Goal: Task Accomplishment & Management: Manage account settings

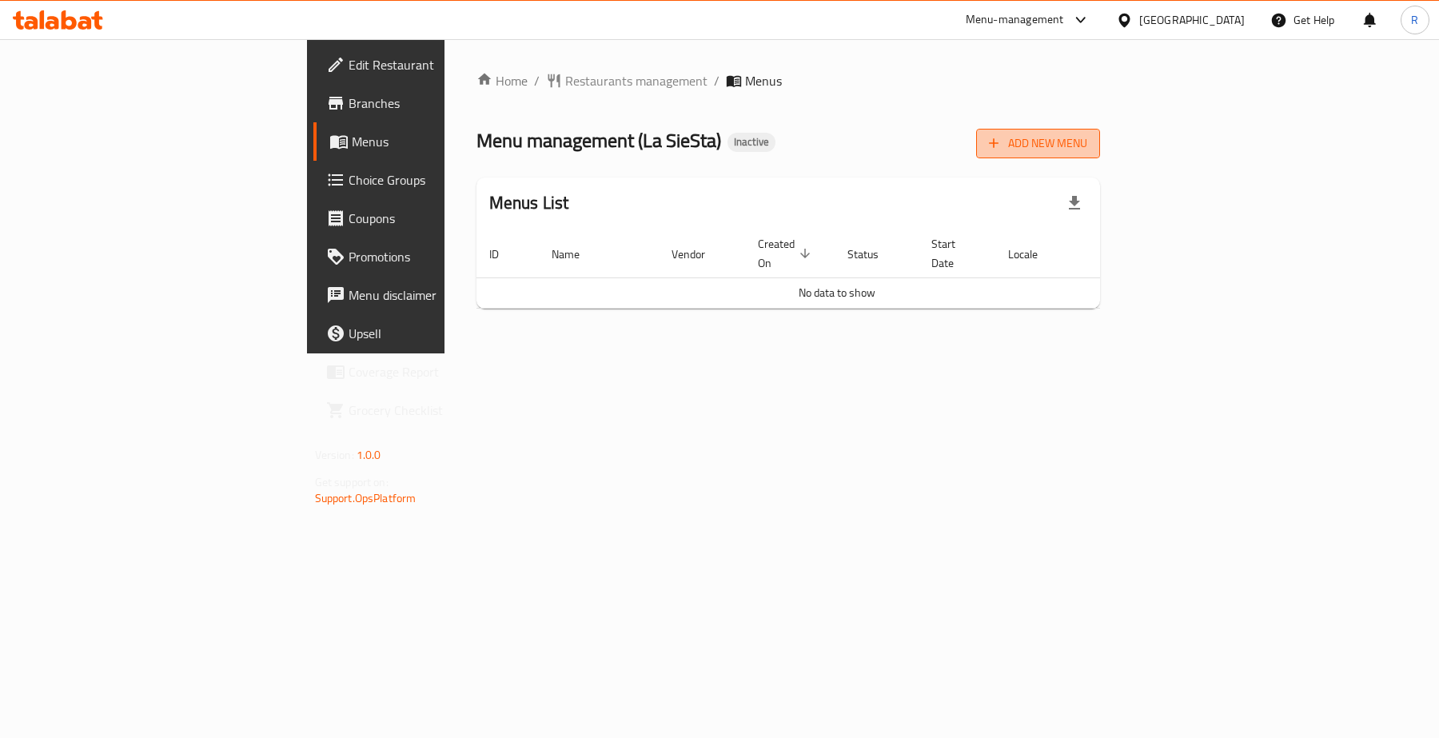
click at [1087, 150] on span "Add New Menu" at bounding box center [1038, 144] width 98 height 20
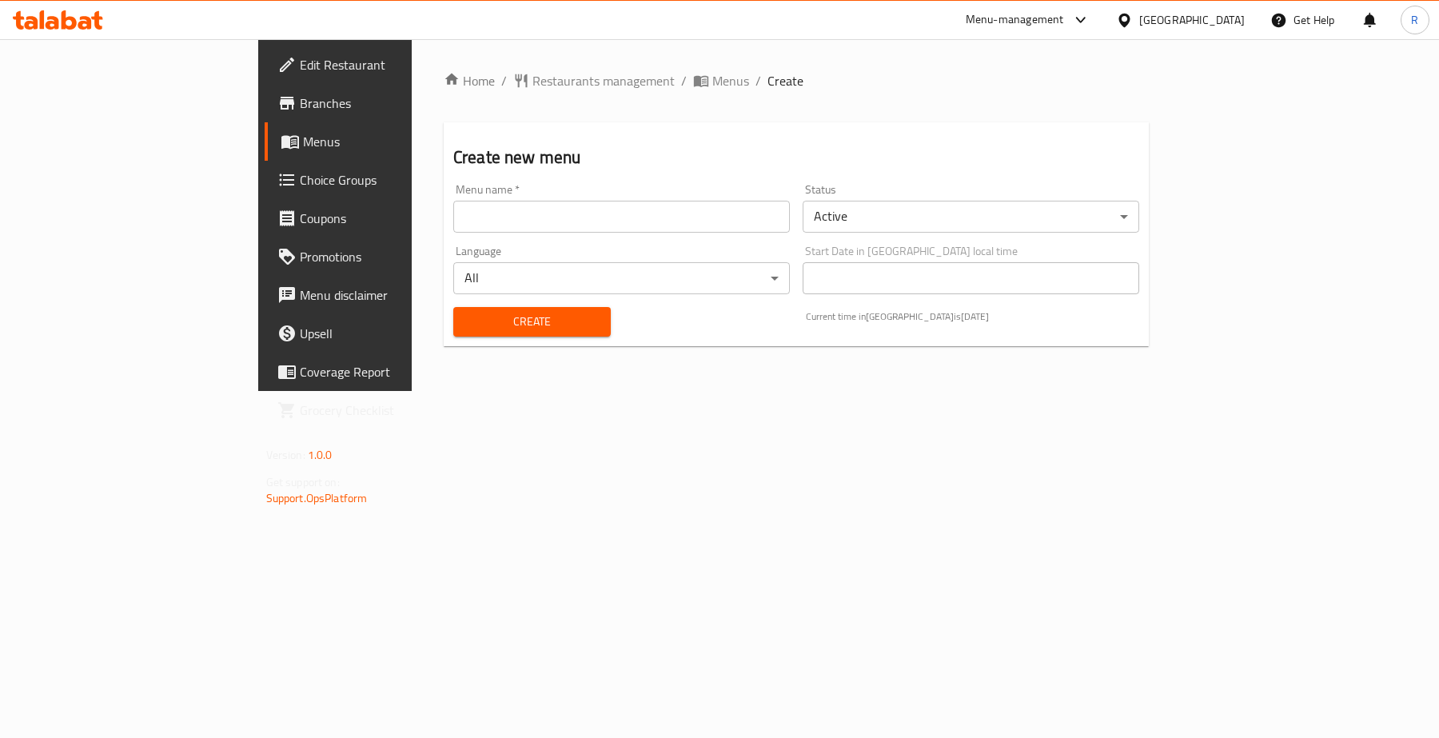
click at [482, 217] on input "text" at bounding box center [621, 217] width 337 height 32
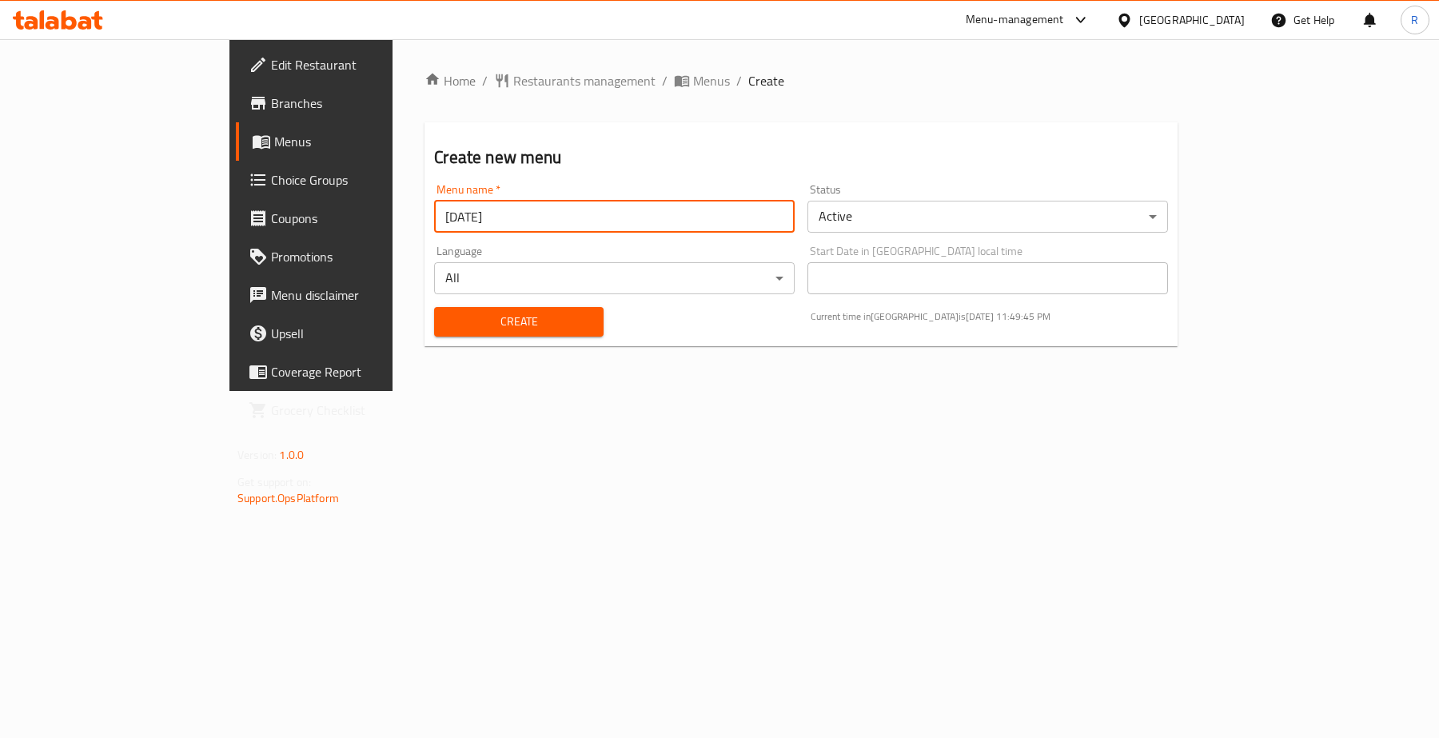
type input "[DATE]"
click at [481, 309] on button "Create" at bounding box center [518, 322] width 169 height 30
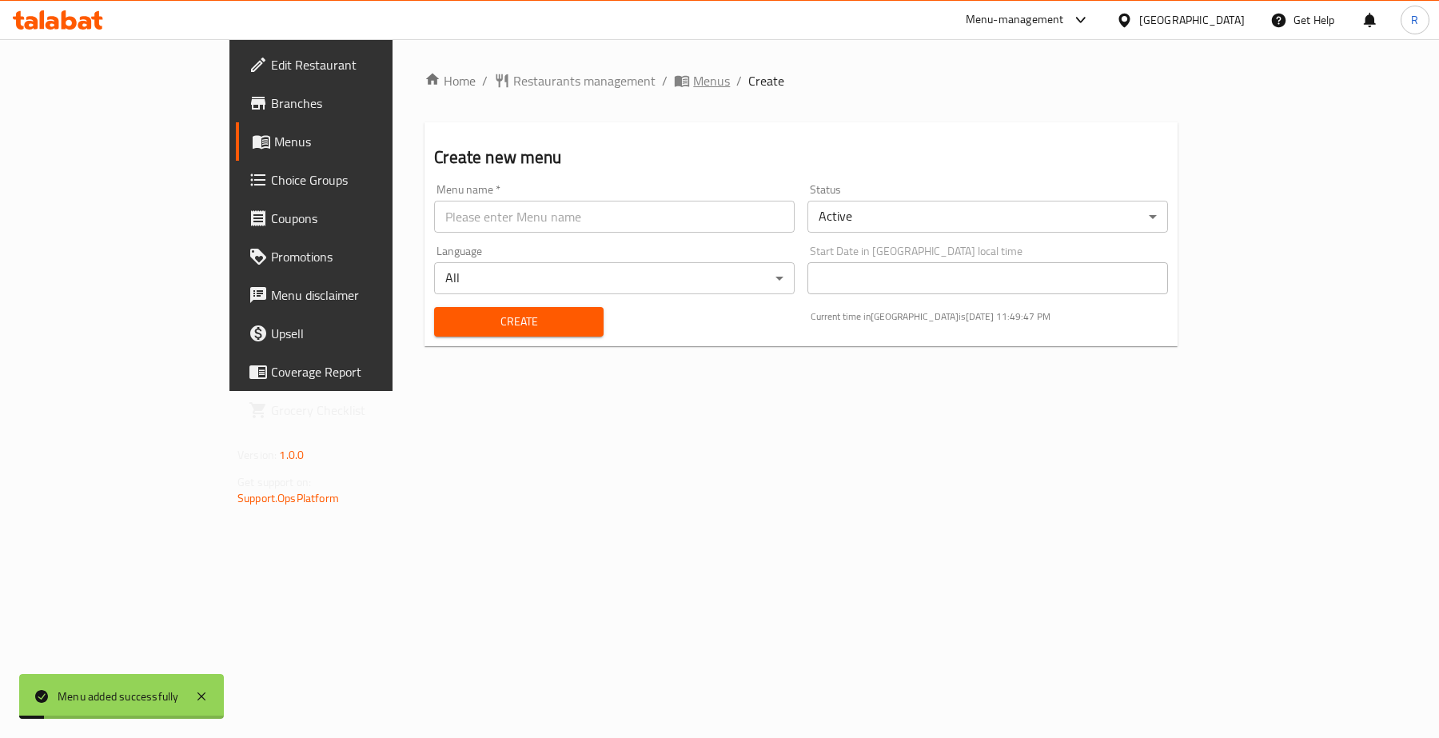
click at [693, 88] on span "Menus" at bounding box center [711, 80] width 37 height 19
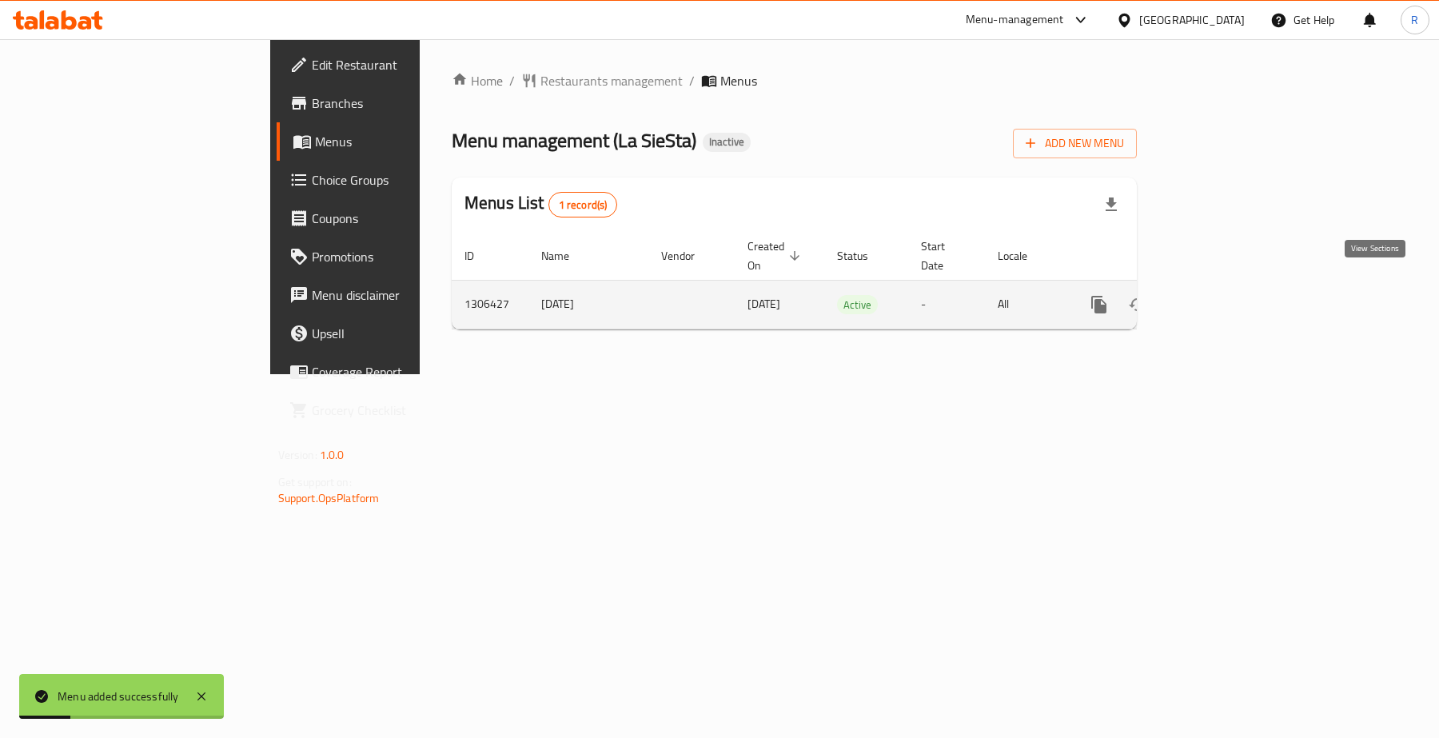
click at [1234, 285] on link "enhanced table" at bounding box center [1214, 304] width 38 height 38
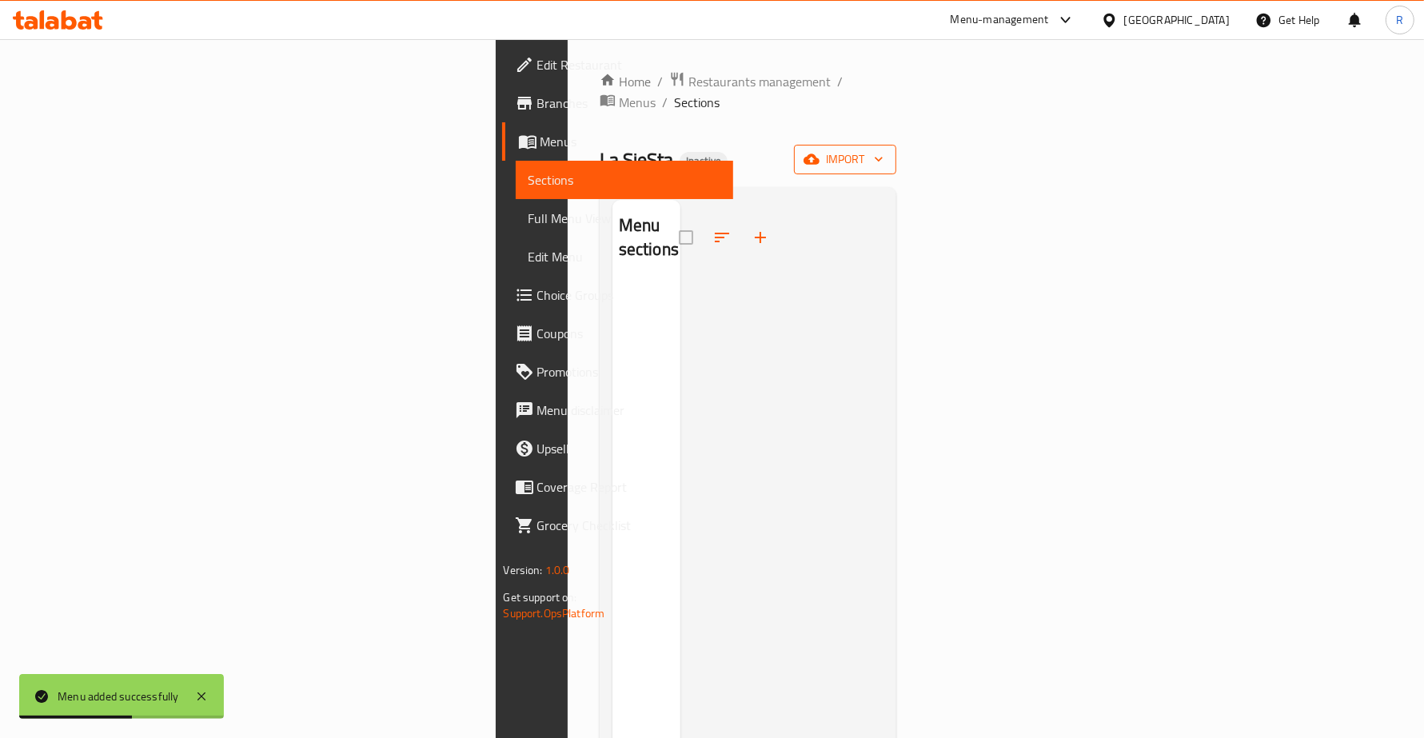
click at [883, 150] on span "import" at bounding box center [845, 160] width 77 height 20
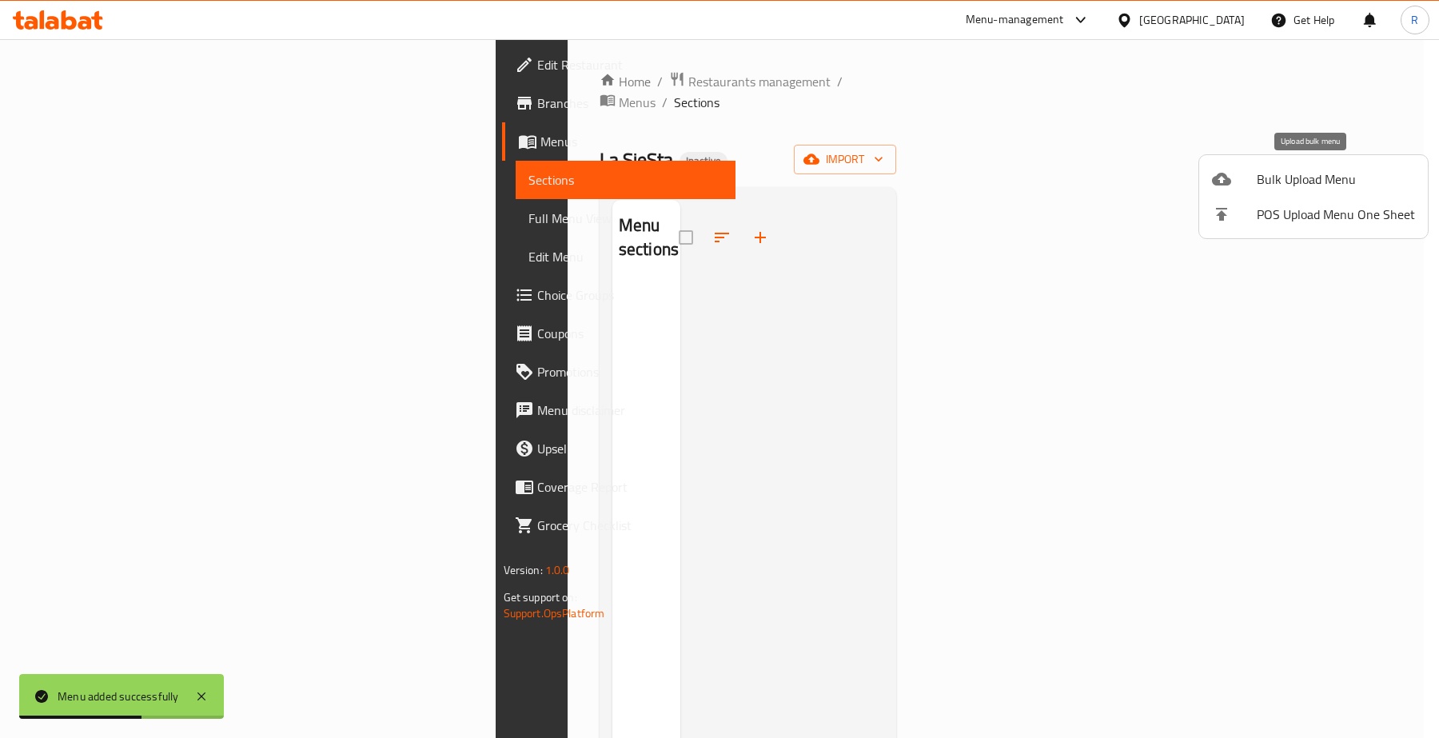
click at [1304, 180] on span "Bulk Upload Menu" at bounding box center [1336, 179] width 158 height 19
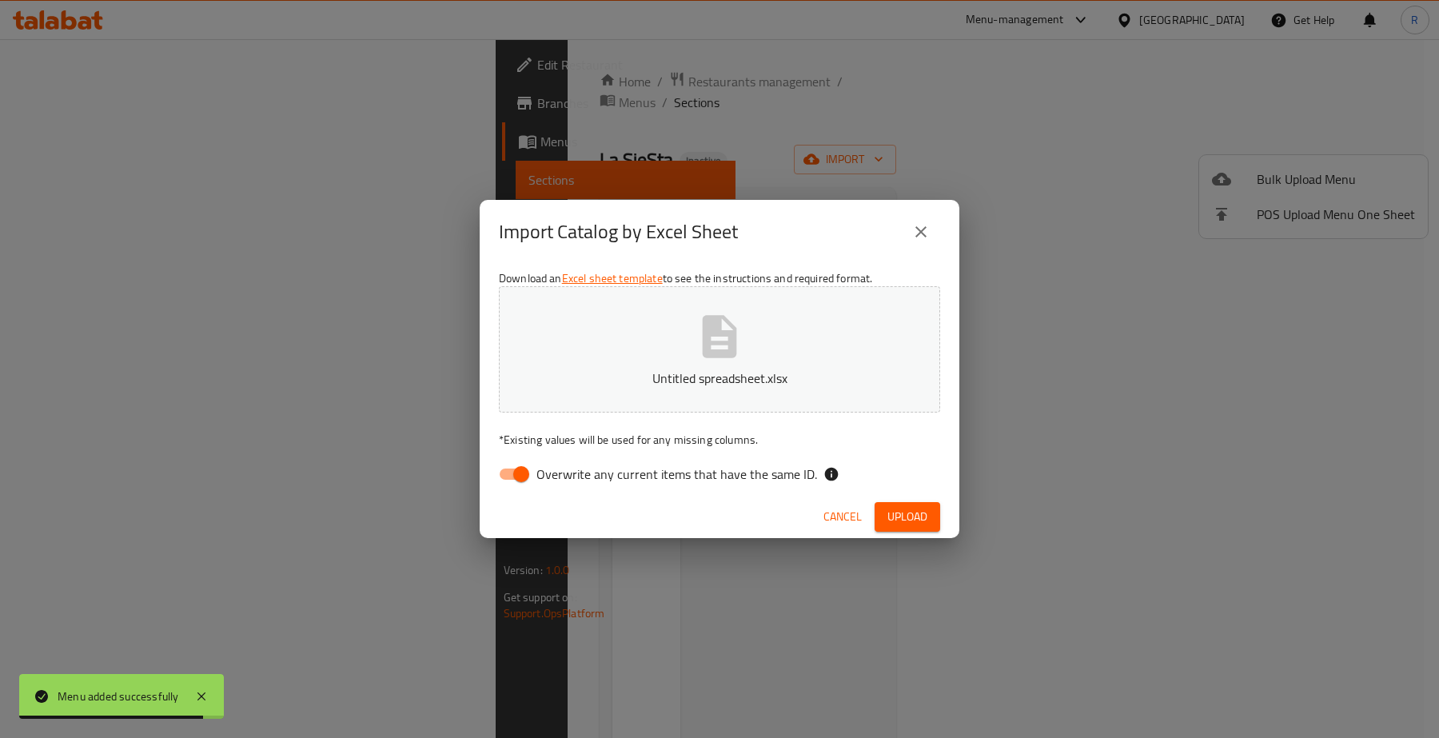
click at [919, 502] on button "Upload" at bounding box center [908, 517] width 66 height 30
click at [857, 544] on div "Import Catalog by Excel Sheet Download an Excel sheet template to see the instr…" at bounding box center [719, 369] width 1439 height 738
click at [858, 513] on span "Cancel" at bounding box center [857, 517] width 38 height 20
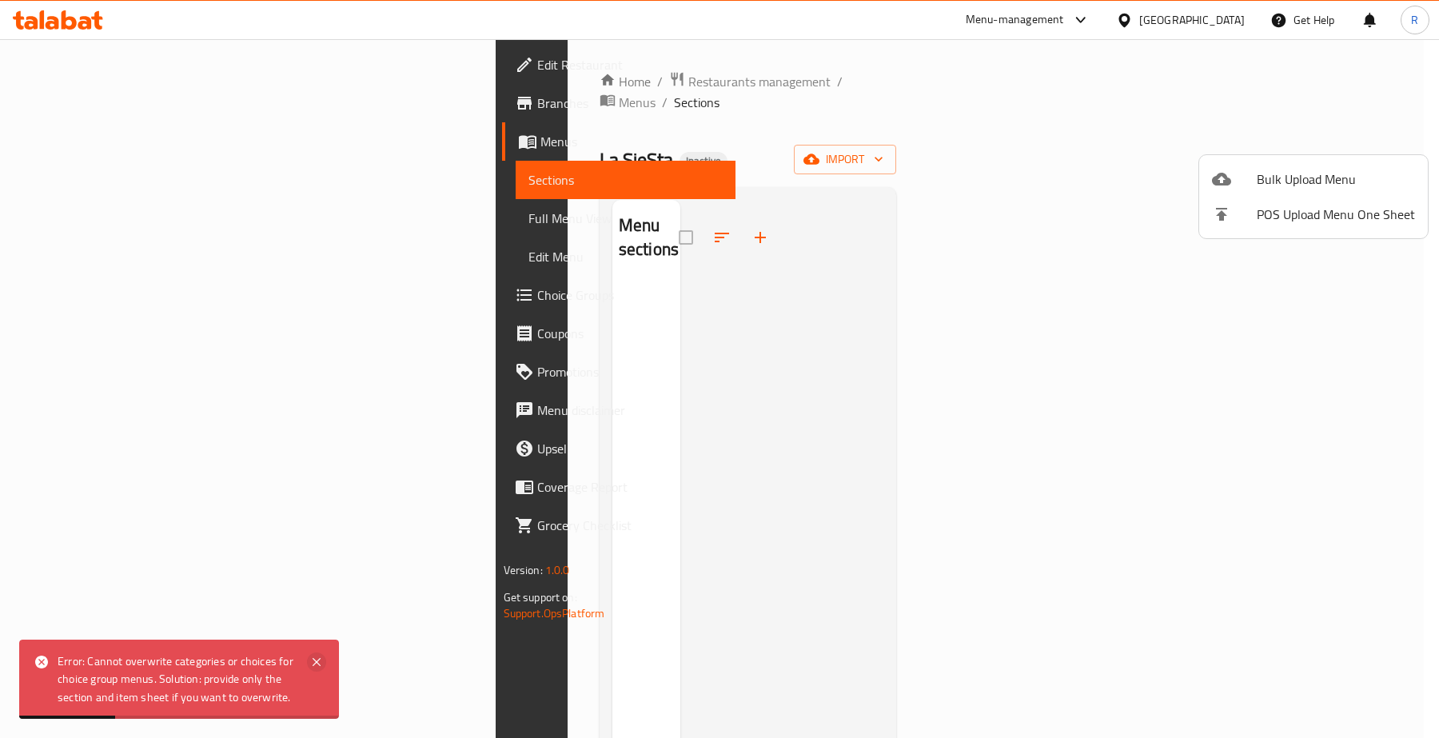
click at [320, 664] on icon at bounding box center [317, 662] width 8 height 8
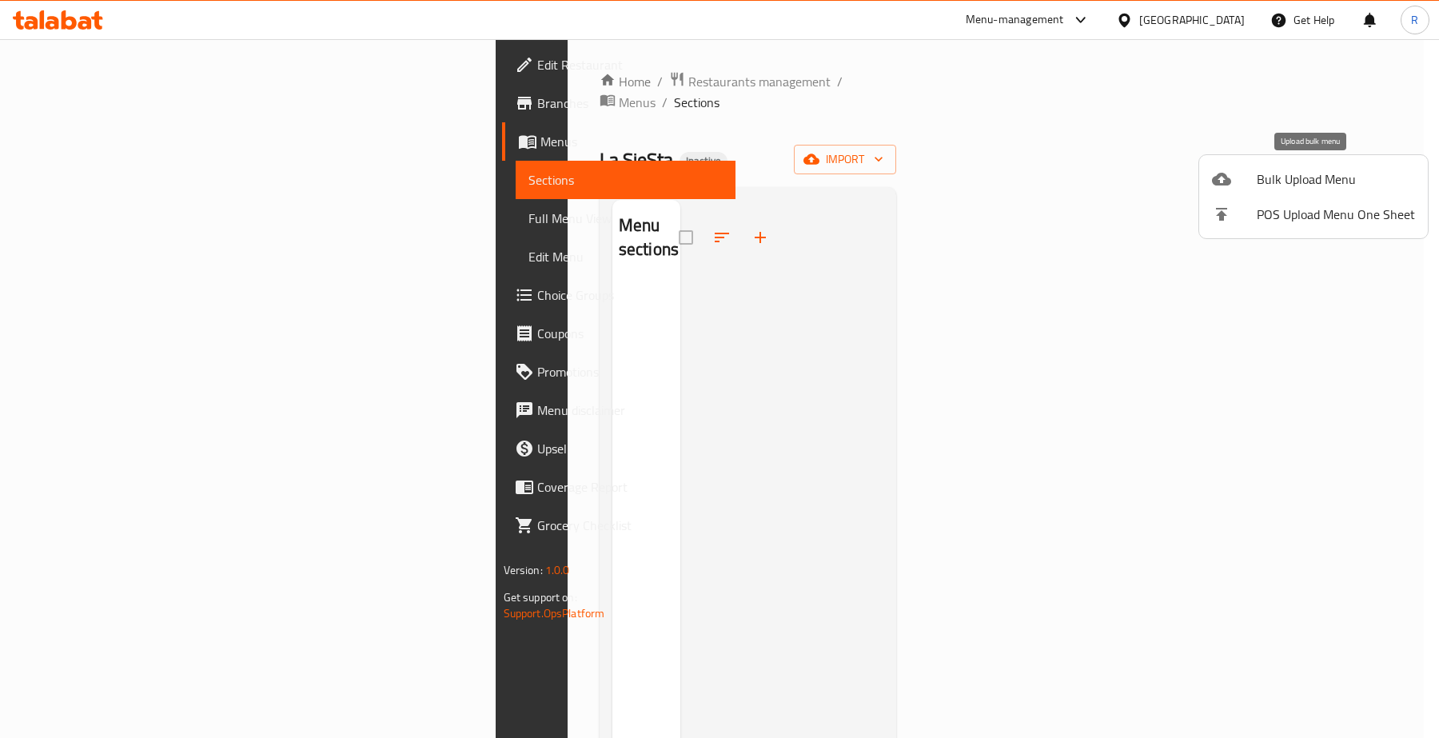
click at [1269, 185] on span "Bulk Upload Menu" at bounding box center [1336, 179] width 158 height 19
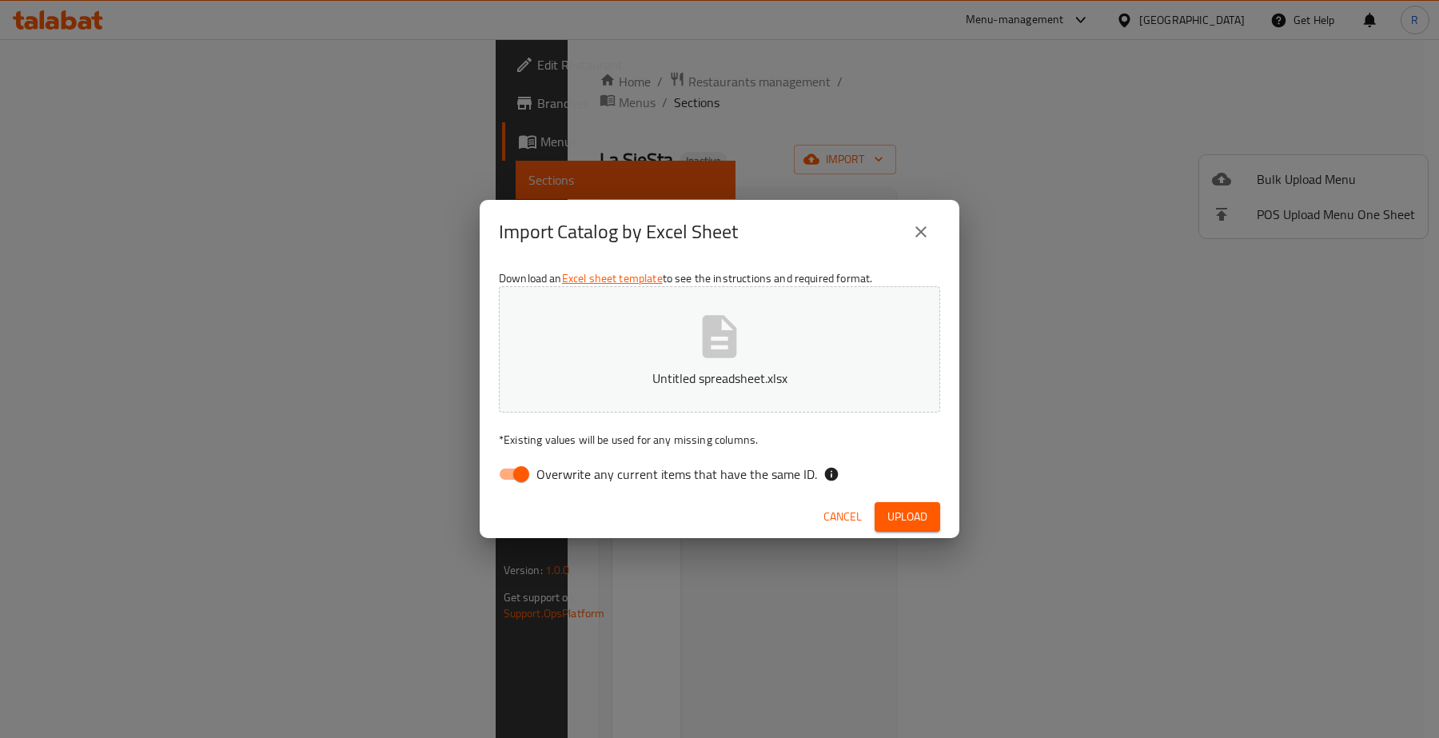
click at [517, 481] on input "Overwrite any current items that have the same ID." at bounding box center [521, 474] width 91 height 30
checkbox input "false"
click at [910, 522] on span "Upload" at bounding box center [907, 517] width 40 height 20
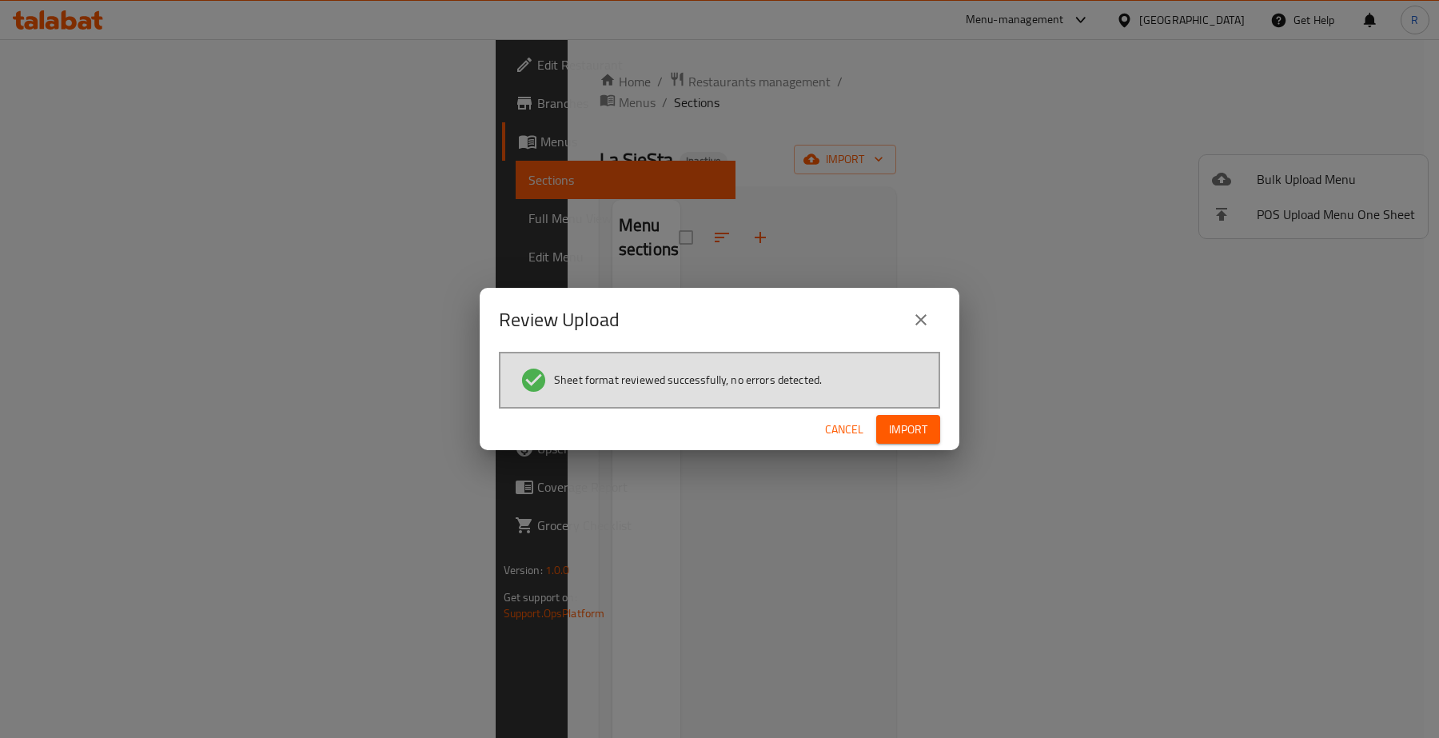
click at [917, 429] on span "Import" at bounding box center [908, 430] width 38 height 20
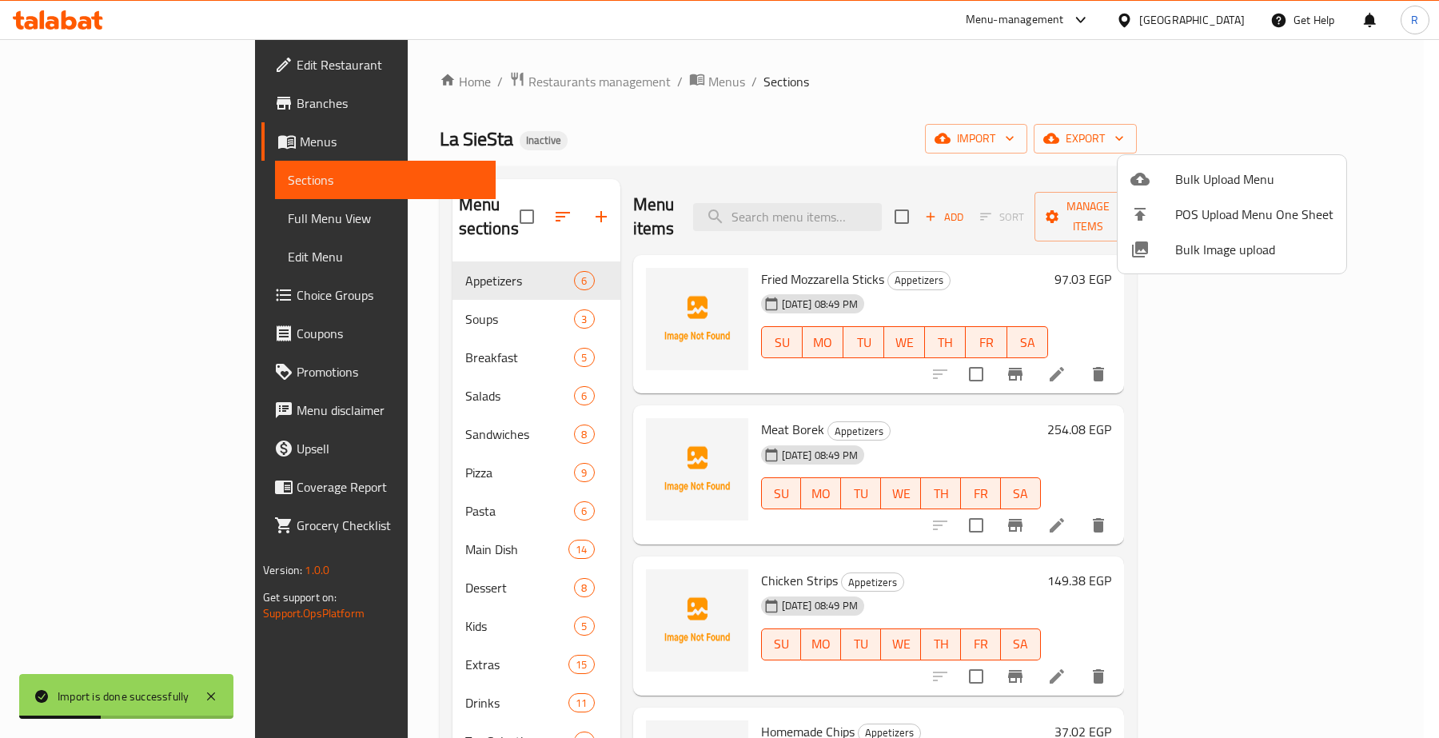
click at [848, 124] on div at bounding box center [719, 369] width 1439 height 738
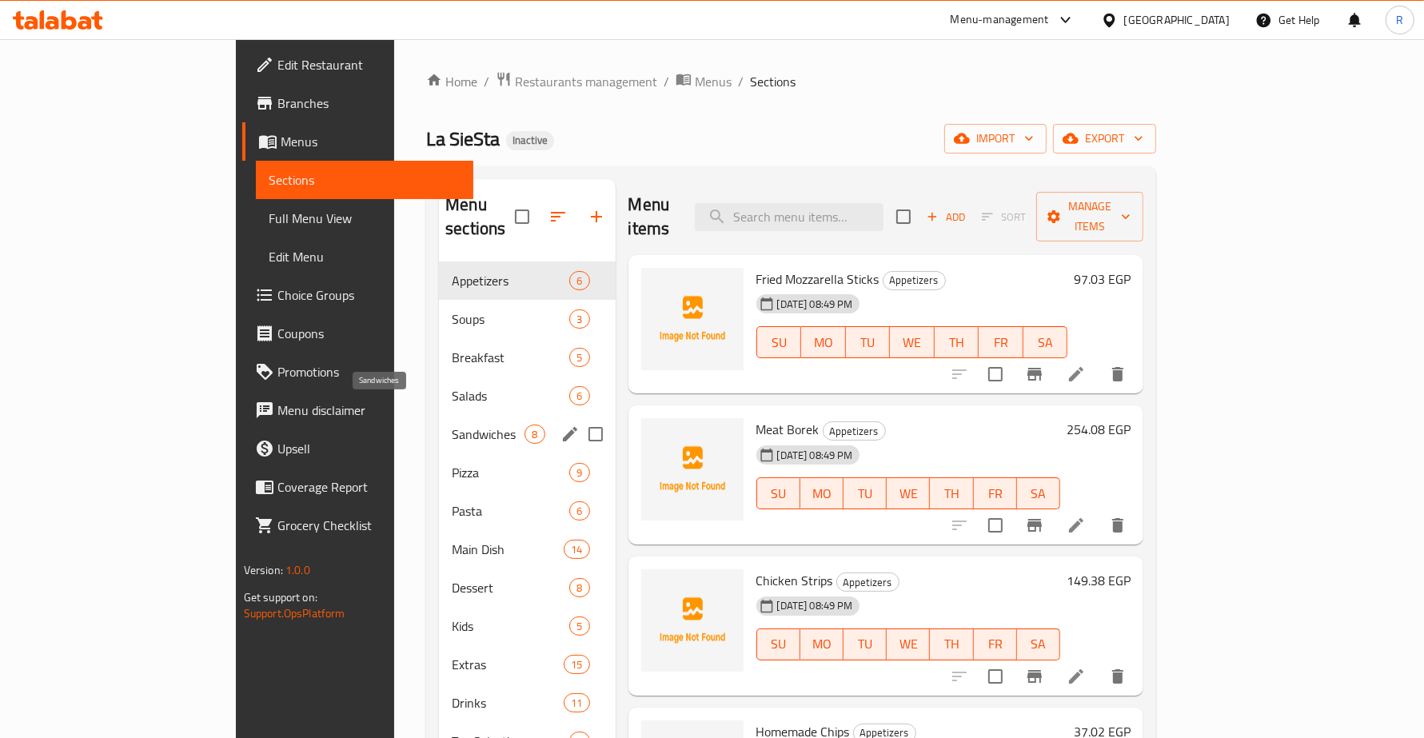
click at [452, 425] on span "Sandwiches" at bounding box center [488, 434] width 73 height 19
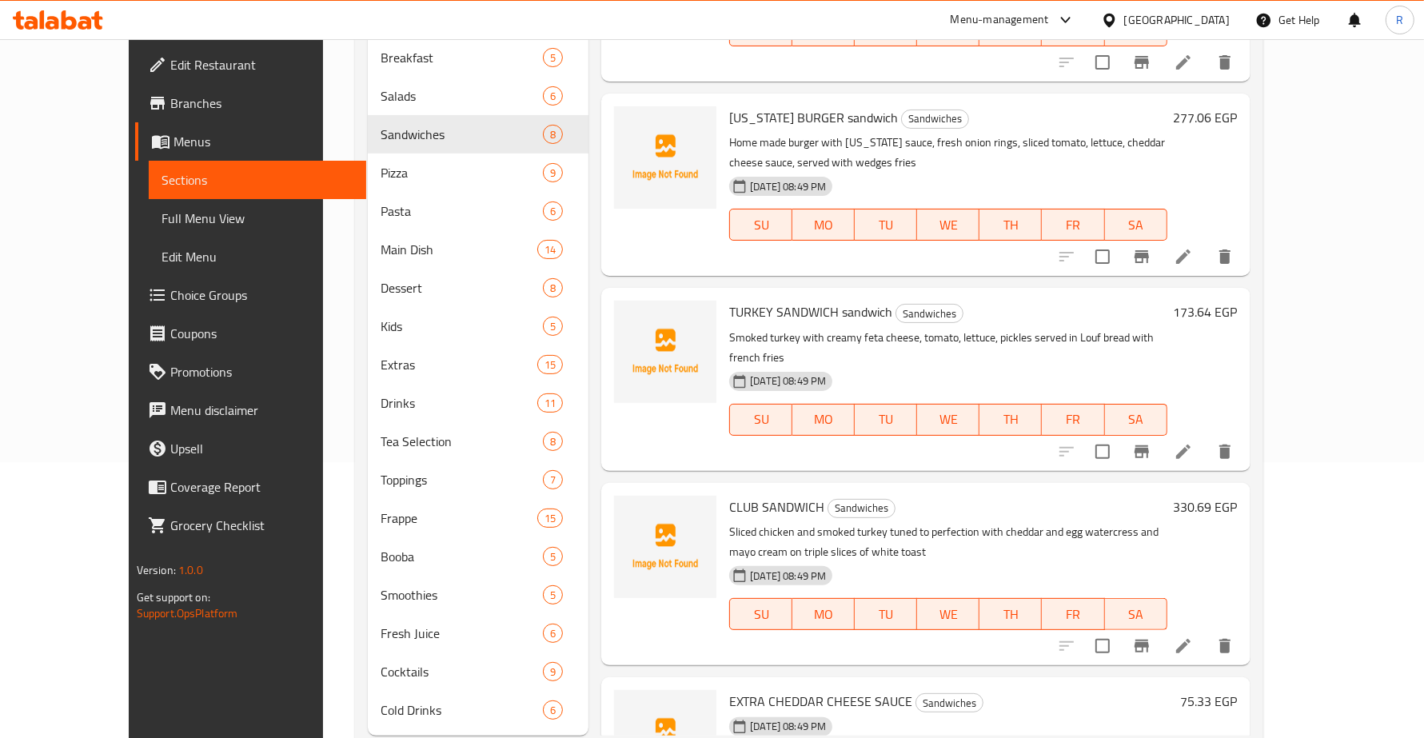
scroll to position [317, 0]
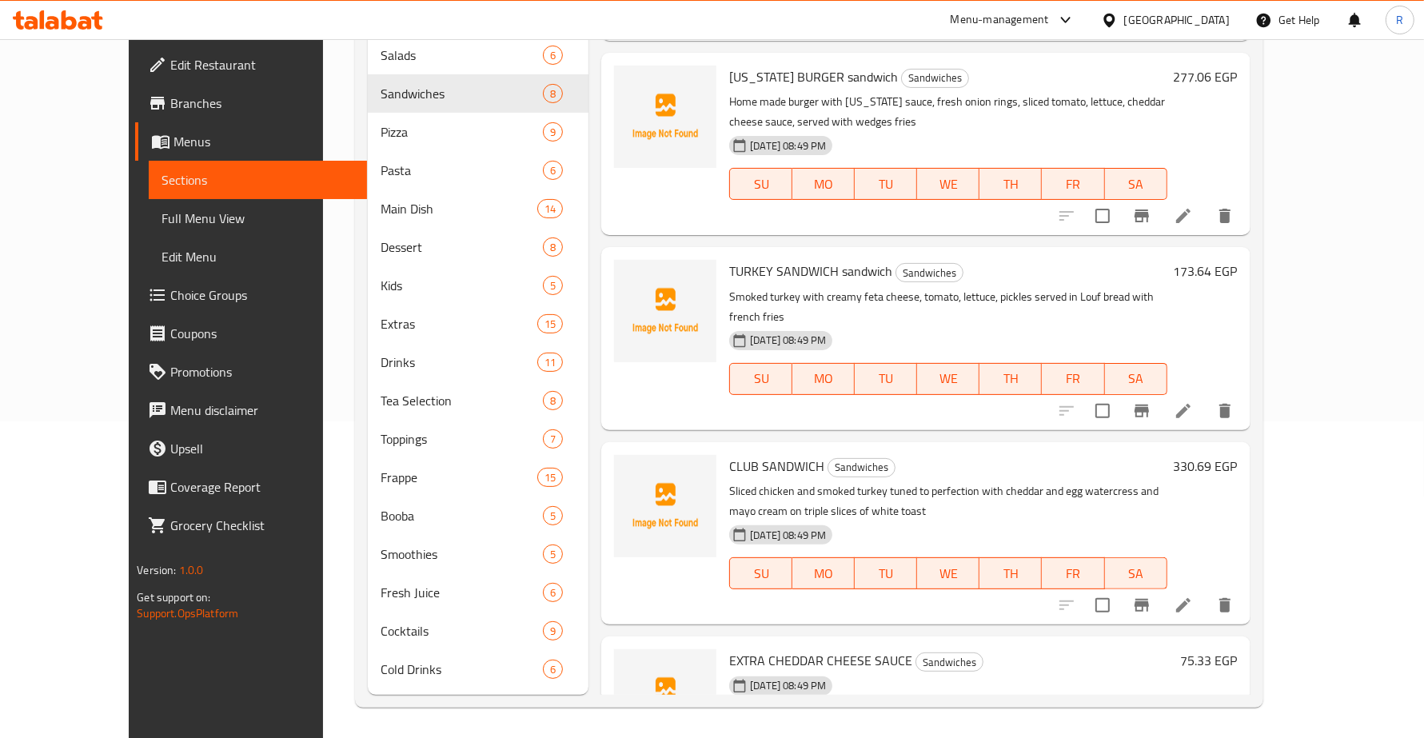
click at [170, 285] on span "Choice Groups" at bounding box center [261, 294] width 183 height 19
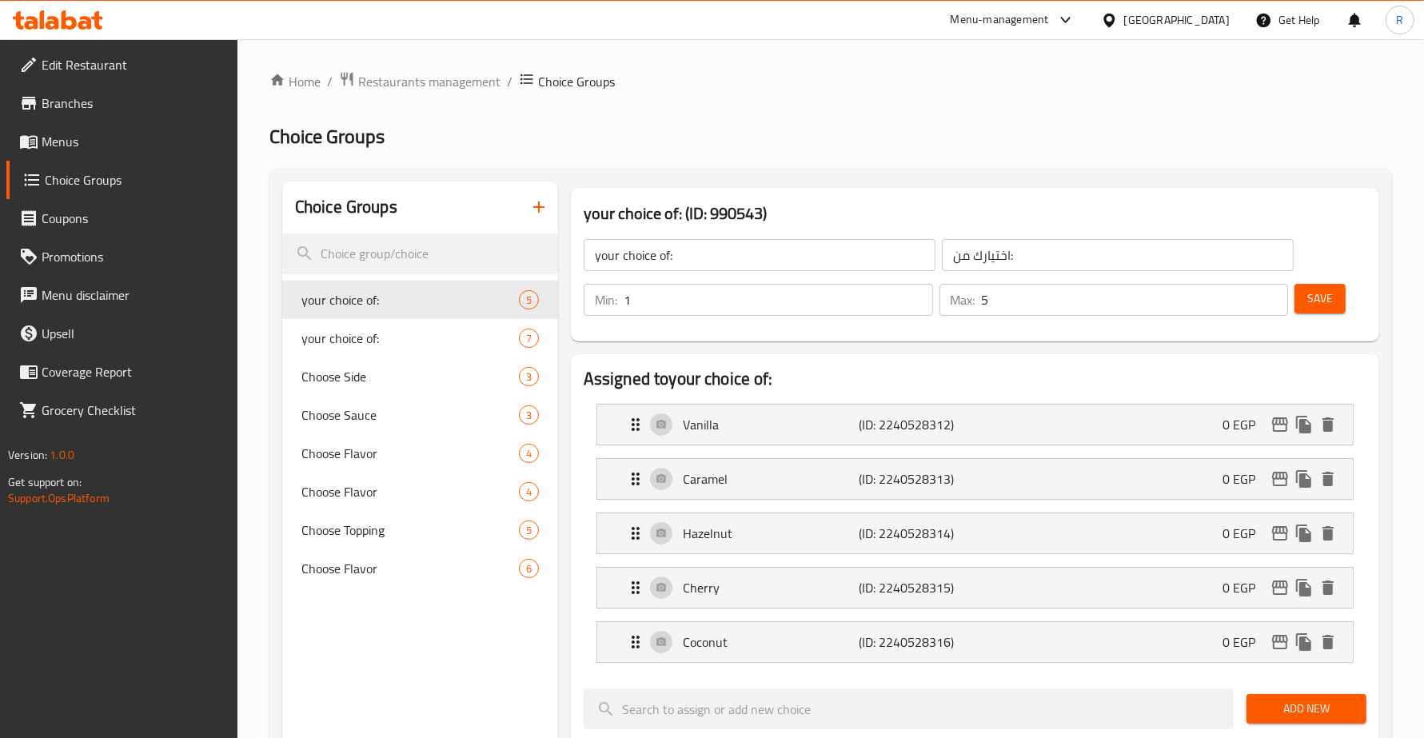
click at [540, 198] on icon "button" at bounding box center [538, 206] width 19 height 19
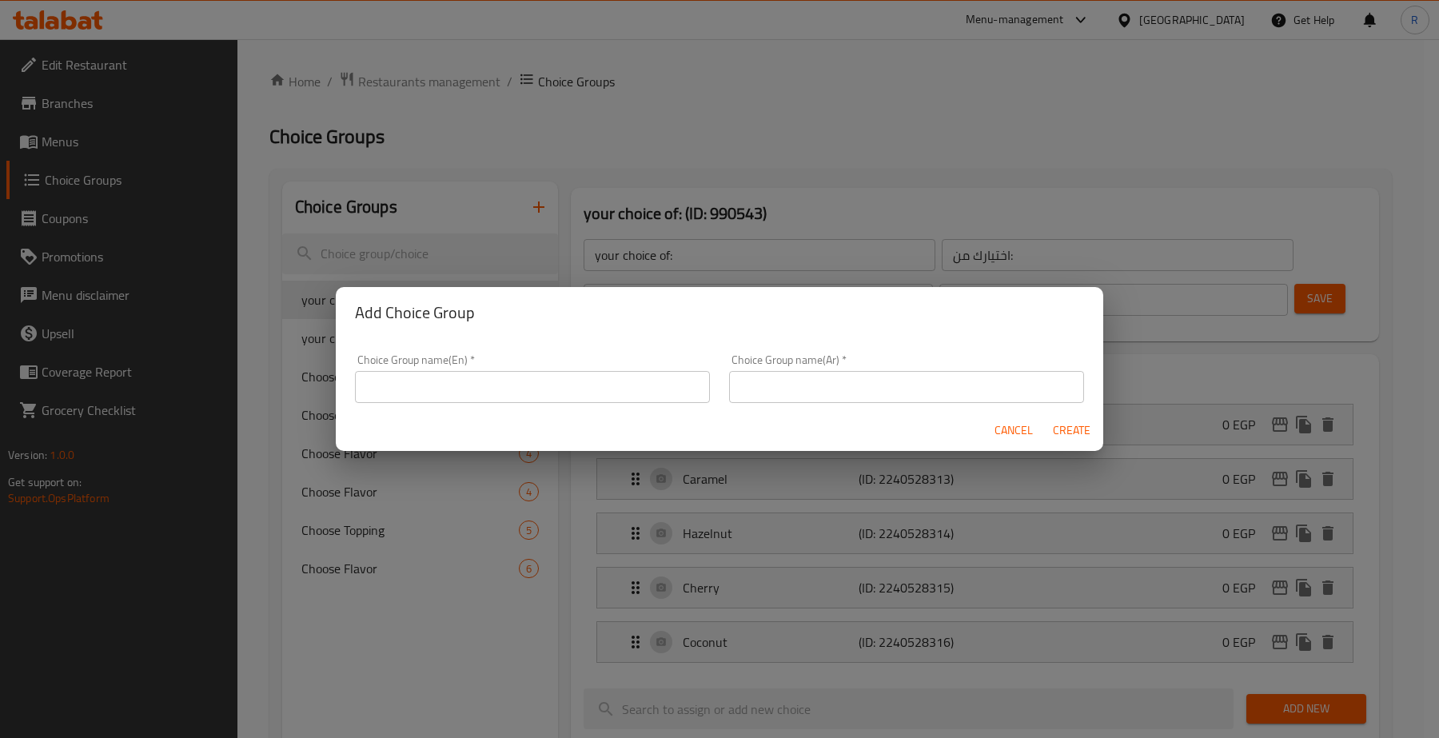
click at [449, 397] on input "text" at bounding box center [532, 387] width 355 height 32
type input "ث"
click at [482, 393] on input "extra cheeder cheese" at bounding box center [532, 387] width 355 height 32
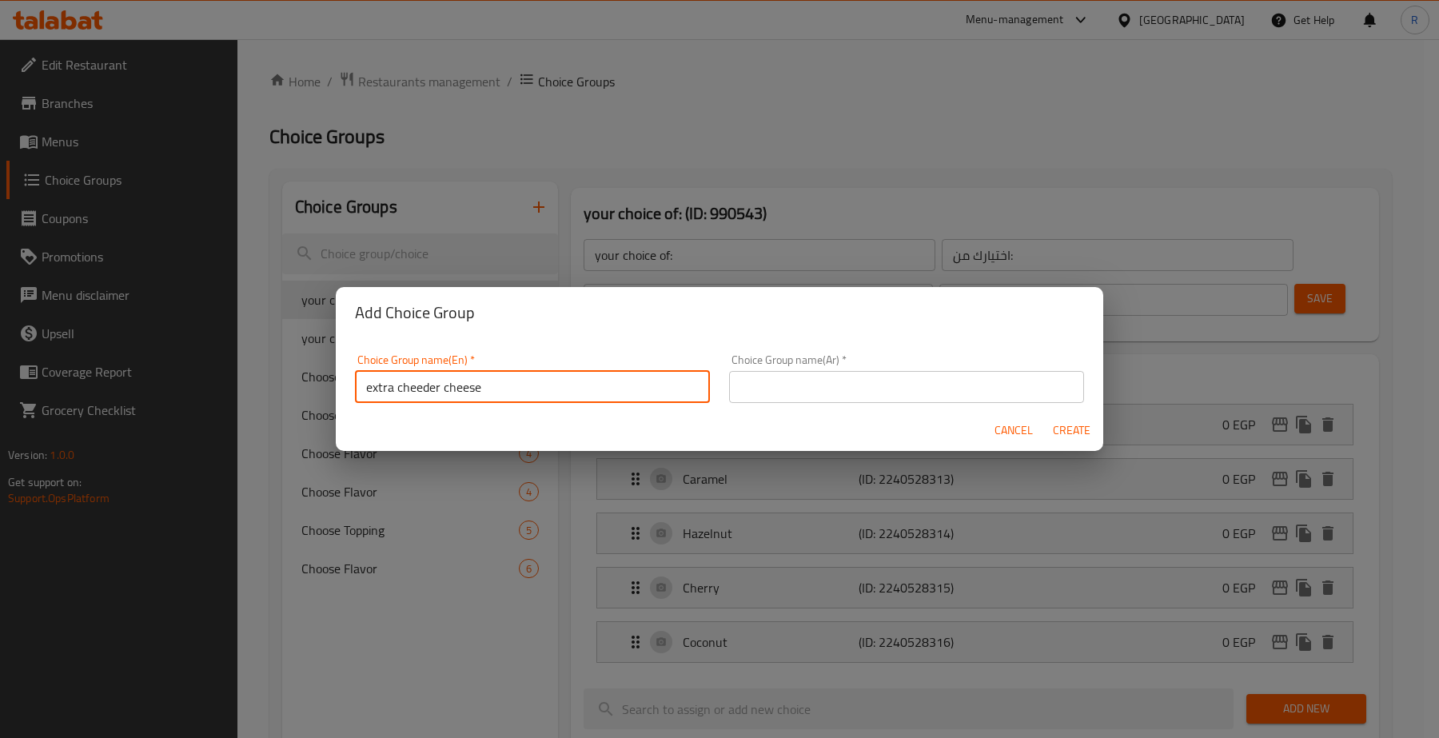
type input "extra cheeder cheese"
click at [898, 385] on input "text" at bounding box center [906, 387] width 355 height 32
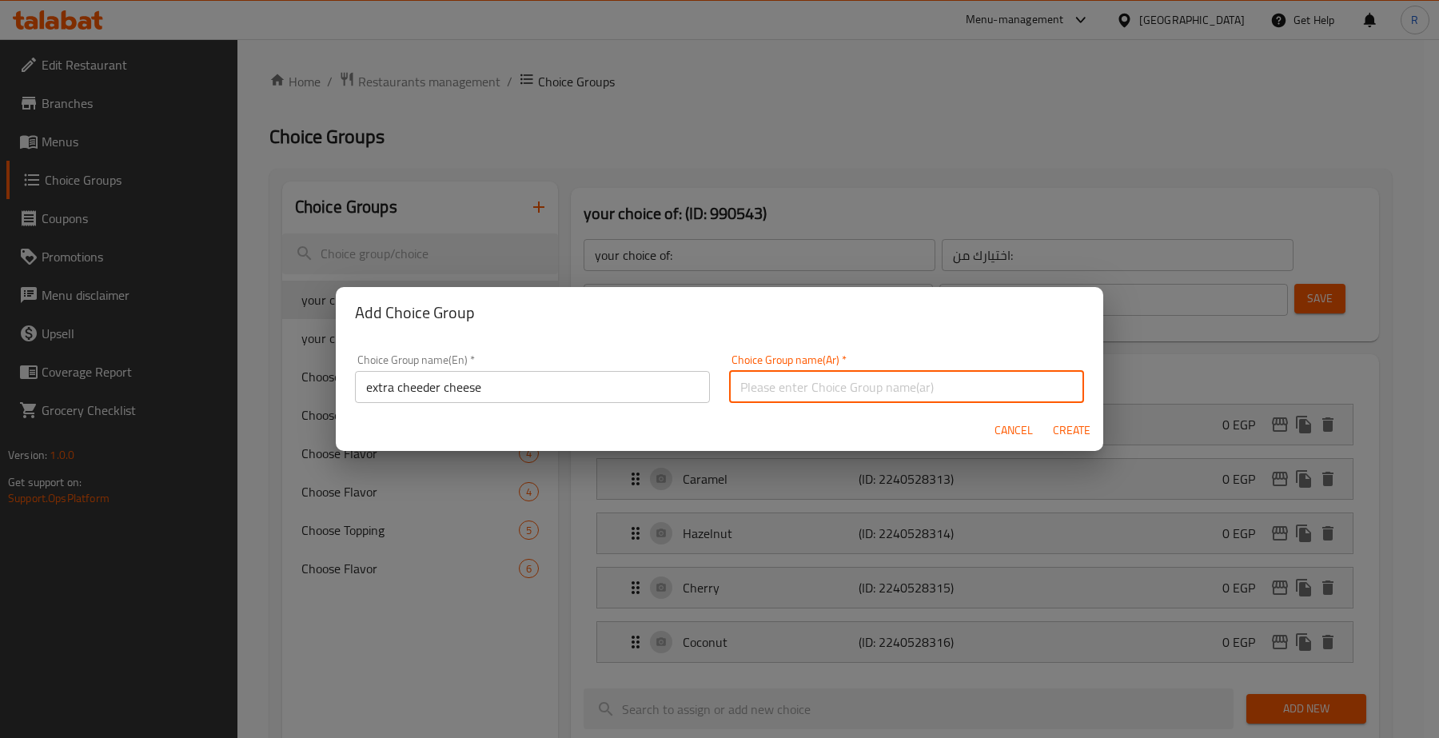
paste input "جبنة شيدر إضافية"
type input "جبنة شيدر إضافية"
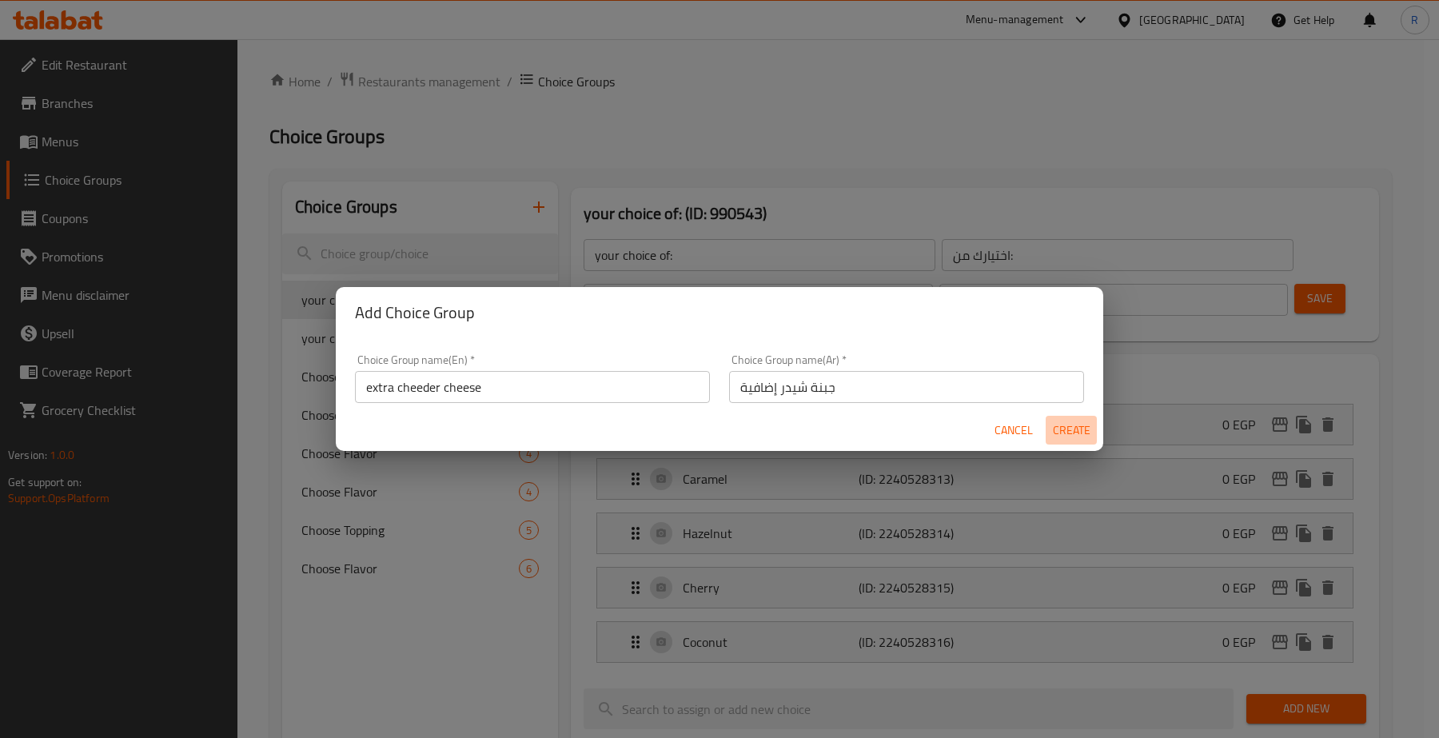
click at [1077, 430] on span "Create" at bounding box center [1071, 431] width 38 height 20
type input "extra cheeder cheese"
type input "جبنة شيدر إضافية"
type input "0"
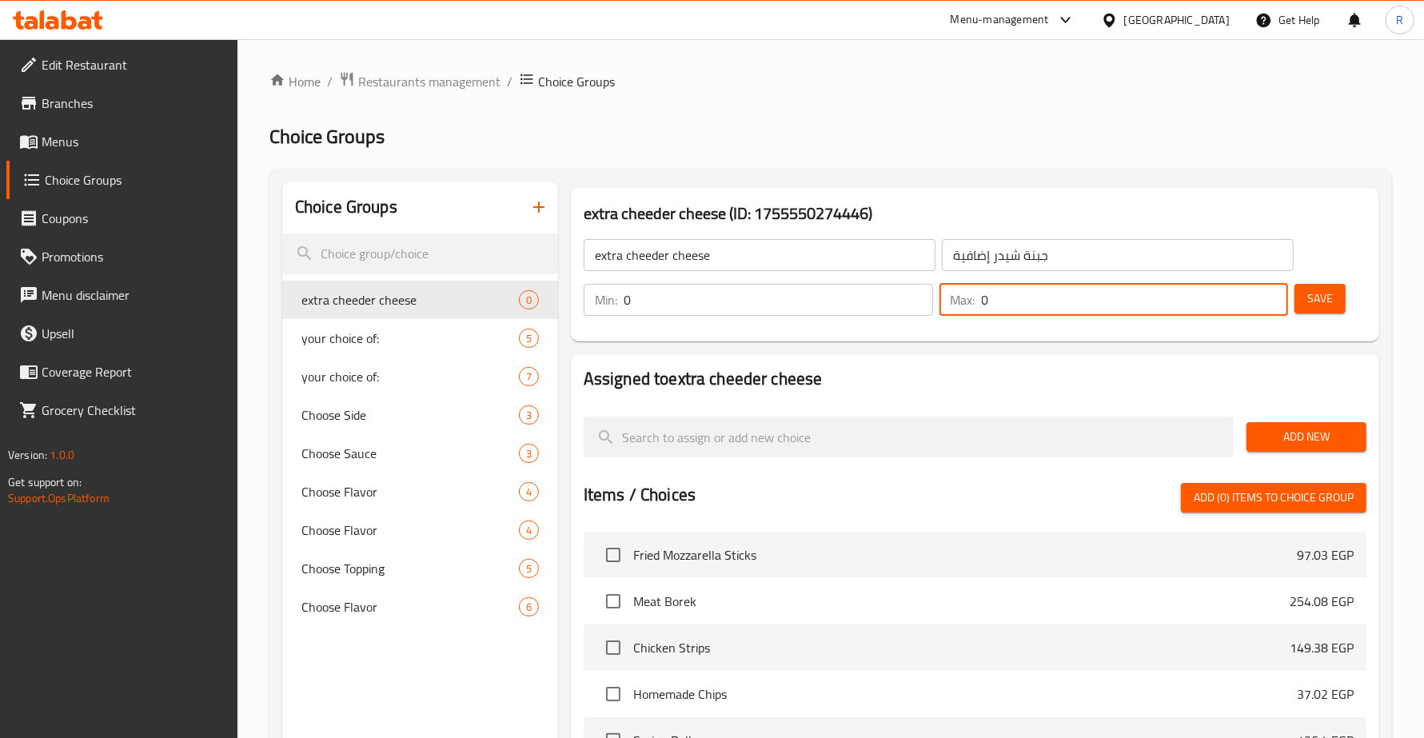
drag, startPoint x: 999, startPoint y: 297, endPoint x: 962, endPoint y: 305, distance: 38.4
click at [963, 305] on div "Max: 0 ​" at bounding box center [1113, 300] width 349 height 32
type input "1"
click at [1029, 341] on div "extra cheeder cheese (ID: 1755550274446) extra cheeder cheese ​ جبنة شيدر إضافي…" at bounding box center [975, 265] width 808 height 154
click at [1304, 301] on button "Save" at bounding box center [1319, 299] width 51 height 30
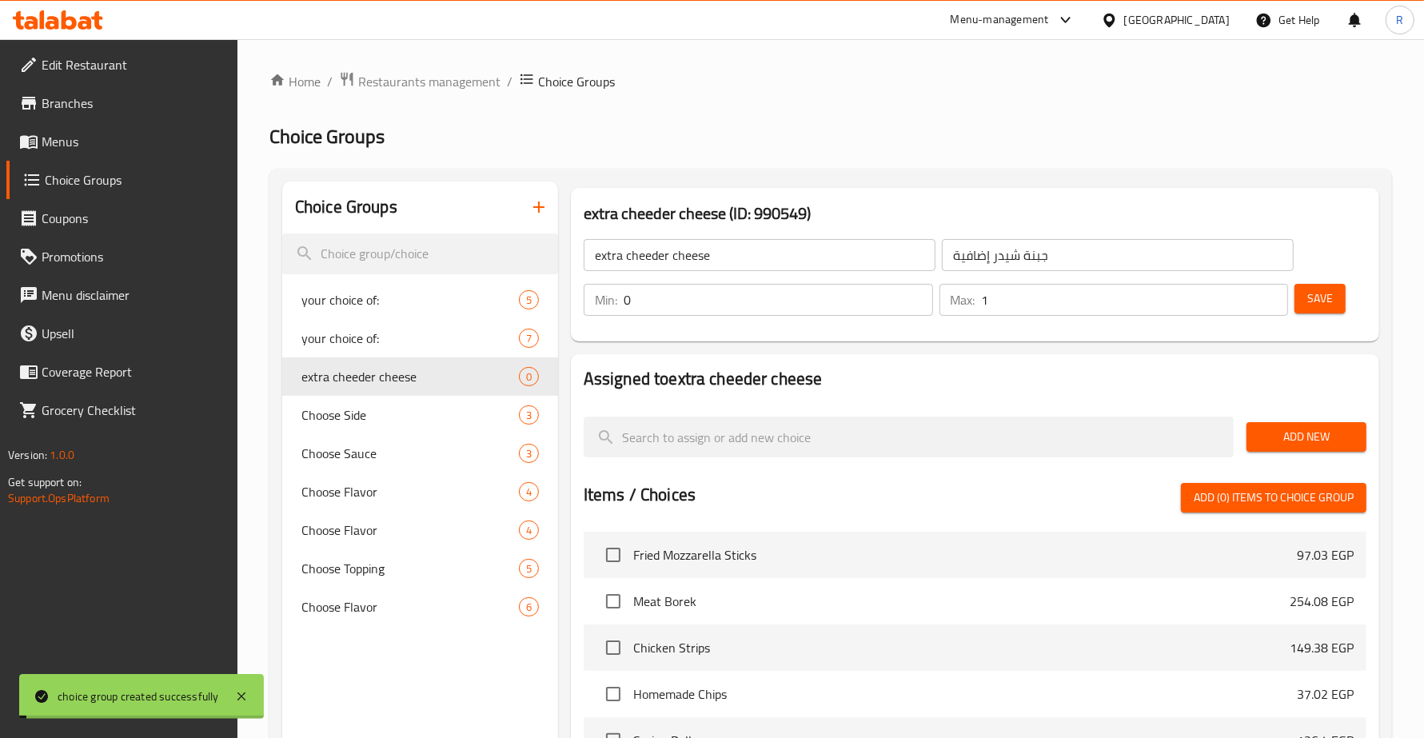
click at [1283, 437] on span "Add New" at bounding box center [1306, 437] width 94 height 20
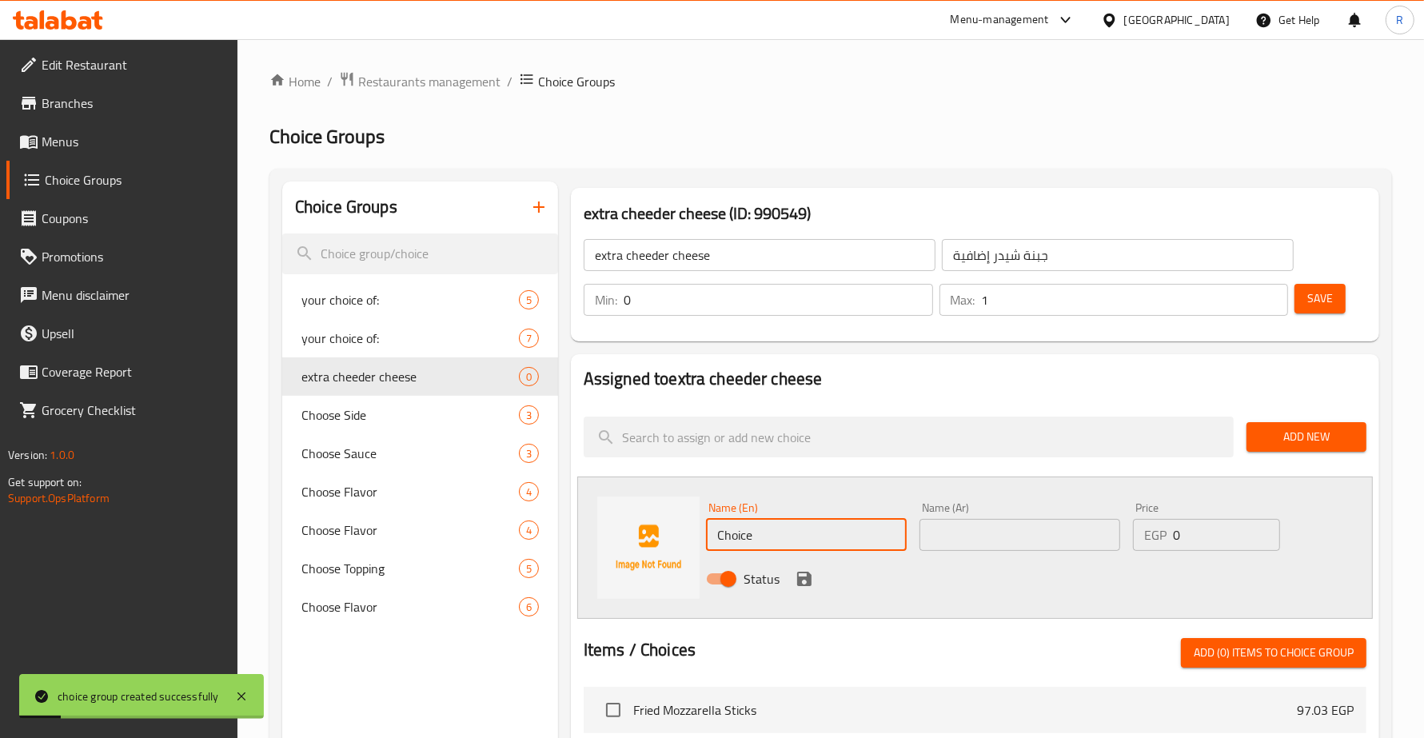
drag, startPoint x: 764, startPoint y: 532, endPoint x: 725, endPoint y: 540, distance: 39.8
click at [725, 540] on input "Choice" at bounding box center [806, 535] width 201 height 32
click at [770, 532] on input "Choice" at bounding box center [806, 535] width 201 height 32
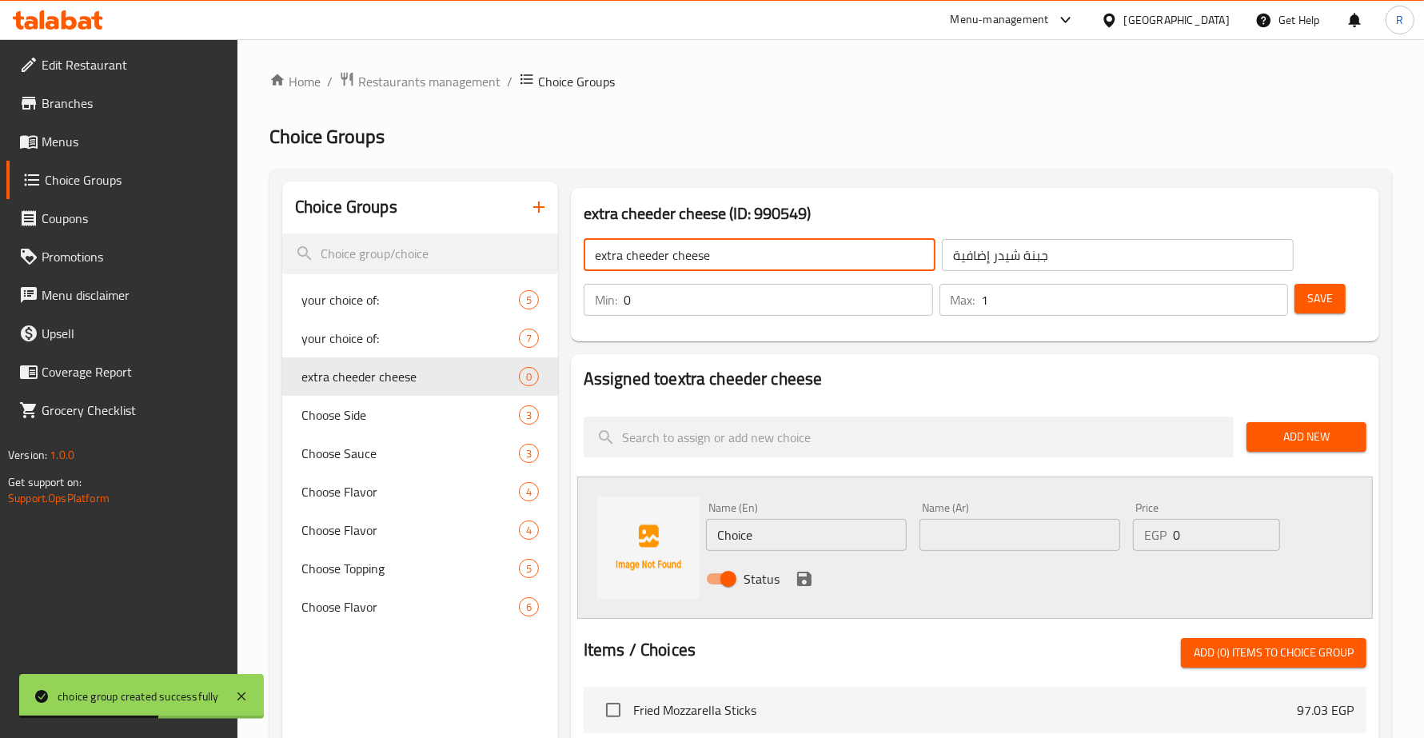
drag, startPoint x: 713, startPoint y: 253, endPoint x: 628, endPoint y: 264, distance: 86.3
click at [628, 264] on input "extra cheeder cheese" at bounding box center [760, 255] width 352 height 32
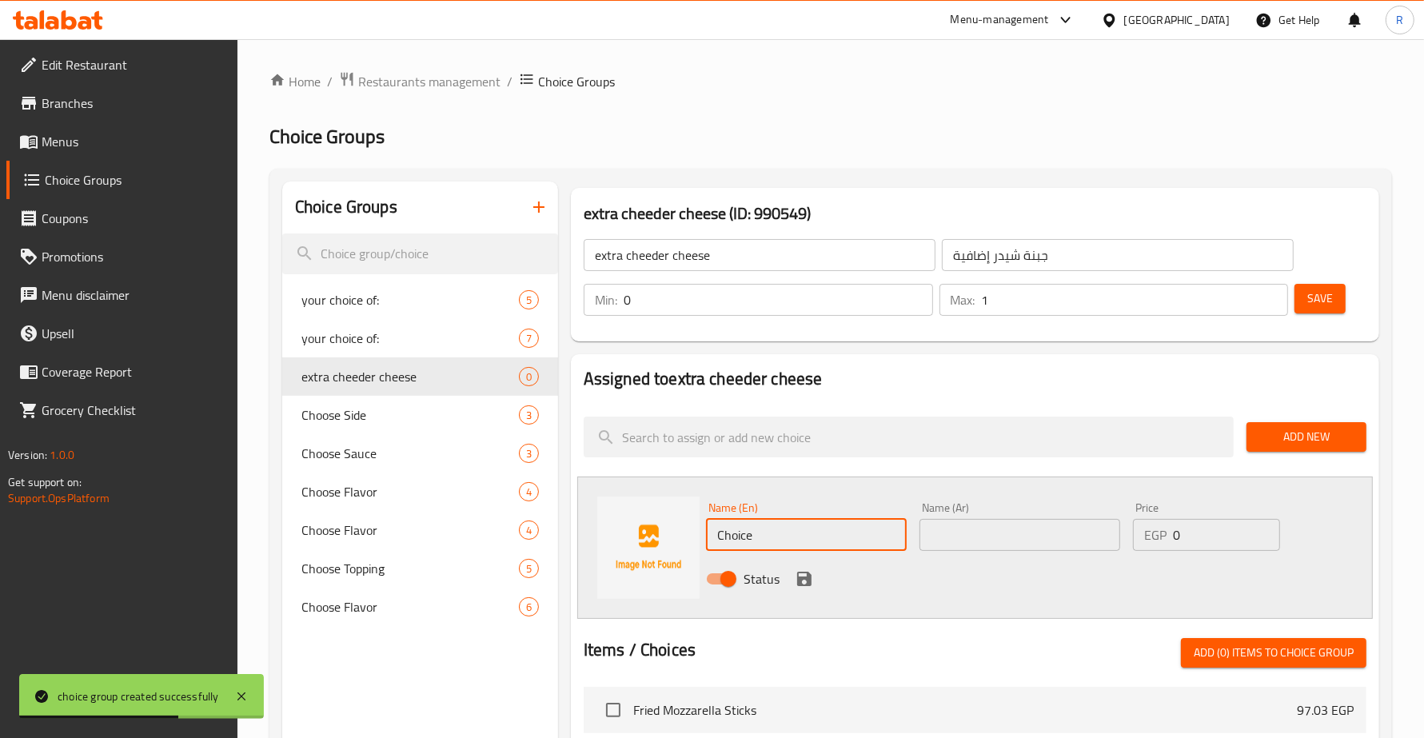
drag, startPoint x: 756, startPoint y: 526, endPoint x: 713, endPoint y: 530, distance: 42.6
click at [713, 530] on input "Choice" at bounding box center [806, 535] width 201 height 32
paste input "cheeder chees"
type input "cheeder cheese"
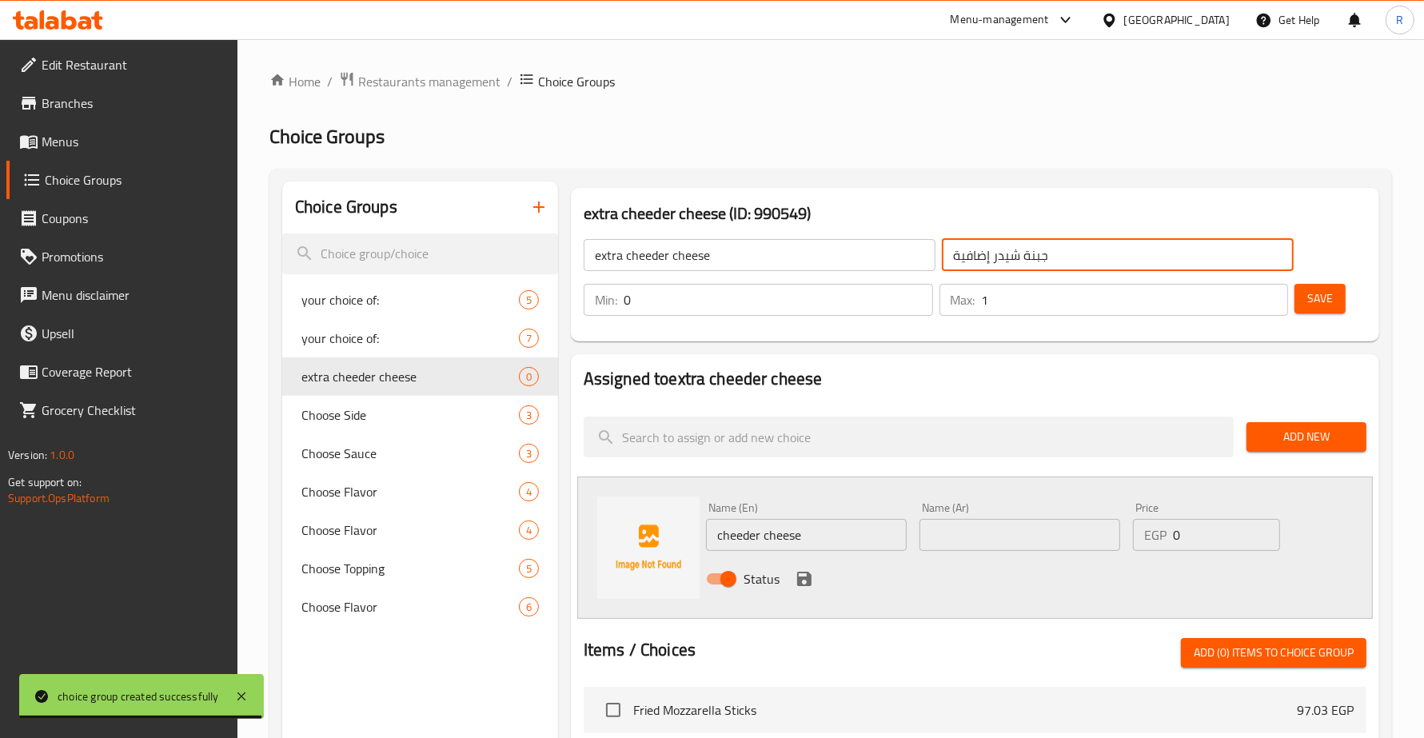
drag, startPoint x: 1054, startPoint y: 253, endPoint x: 993, endPoint y: 257, distance: 60.9
click at [993, 257] on input "جبنة شيدر إضافية" at bounding box center [1118, 255] width 352 height 32
click at [962, 545] on input "text" at bounding box center [1019, 535] width 201 height 32
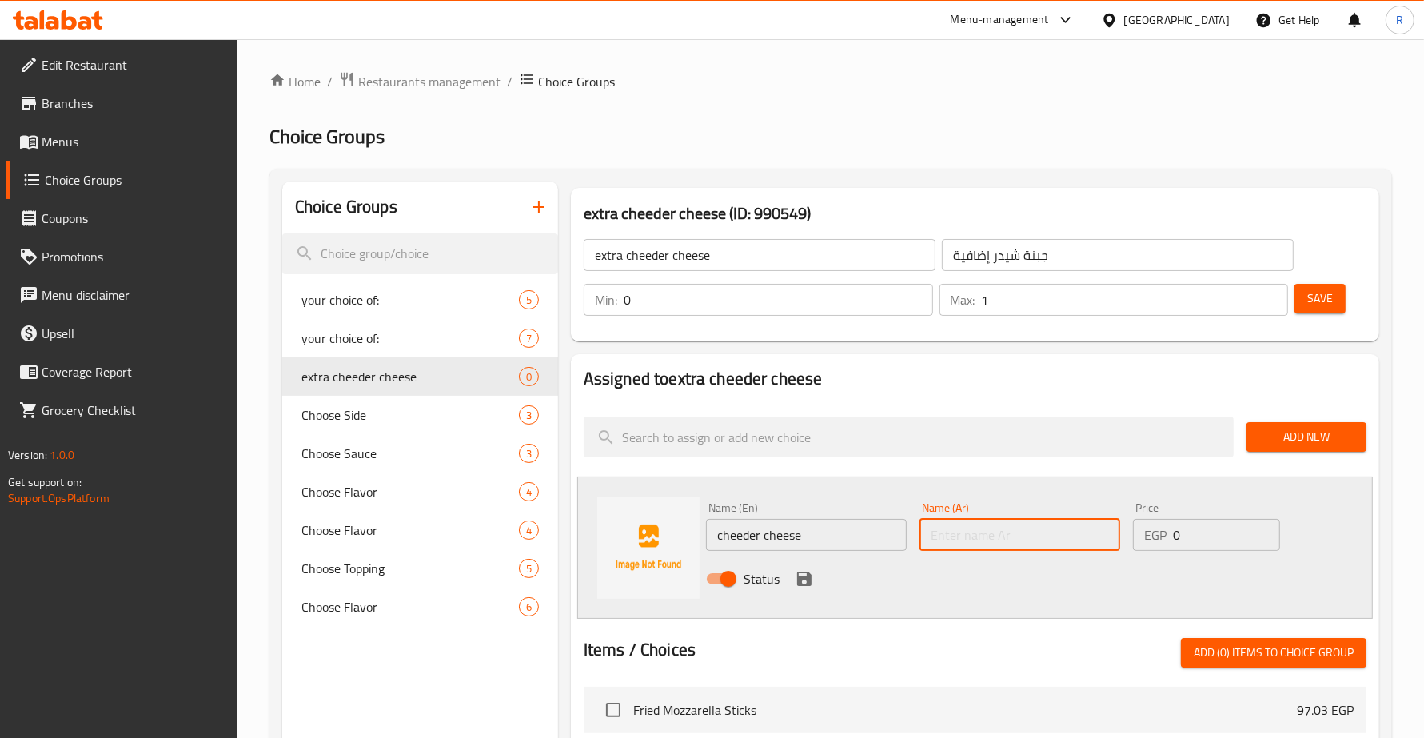
paste input "جبنة شيدر"
type input "جبنة شيدر"
click at [856, 538] on input "cheeder cheese" at bounding box center [806, 535] width 201 height 32
click at [758, 246] on input "extra cheeder cheese" at bounding box center [760, 255] width 352 height 32
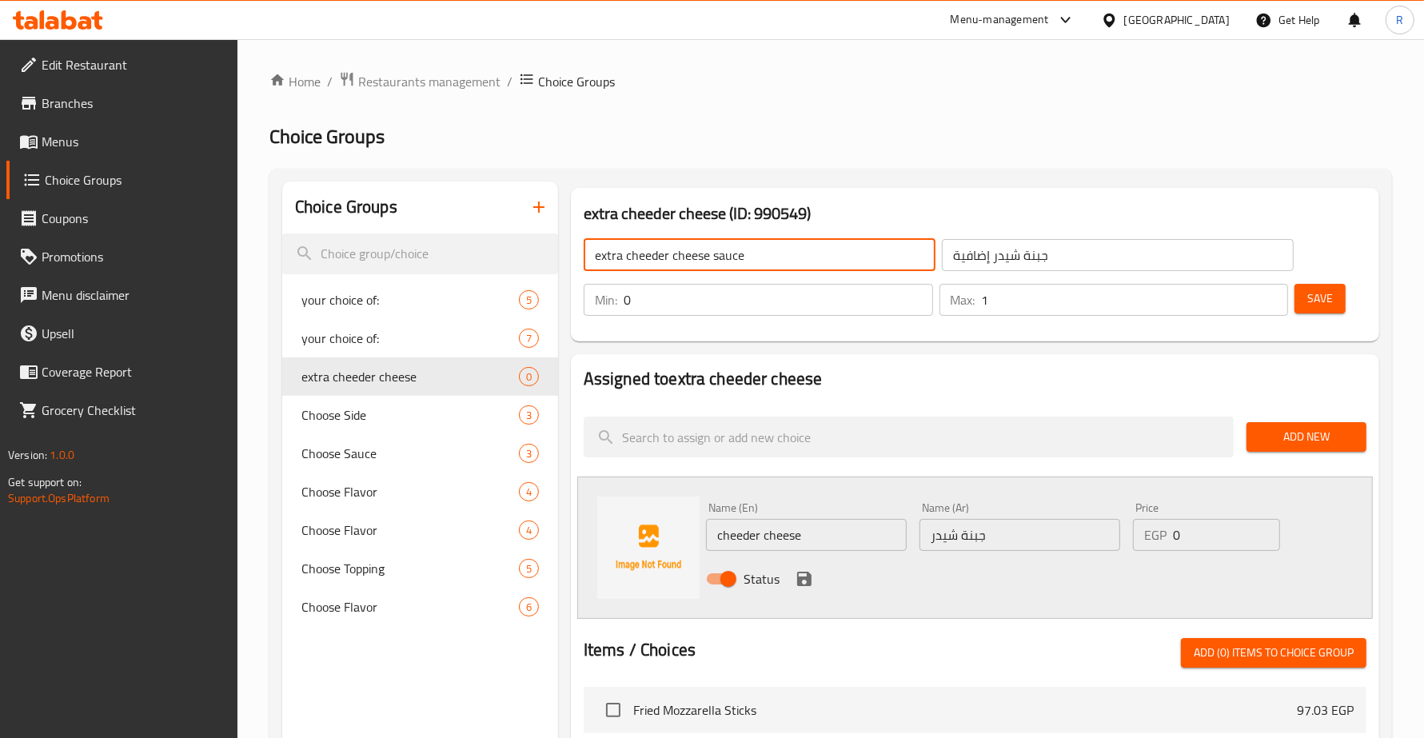
type input "extra cheeder cheese sauce"
click at [949, 252] on input "جبنة شيدر إضافية" at bounding box center [1118, 255] width 352 height 32
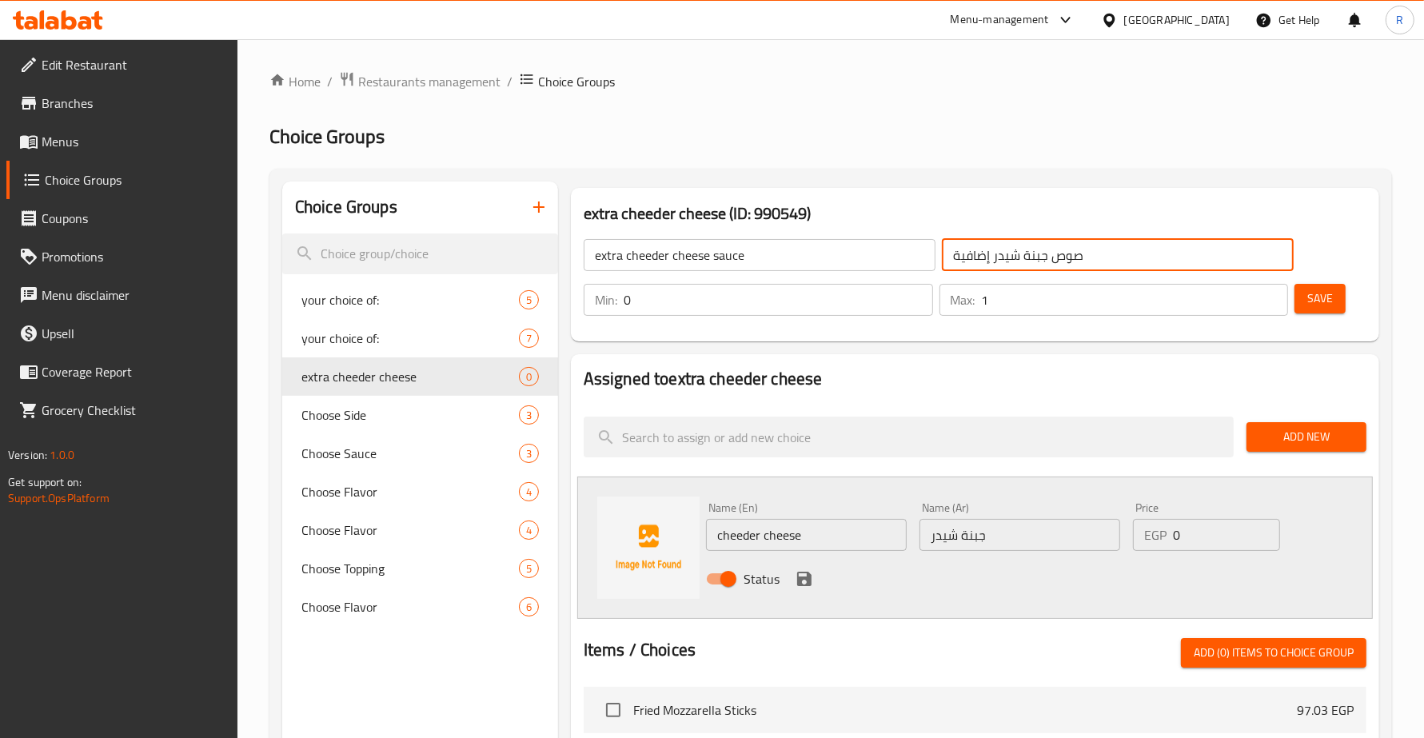
type input "صوص جبنة شيدر إضافية"
click at [806, 538] on input "cheeder cheese" at bounding box center [806, 535] width 201 height 32
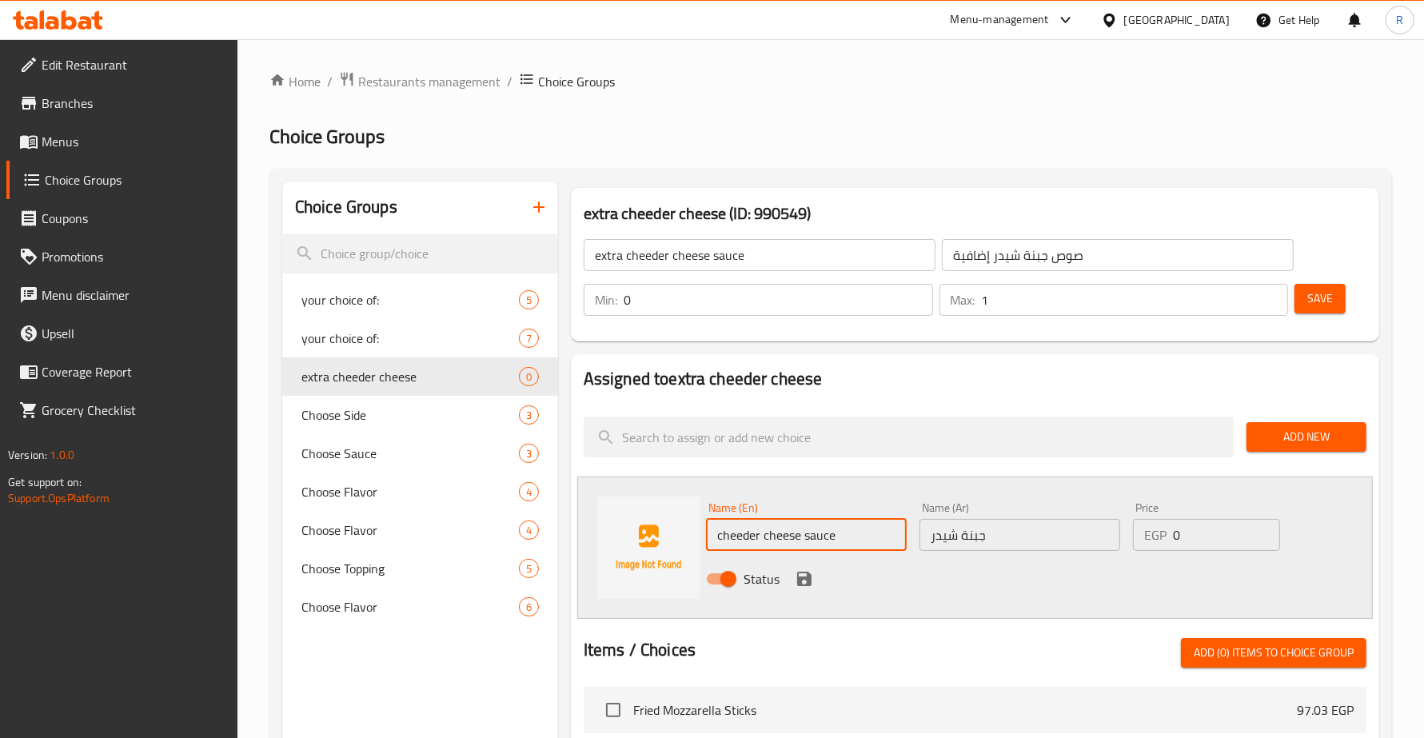
type input "cheeder cheese sauce"
click at [928, 541] on input "جبنة شيدر" at bounding box center [1019, 535] width 201 height 32
type input "صوص جبنة شيدر"
drag, startPoint x: 1190, startPoint y: 530, endPoint x: 1148, endPoint y: 542, distance: 43.3
click at [1148, 542] on div "EGP 0 Price" at bounding box center [1206, 535] width 147 height 32
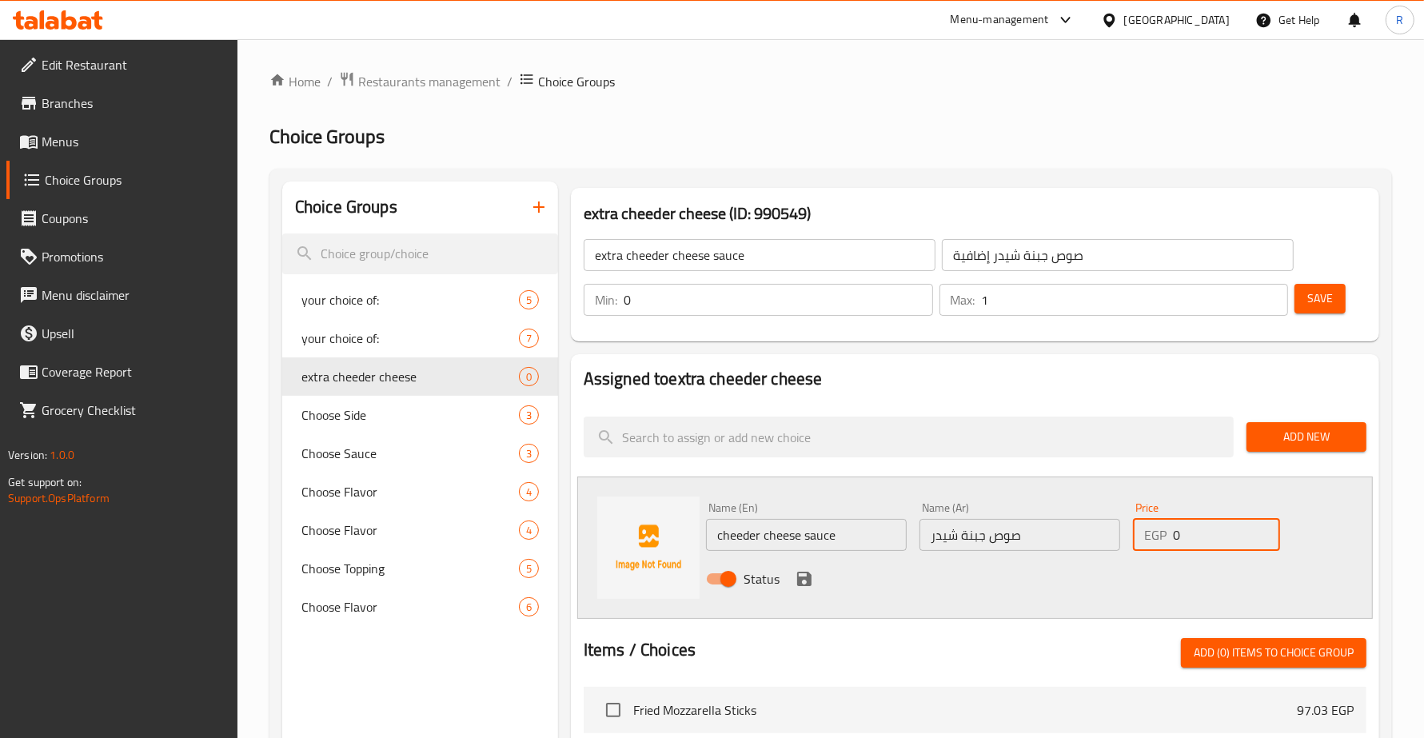
paste input "75.33"
type input "75.33"
click at [1133, 584] on div "Status" at bounding box center [1020, 578] width 640 height 43
click at [800, 572] on icon "save" at bounding box center [804, 579] width 14 height 14
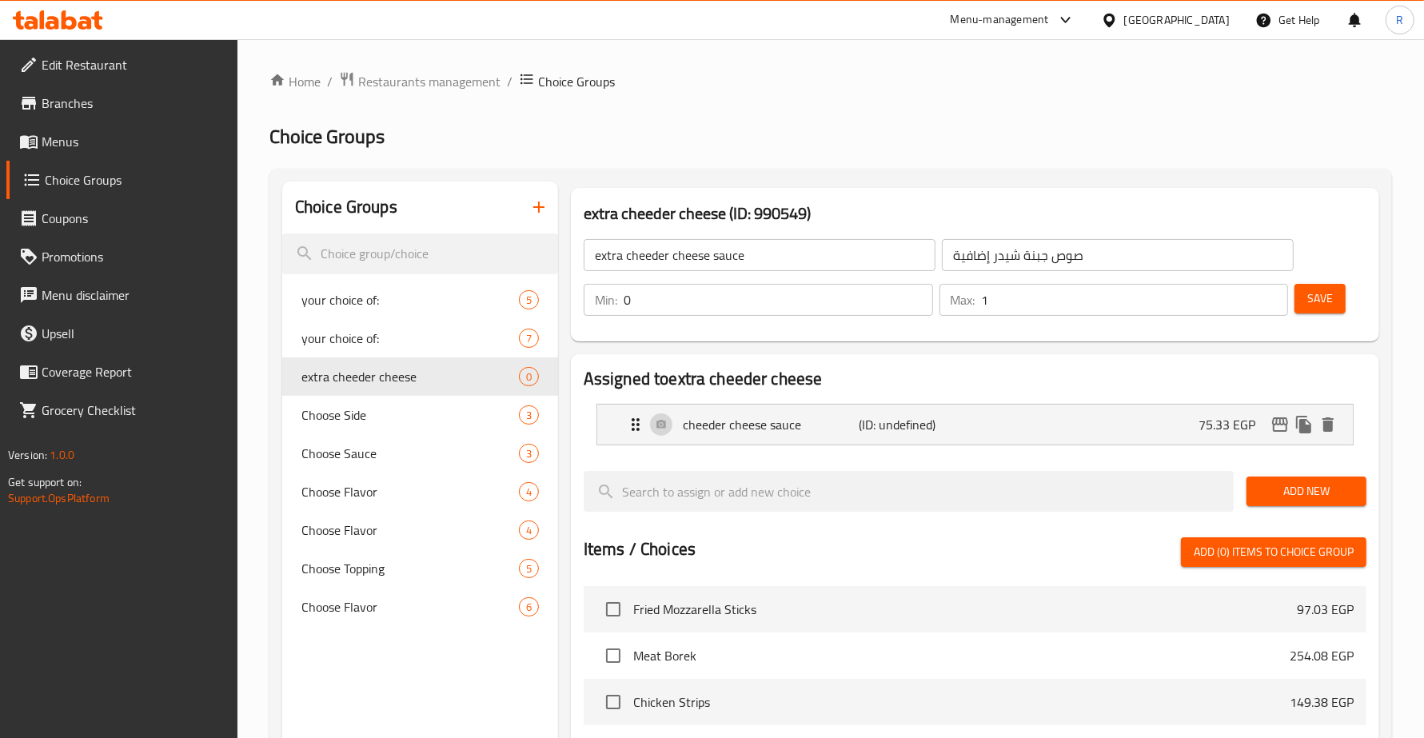
click at [1303, 296] on button "Save" at bounding box center [1319, 299] width 51 height 30
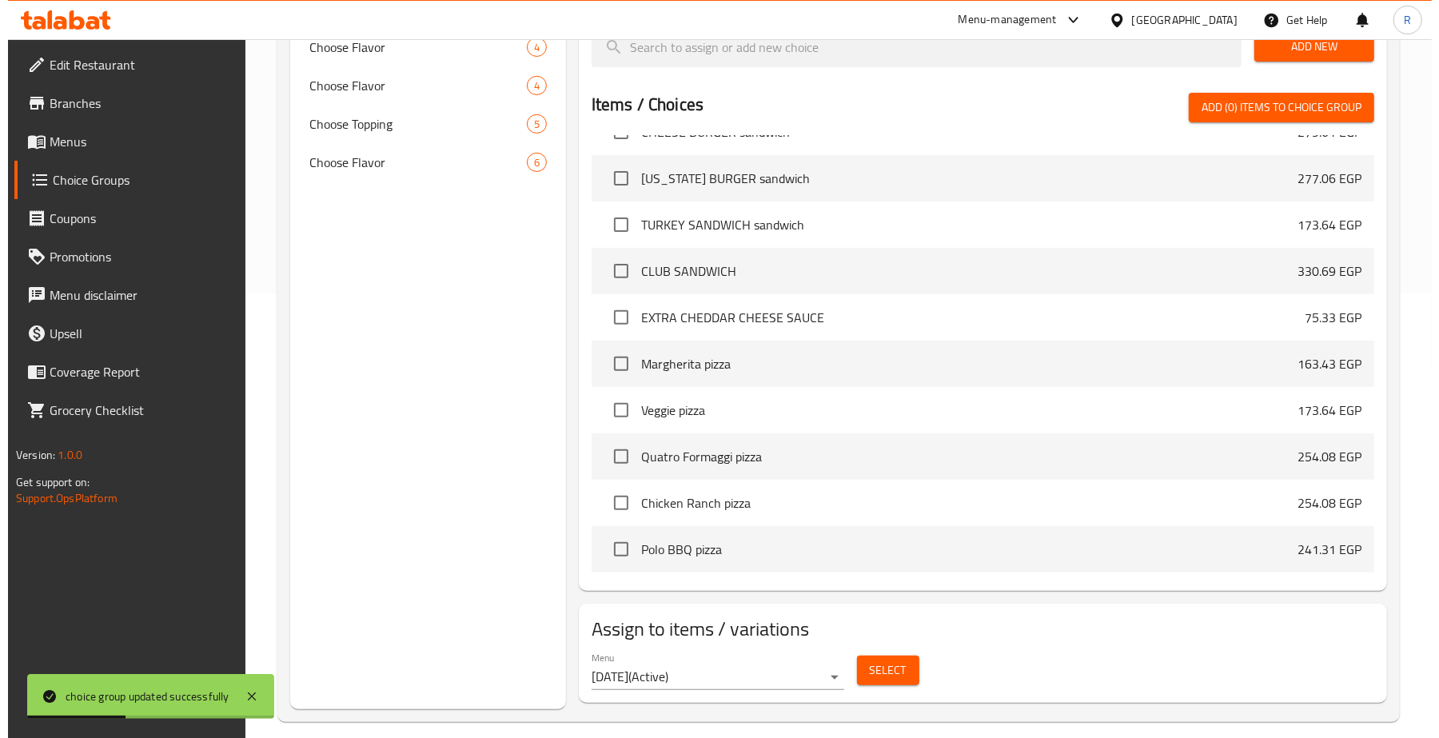
scroll to position [461, 0]
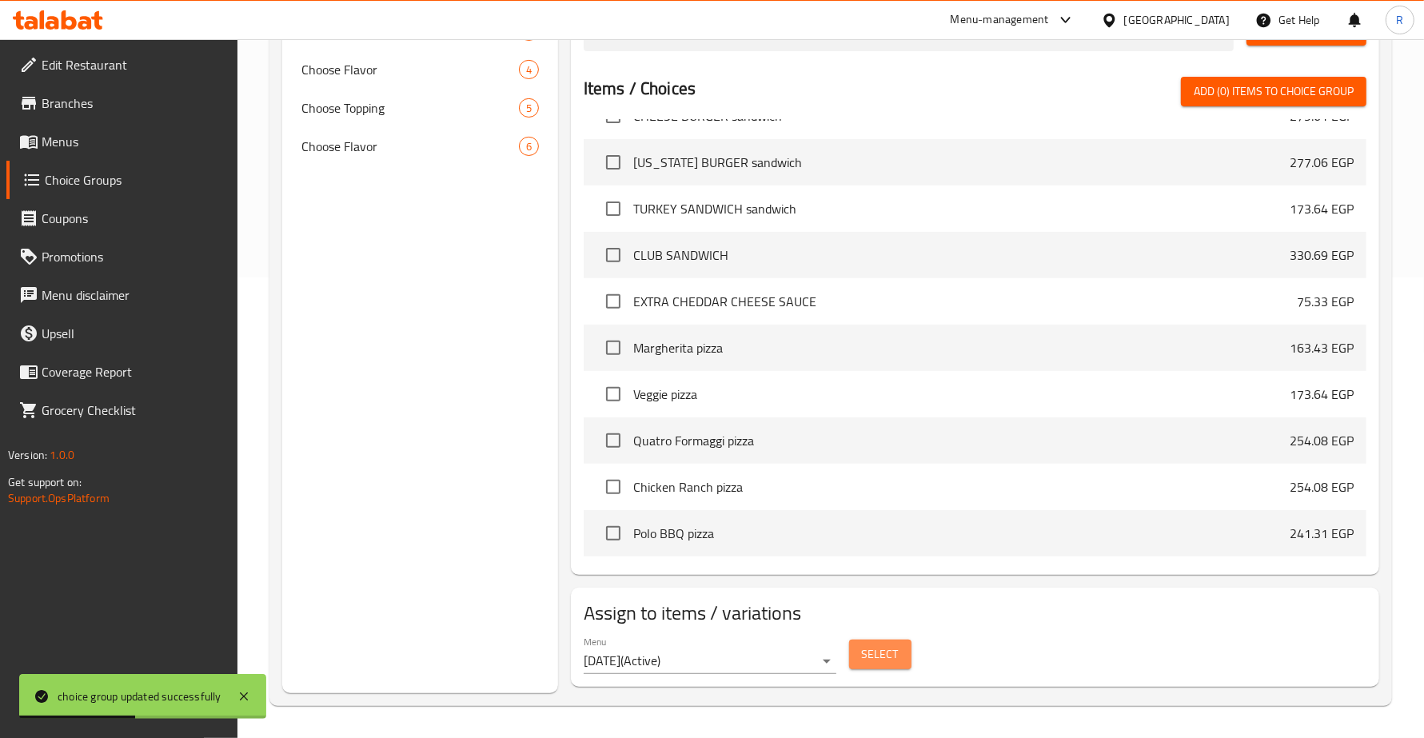
click at [885, 661] on span "Select" at bounding box center [880, 654] width 37 height 20
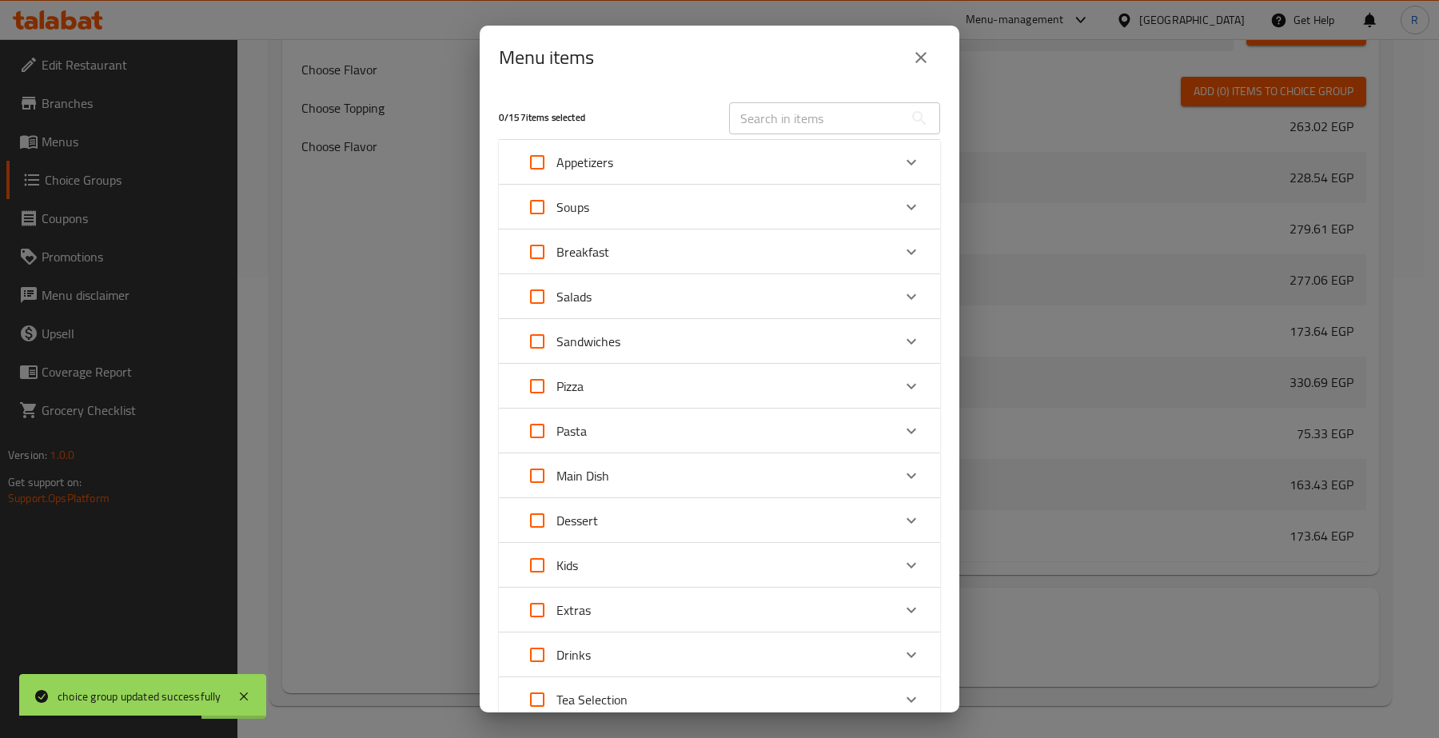
click at [528, 341] on input "Expand" at bounding box center [537, 341] width 38 height 38
checkbox input "true"
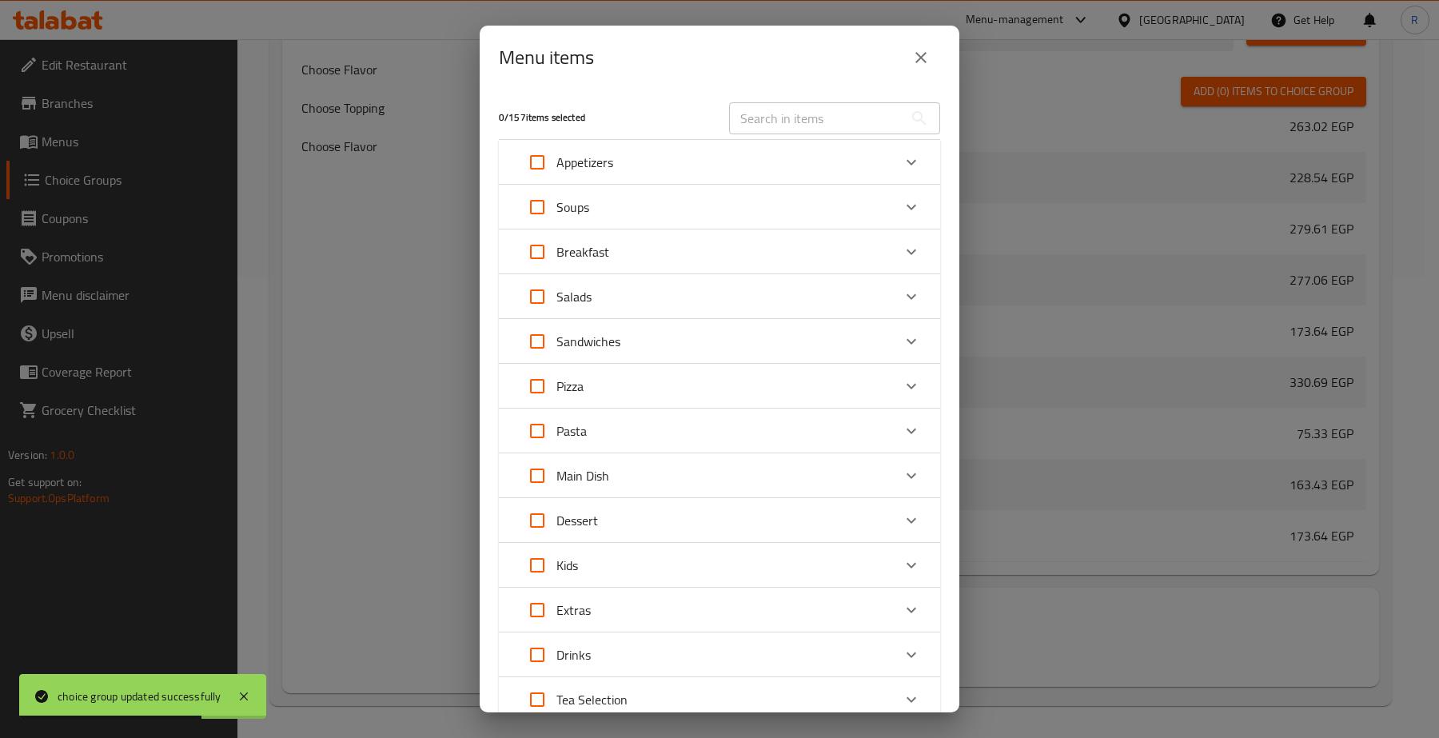
checkbox input "true"
click at [902, 333] on icon "Expand" at bounding box center [911, 341] width 19 height 19
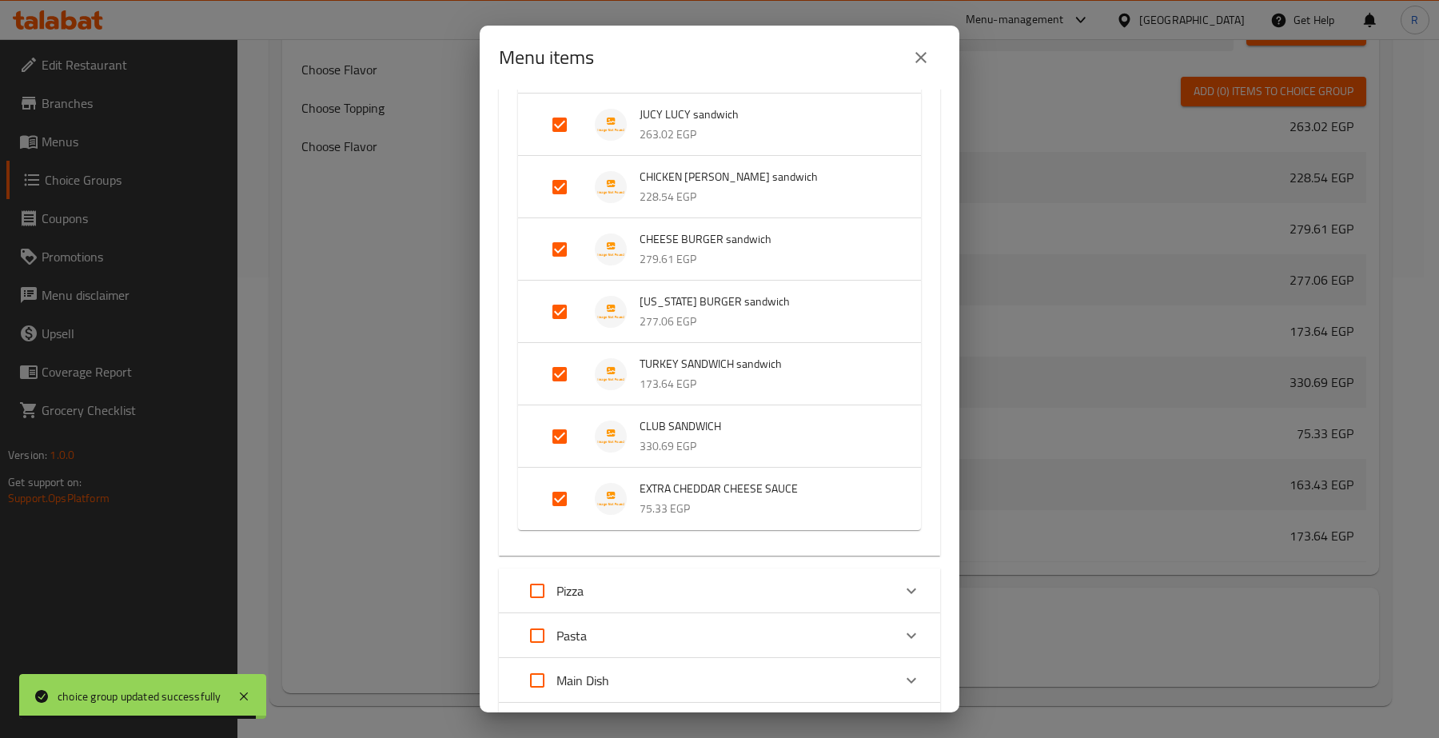
scroll to position [512, 0]
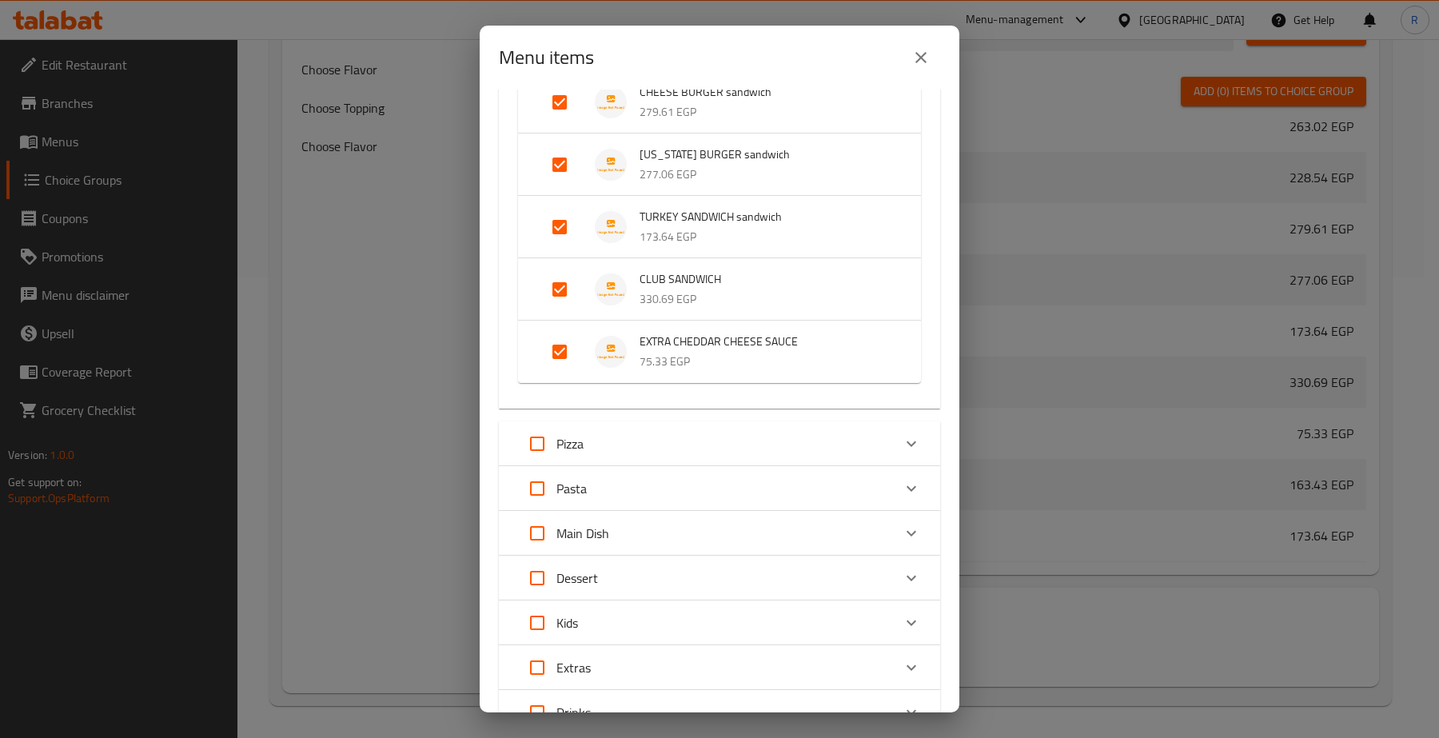
click at [560, 341] on input "Expand" at bounding box center [559, 352] width 38 height 38
checkbox input "false"
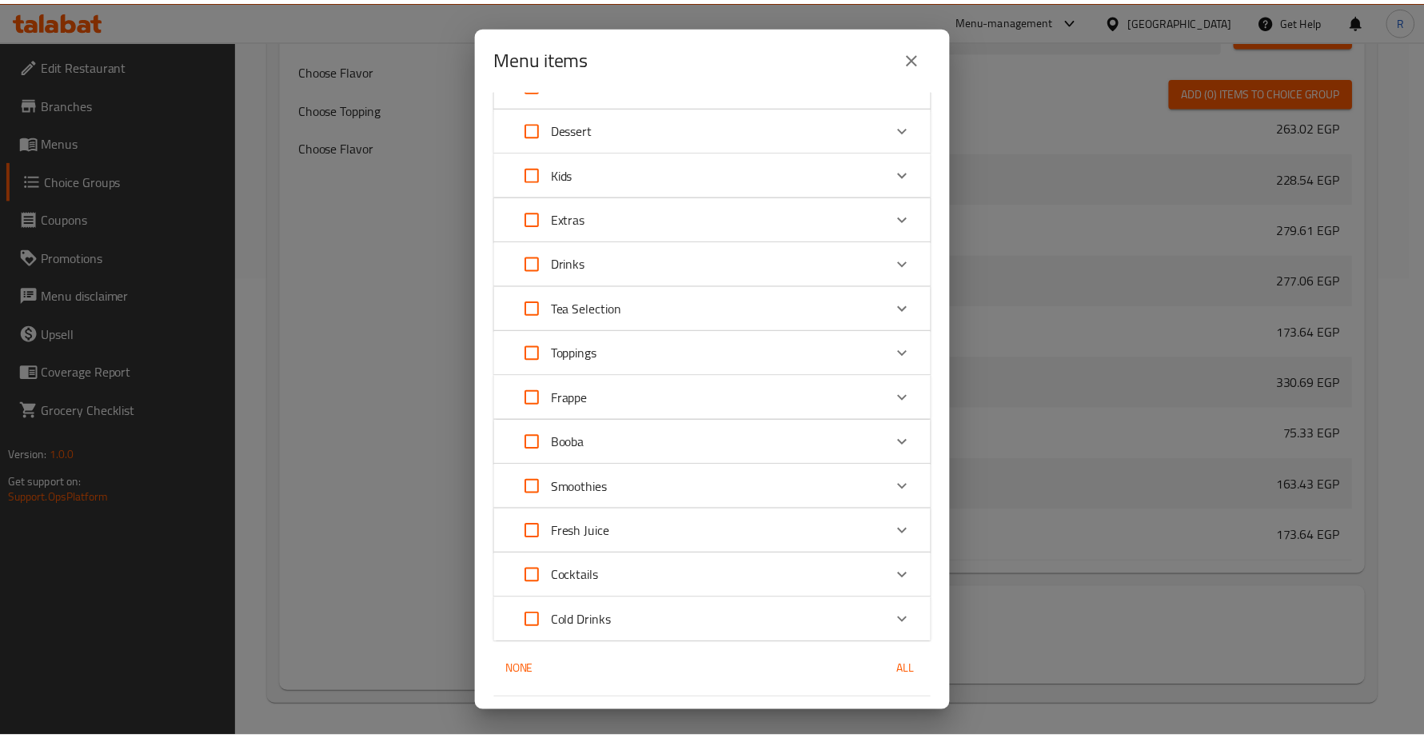
scroll to position [1014, 0]
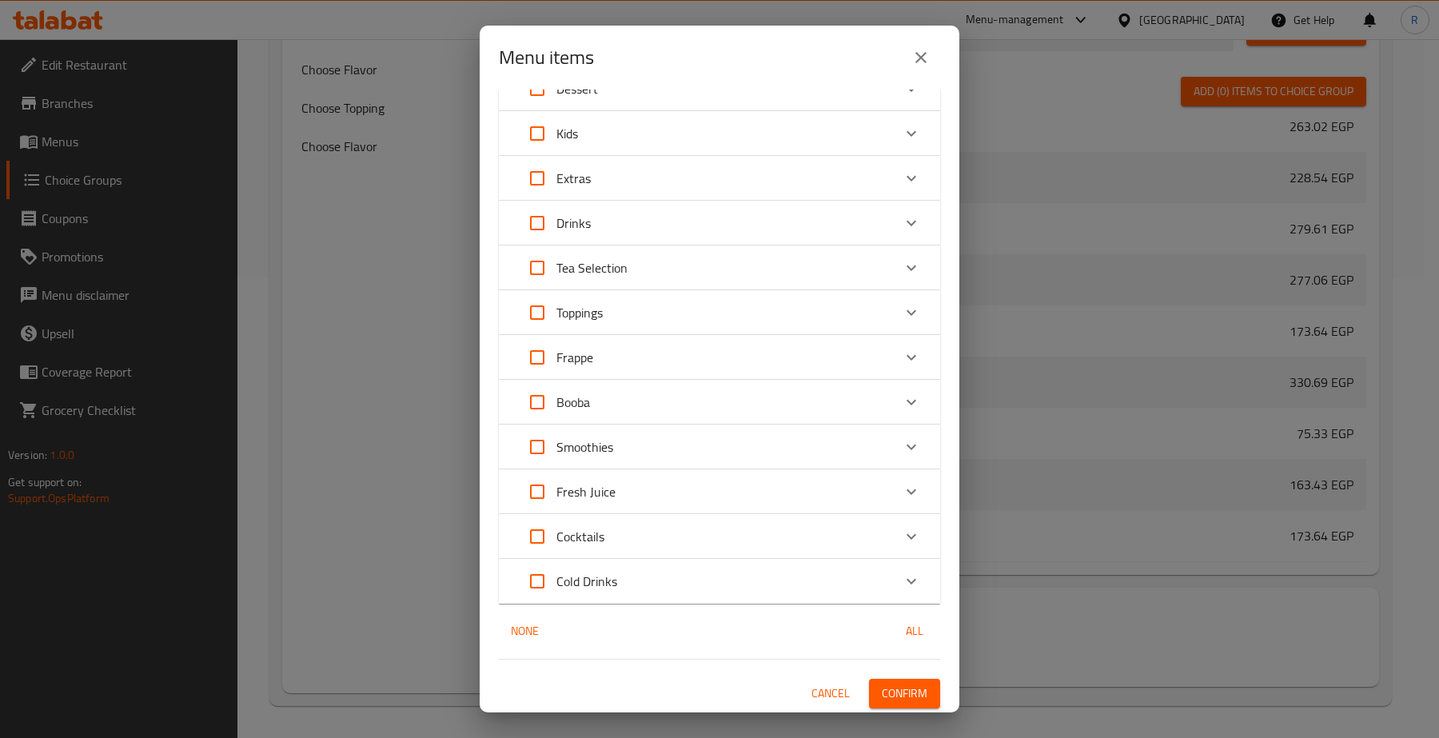
click at [898, 684] on span "Confirm" at bounding box center [905, 694] width 46 height 20
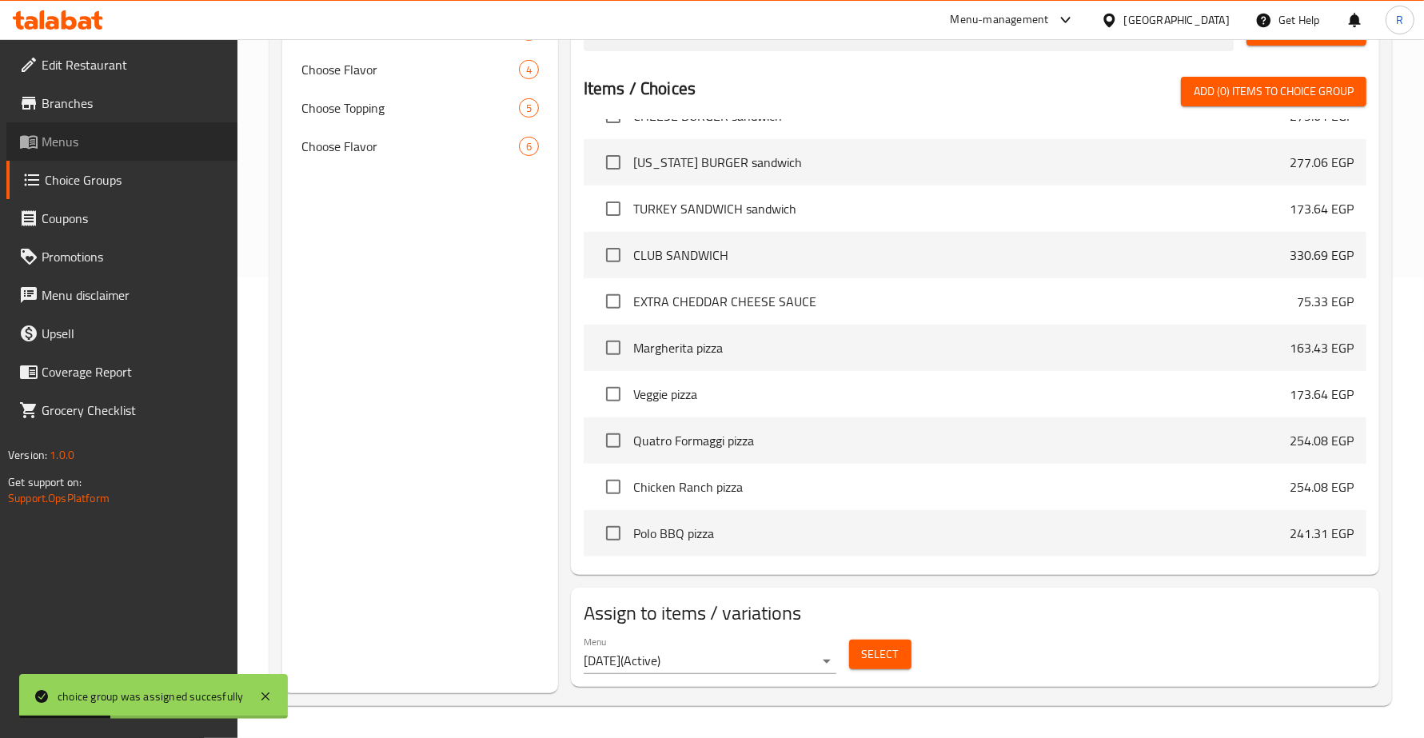
click at [117, 148] on span "Menus" at bounding box center [133, 141] width 183 height 19
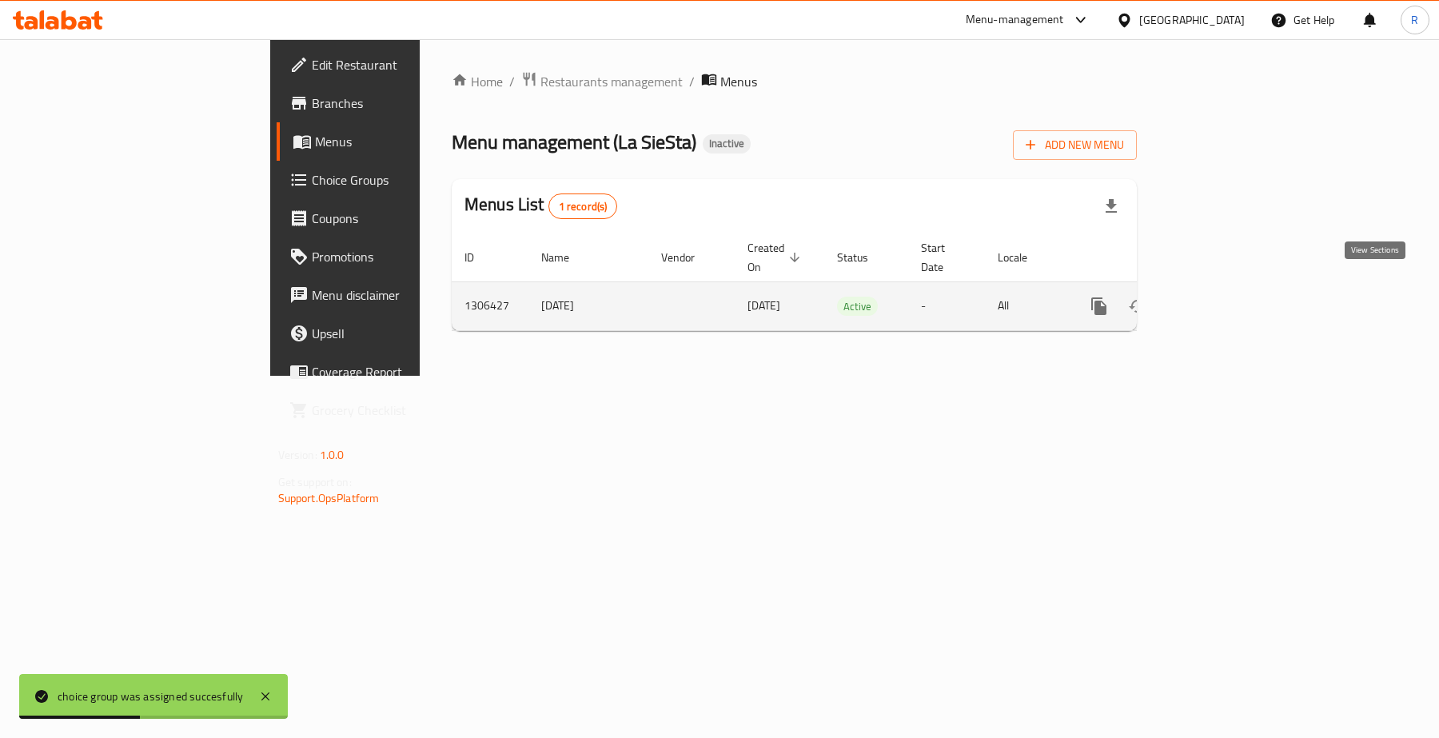
click at [1234, 289] on link "enhanced table" at bounding box center [1214, 306] width 38 height 38
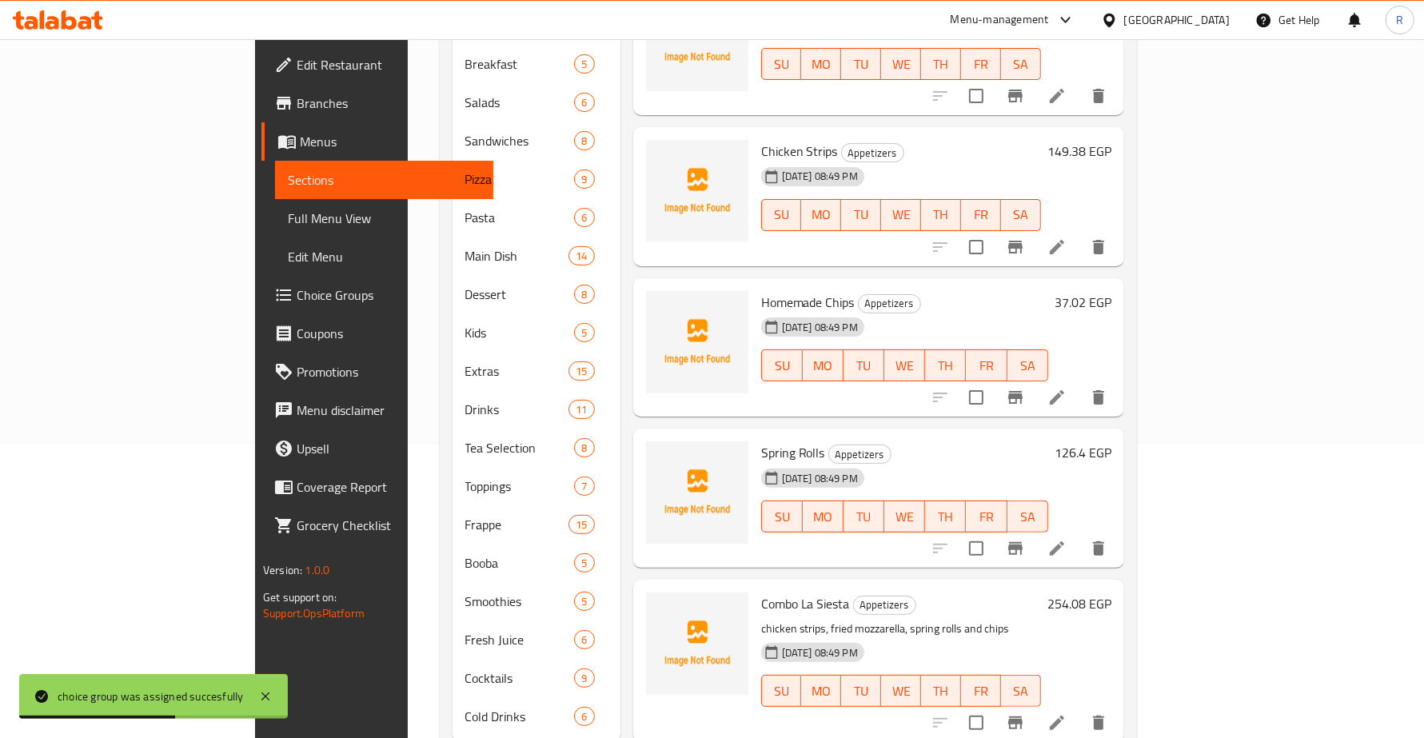
scroll to position [317, 0]
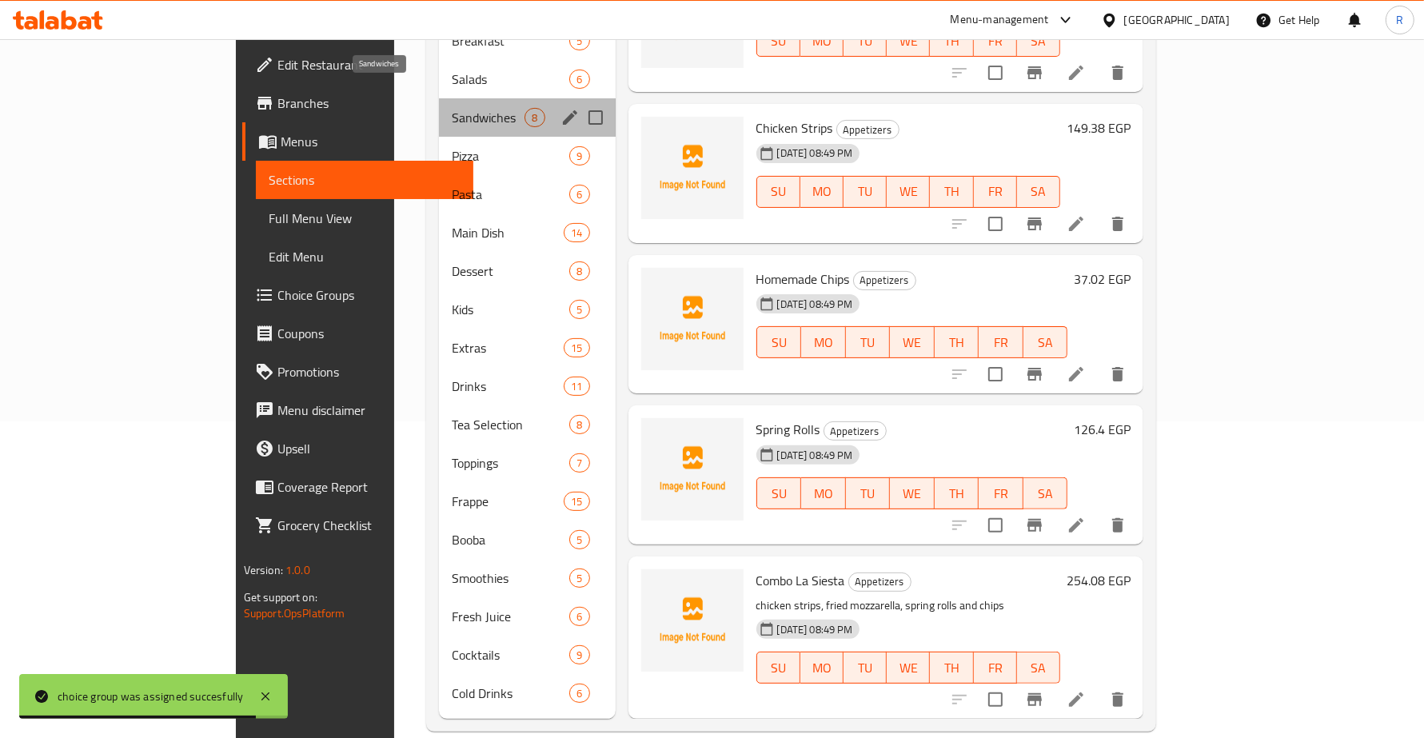
click at [452, 108] on span "Sandwiches" at bounding box center [488, 117] width 73 height 19
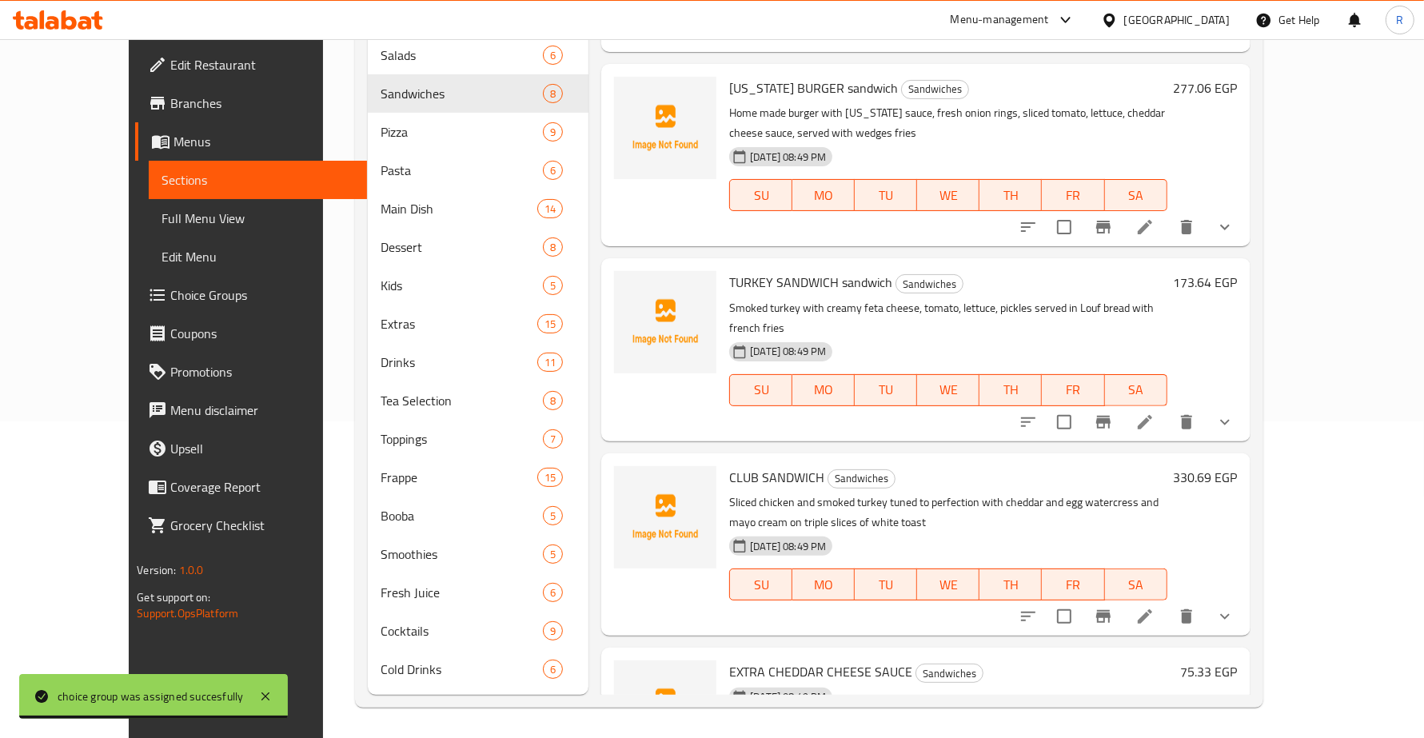
scroll to position [640, 0]
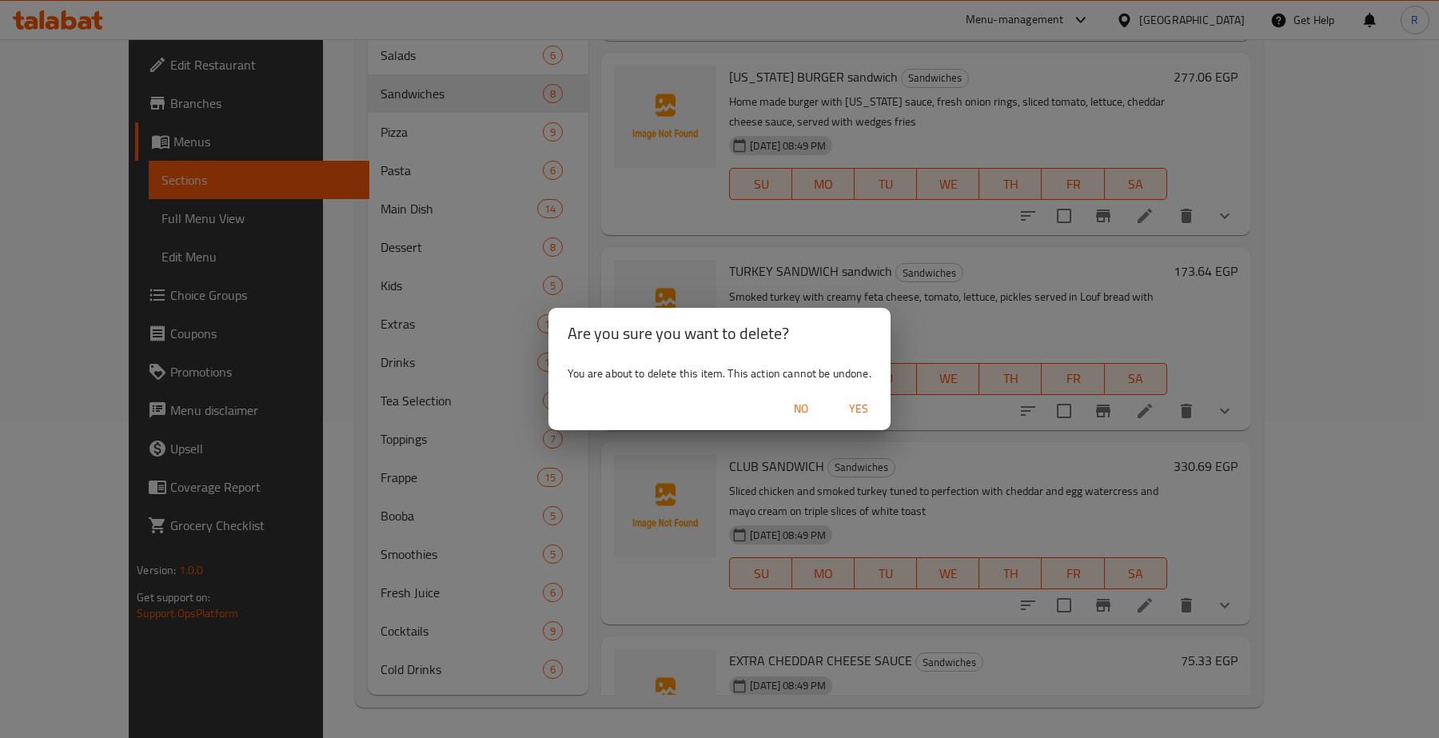
click at [861, 406] on span "Yes" at bounding box center [859, 409] width 38 height 20
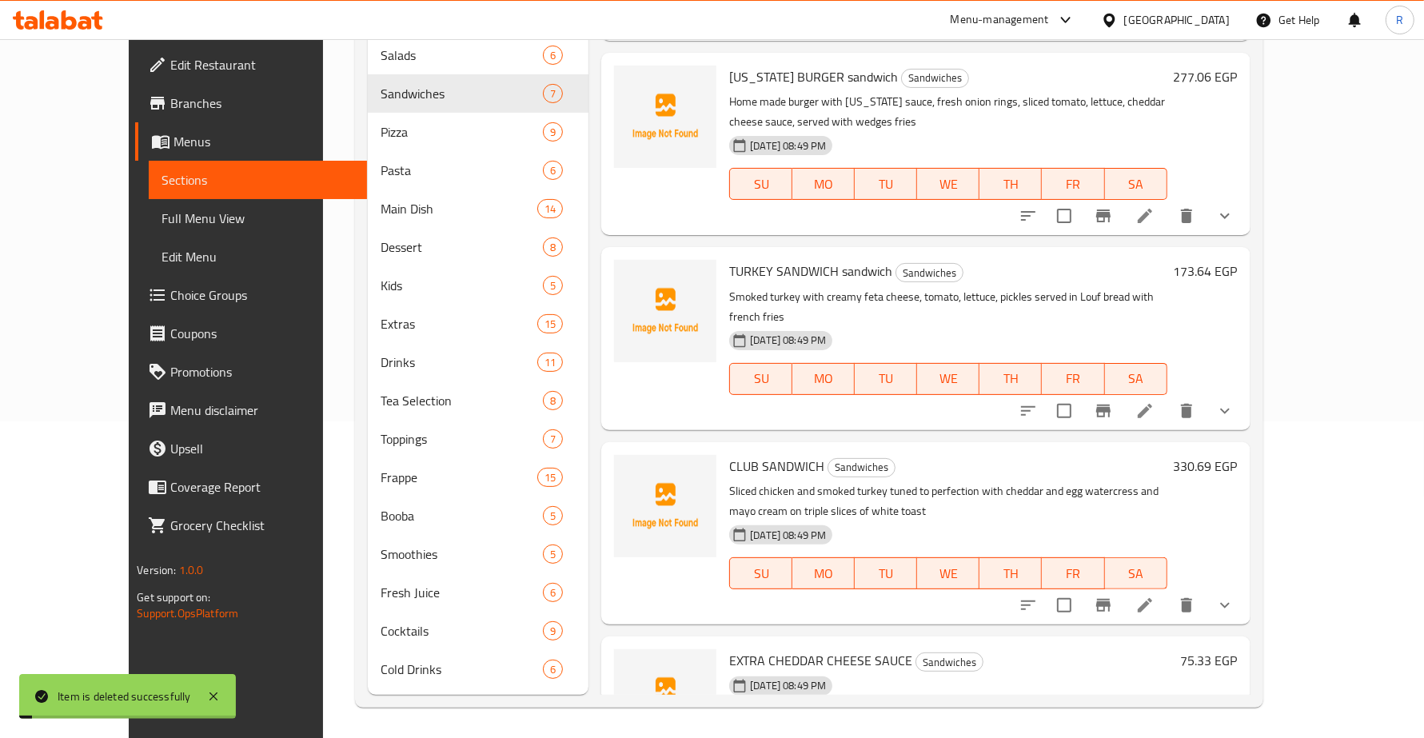
scroll to position [490, 0]
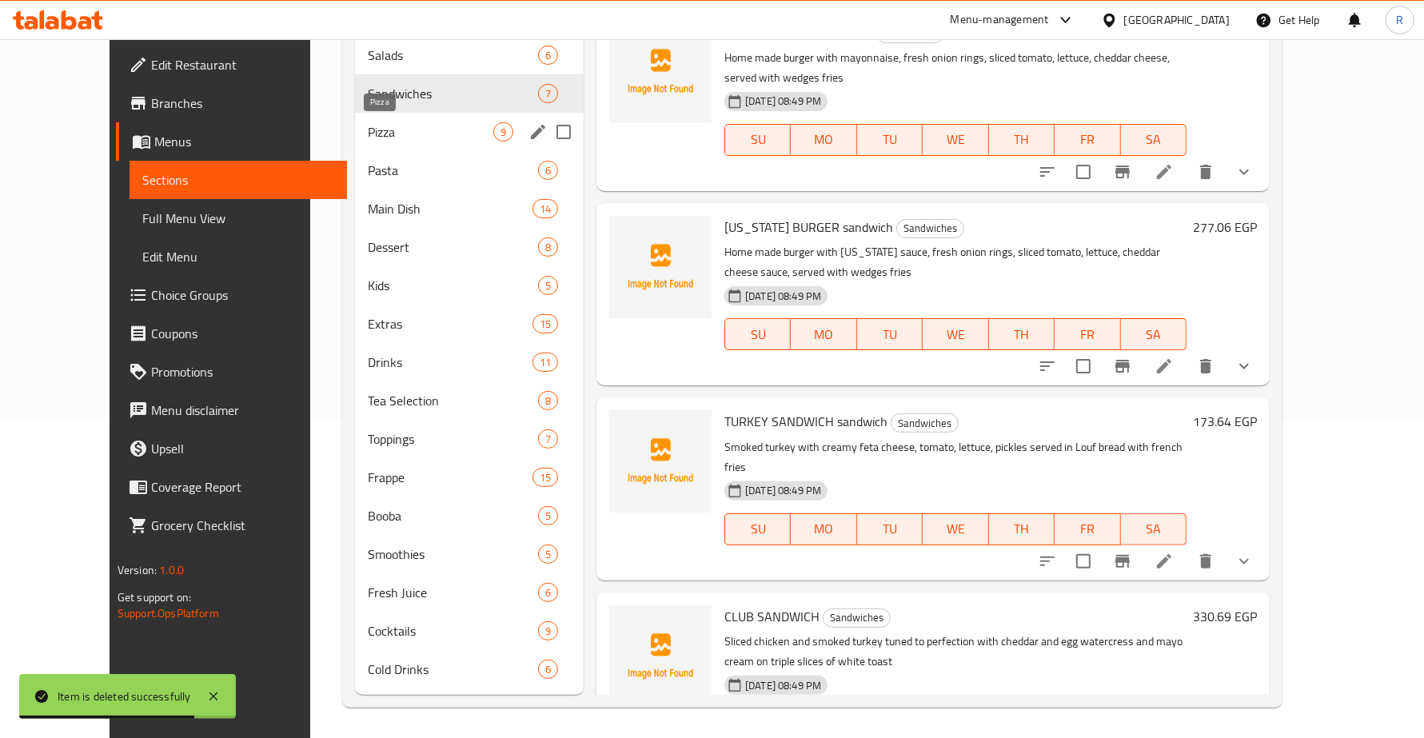
click at [368, 132] on span "Pizza" at bounding box center [431, 131] width 126 height 19
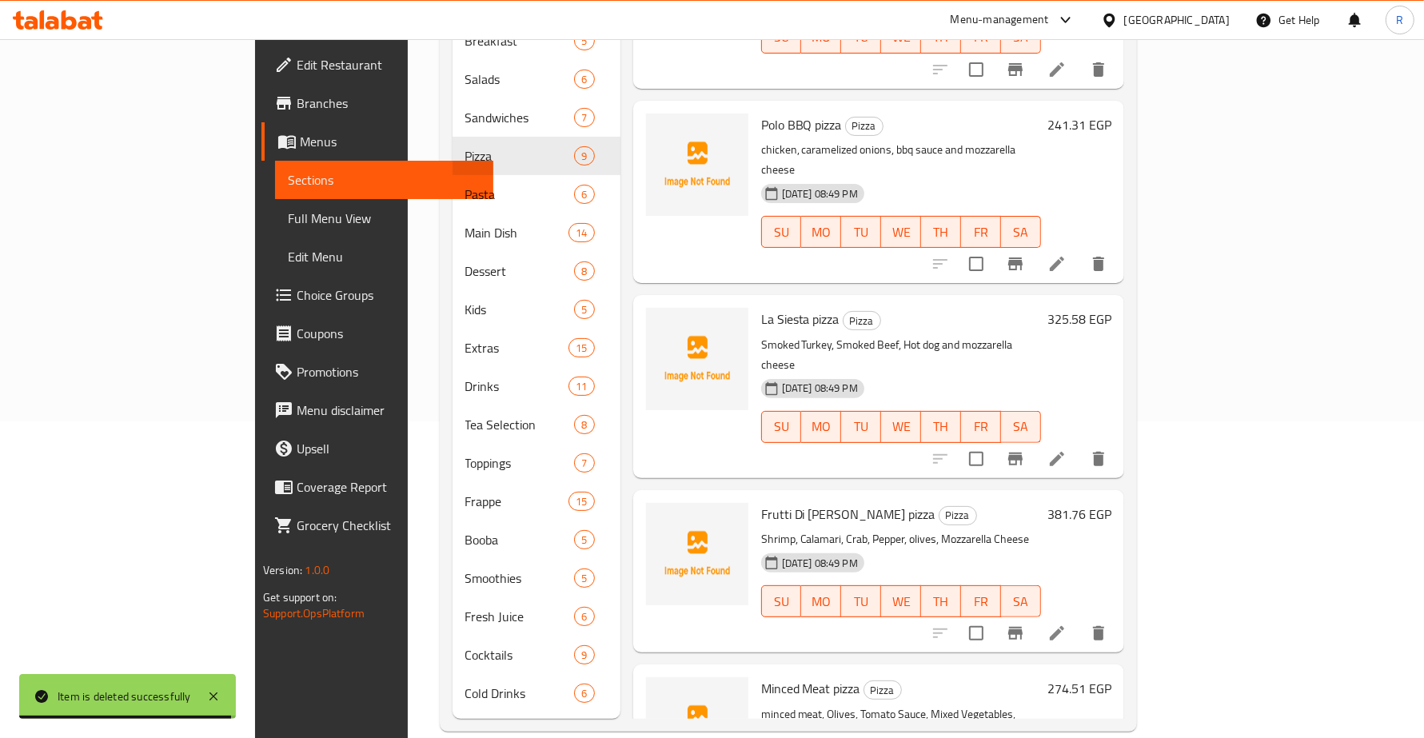
scroll to position [756, 0]
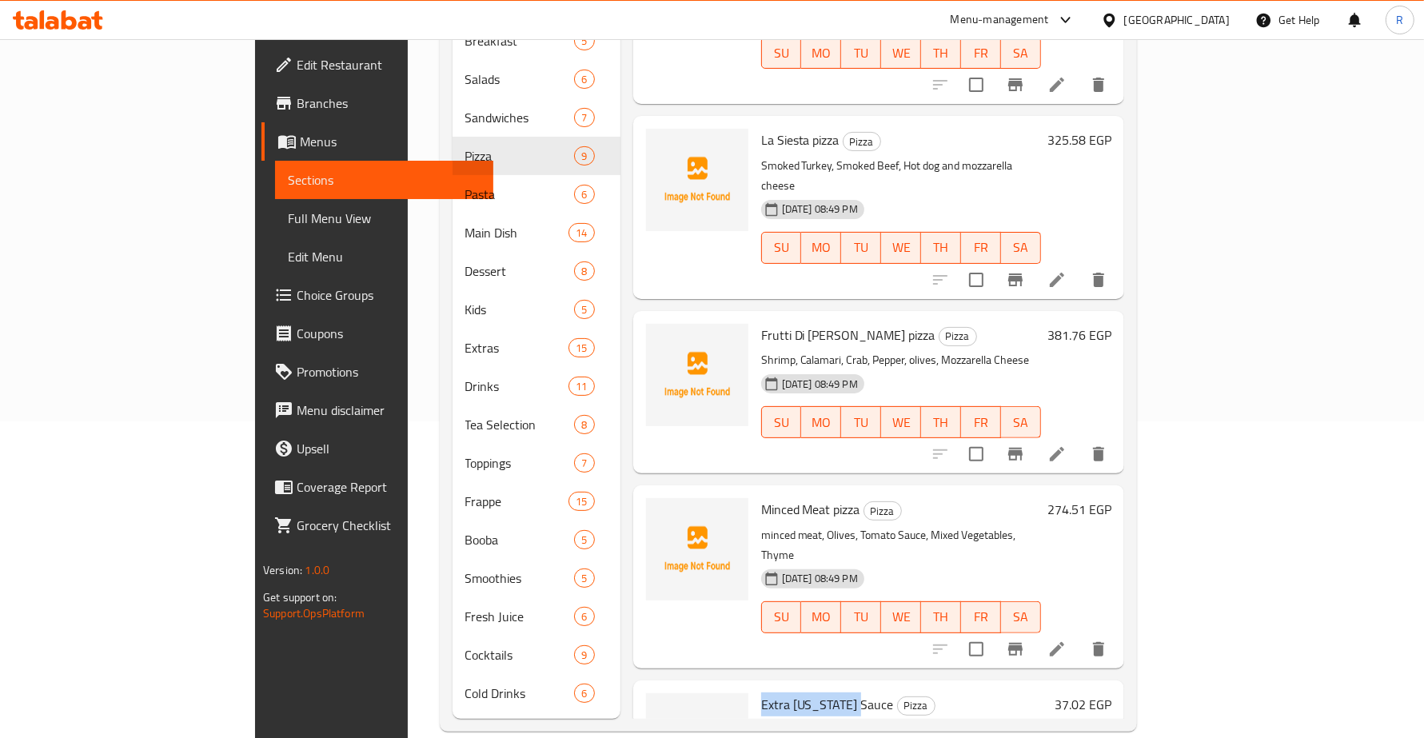
drag, startPoint x: 700, startPoint y: 576, endPoint x: 790, endPoint y: 577, distance: 90.4
click at [790, 692] on span "Extra [US_STATE] Sauce" at bounding box center [827, 704] width 133 height 24
copy span "Extra [US_STATE] Sauce"
click at [297, 293] on span "Choice Groups" at bounding box center [388, 294] width 183 height 19
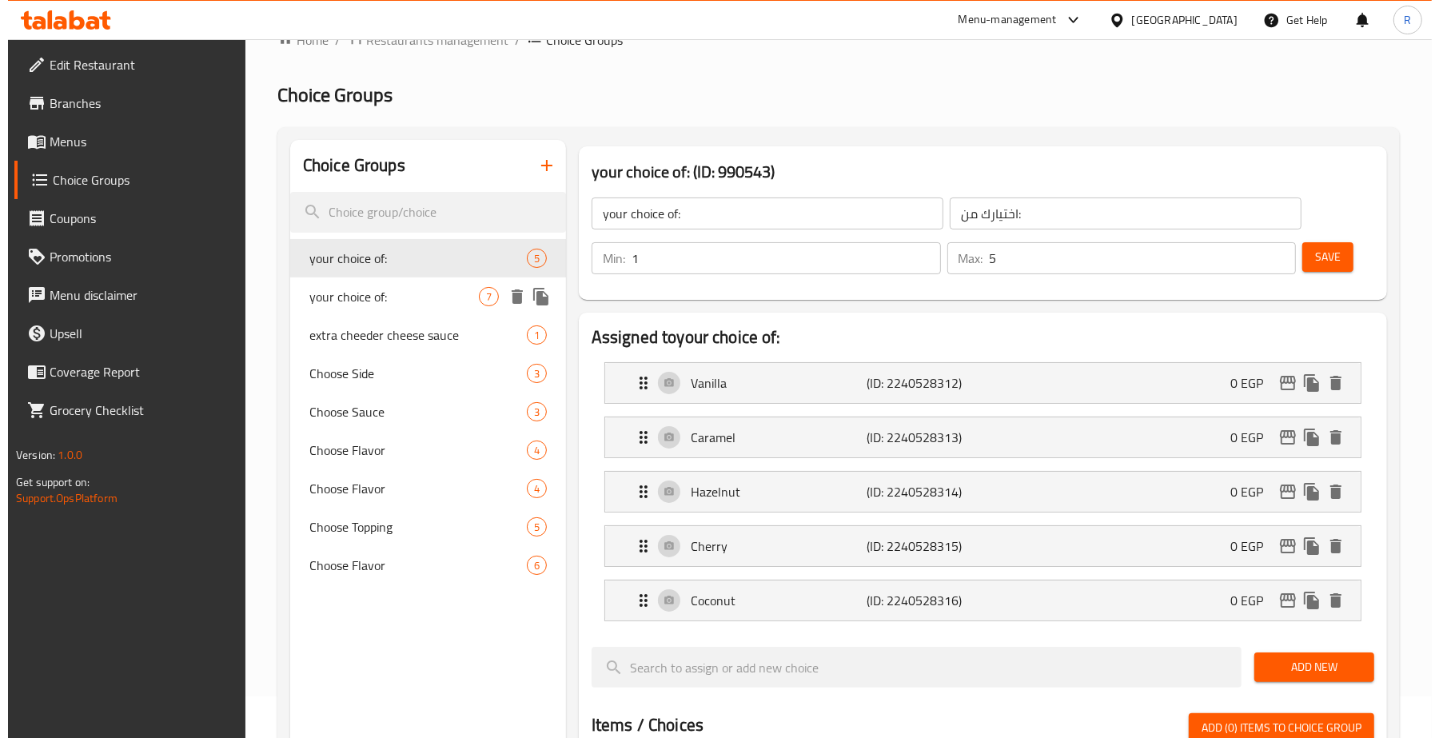
scroll to position [26, 0]
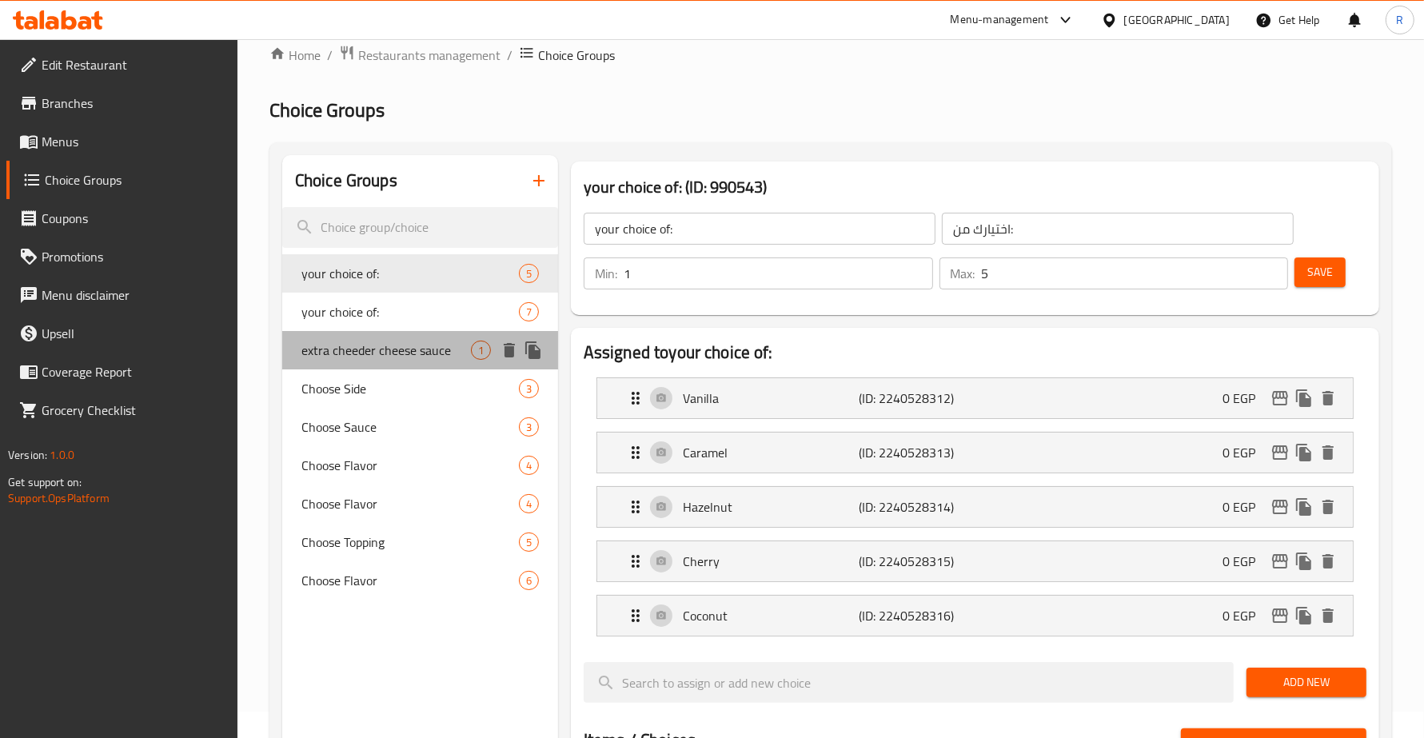
click at [417, 357] on span "extra cheeder cheese sauce" at bounding box center [386, 350] width 170 height 19
type input "extra cheeder cheese sauce"
type input "صوص جبنة شيدر إضافية"
type input "0"
type input "1"
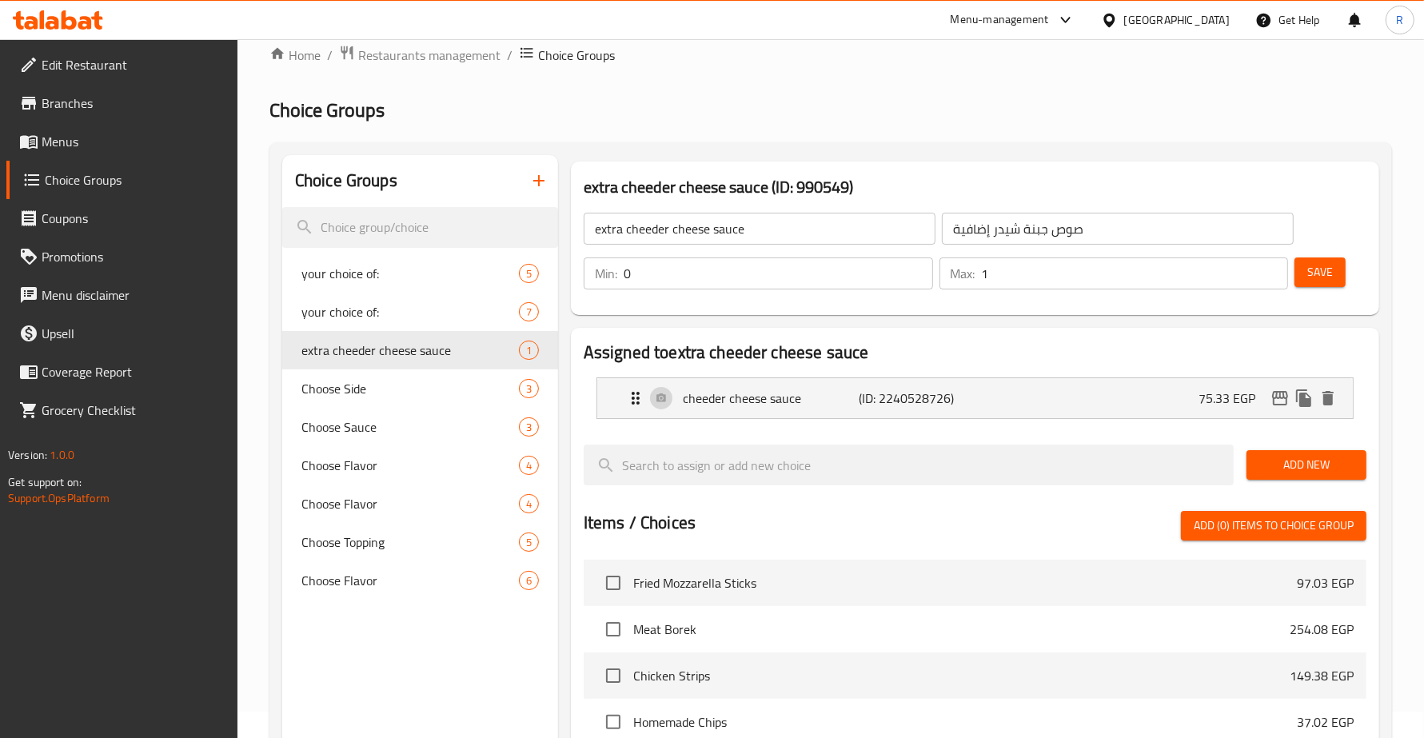
click at [534, 181] on icon "button" at bounding box center [538, 180] width 11 height 11
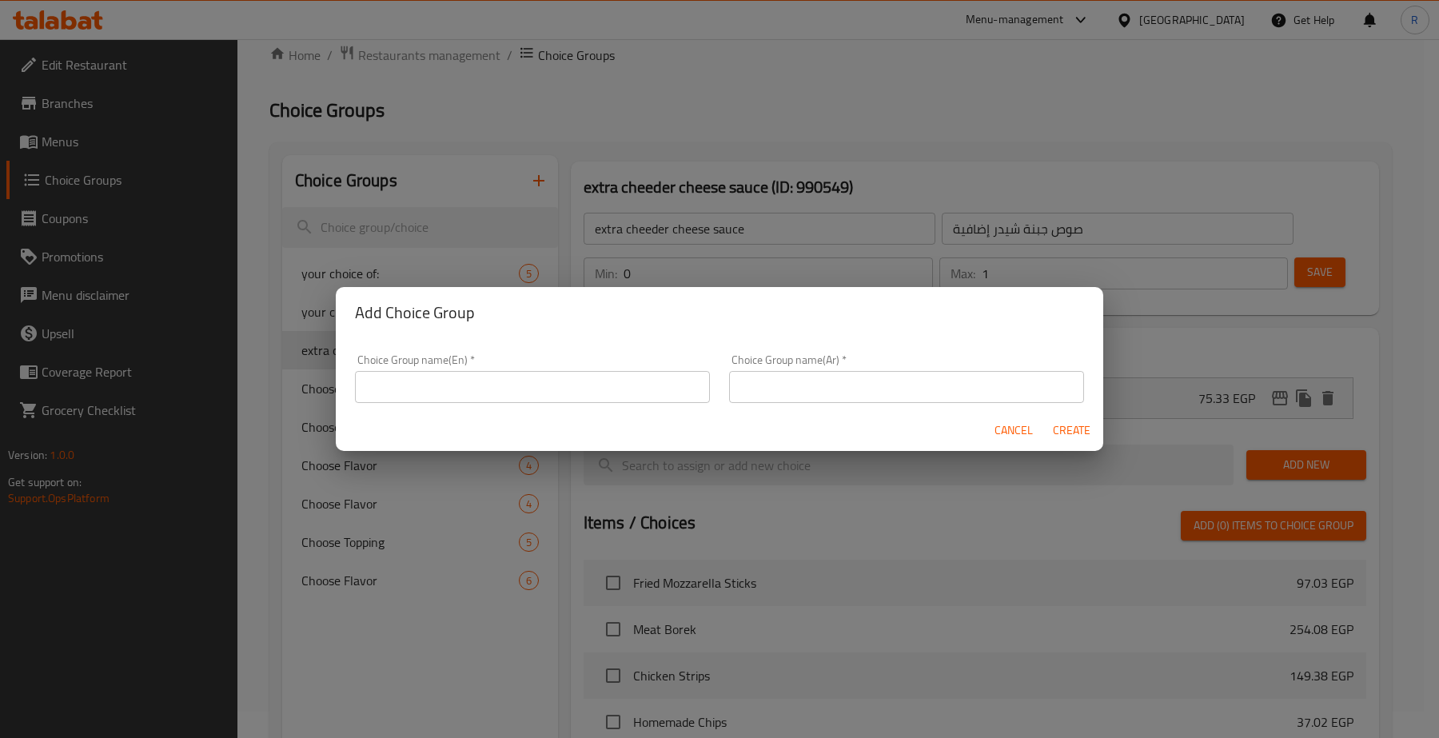
click at [536, 389] on input "text" at bounding box center [532, 387] width 355 height 32
paste input "Extra [US_STATE] Sauce"
click at [536, 388] on input "Extra [US_STATE] Sauce" at bounding box center [532, 387] width 355 height 32
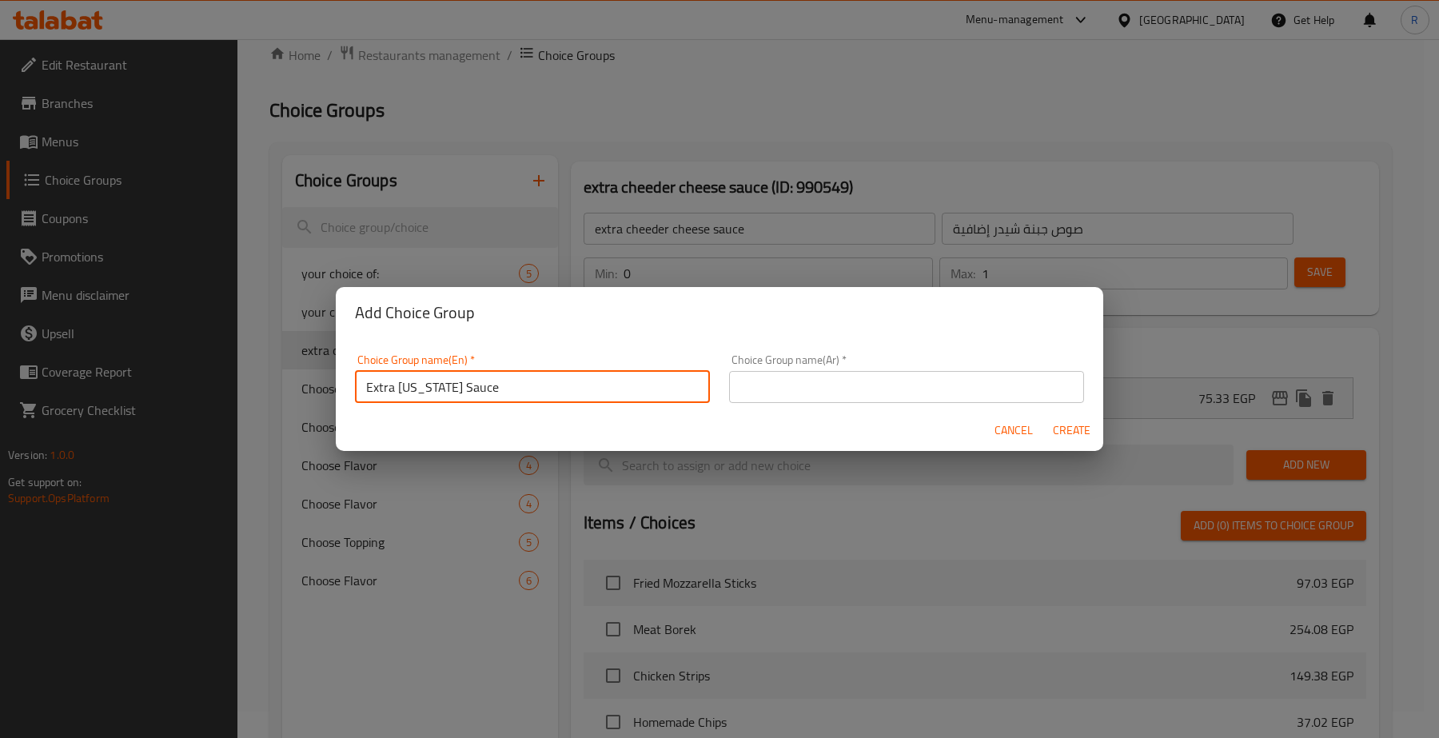
type input "Extra [US_STATE] Sauce"
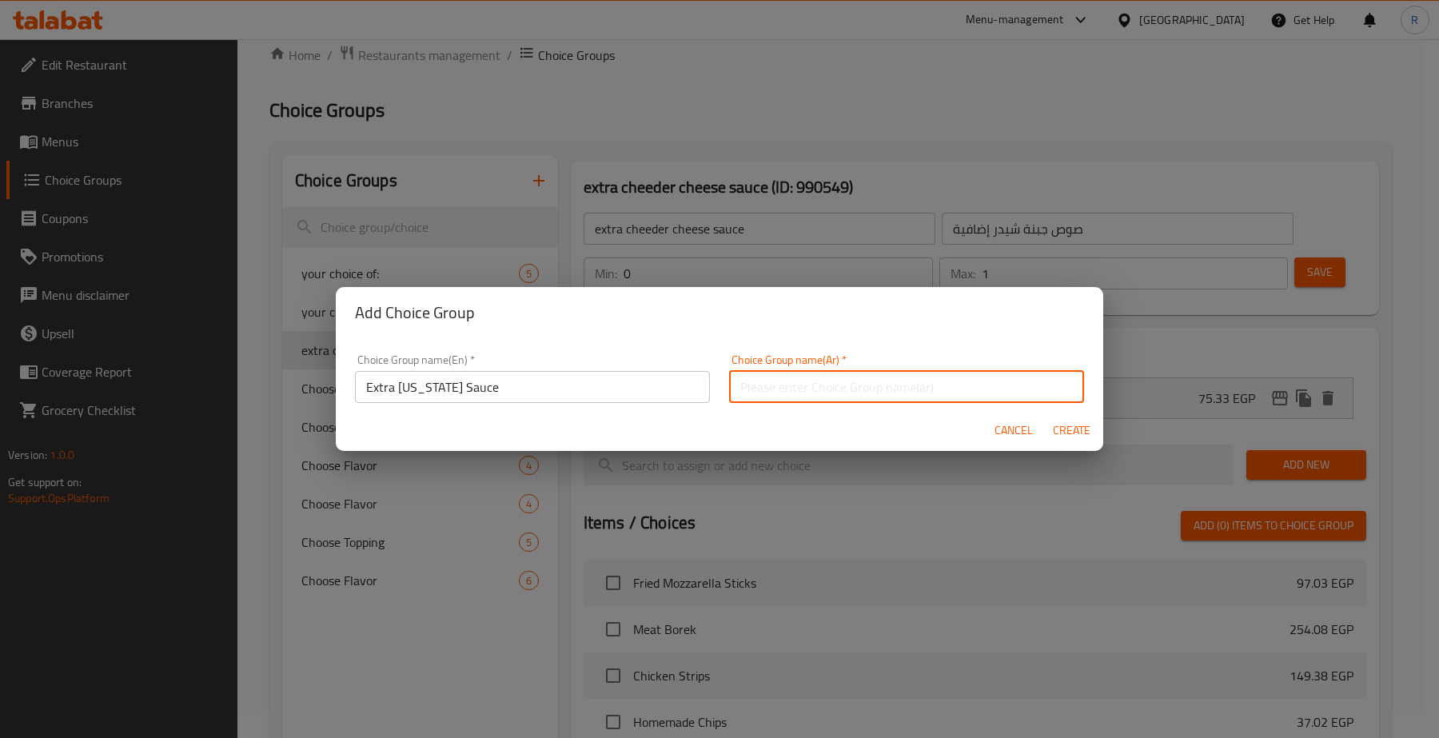
click at [885, 386] on input "text" at bounding box center [906, 387] width 355 height 32
paste input "صلصة تكساس الإضافية"
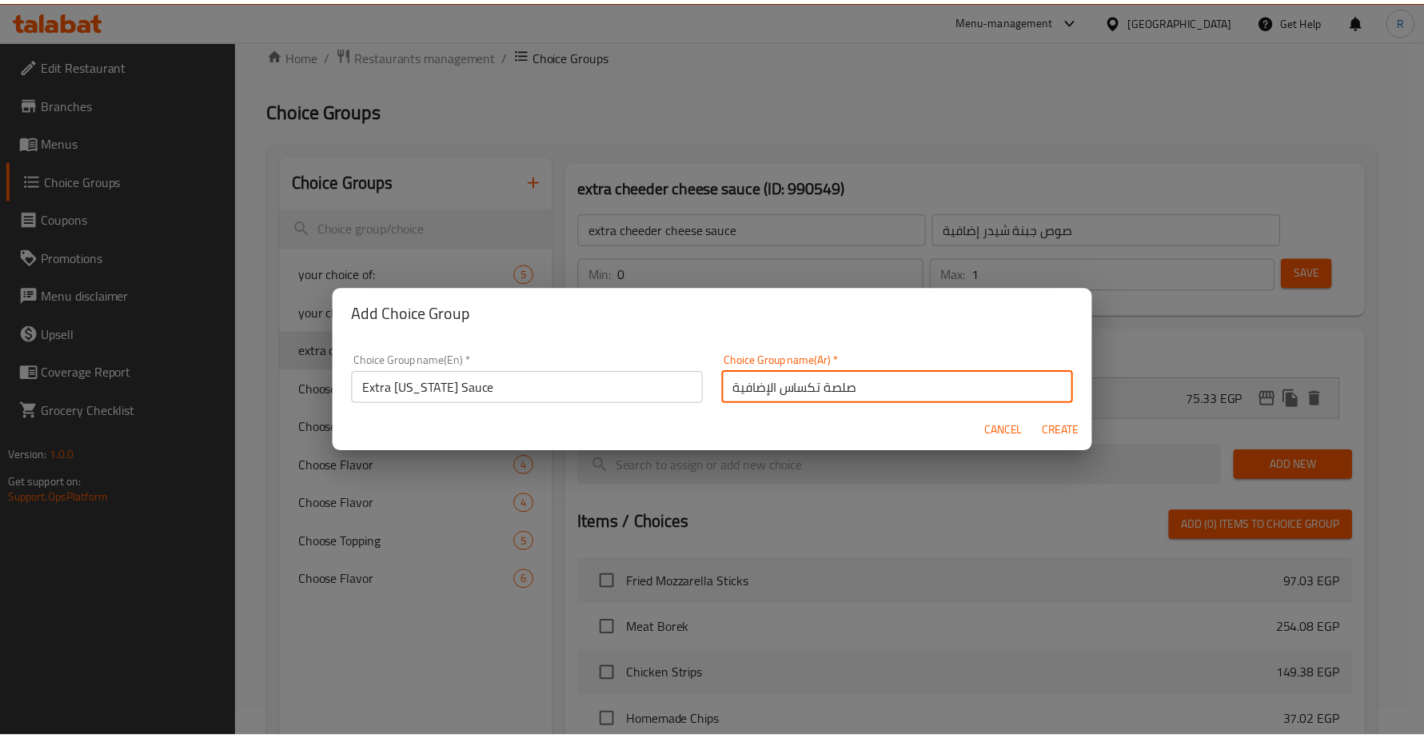
scroll to position [4, 0]
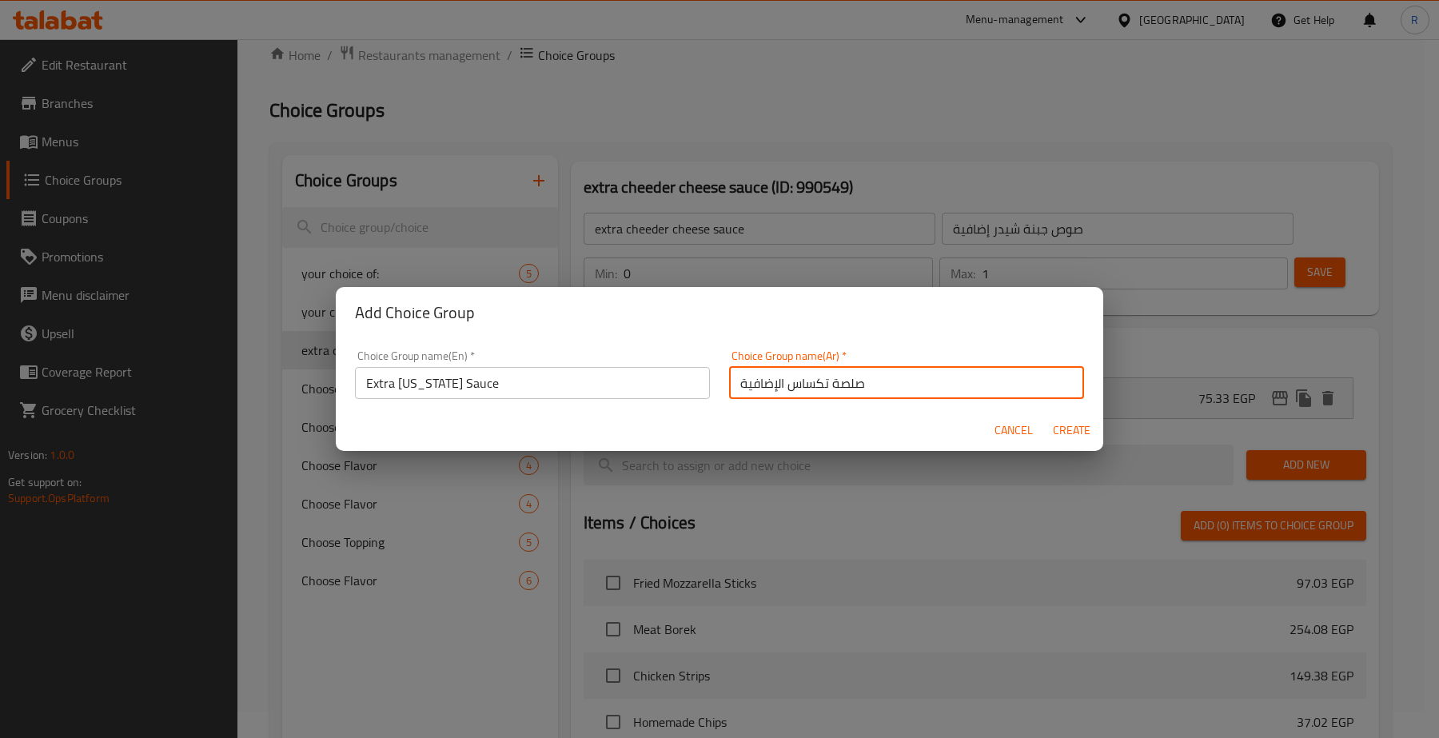
drag, startPoint x: 860, startPoint y: 386, endPoint x: 825, endPoint y: 401, distance: 37.3
click at [825, 401] on div "Choice Group name(Ar)   * صلصة تكساس الإضافية Choice Group name(Ar) *" at bounding box center [907, 375] width 374 height 68
type input "صوص تكساس [DEMOGRAPHIC_DATA]"
click at [1058, 420] on button "Create" at bounding box center [1071, 431] width 51 height 30
type input "Extra [US_STATE] Sauce"
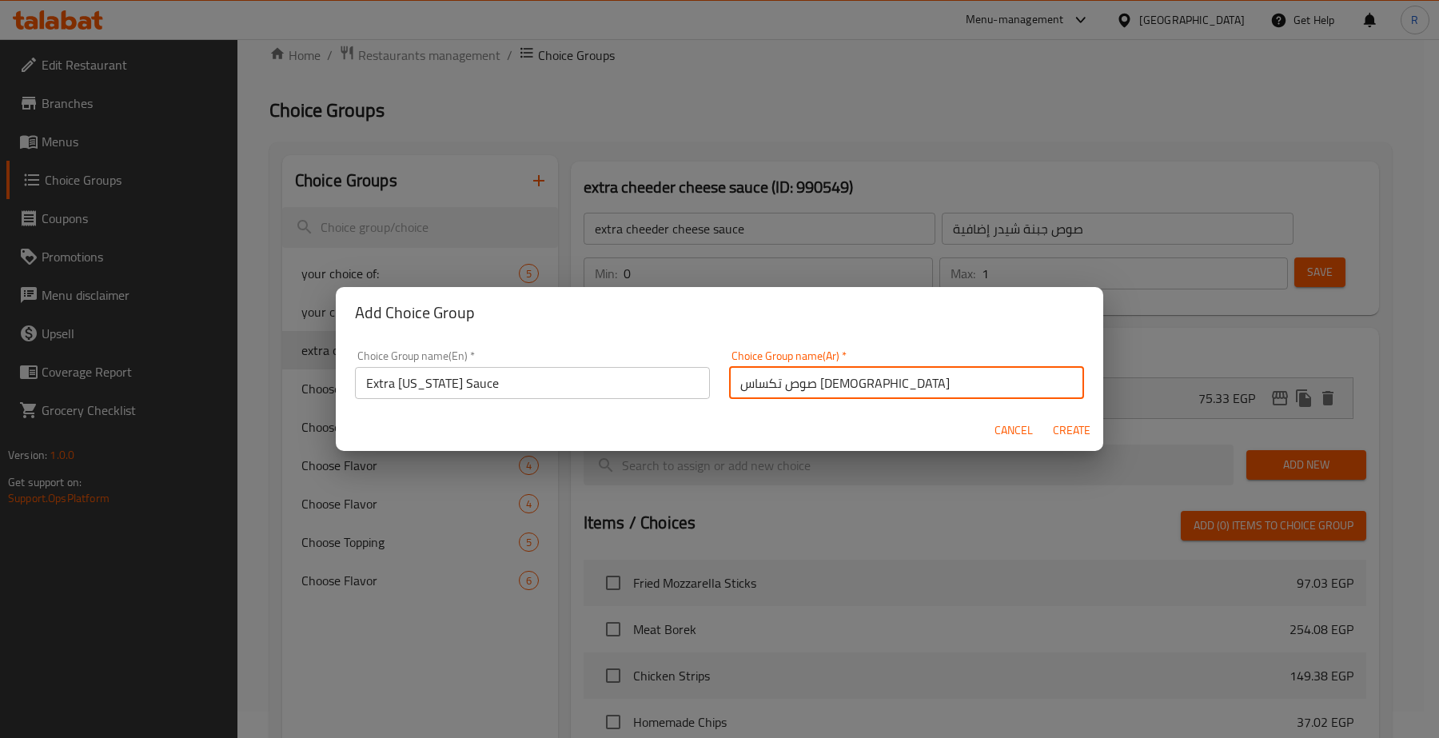
type input "صوص تكساس [DEMOGRAPHIC_DATA]"
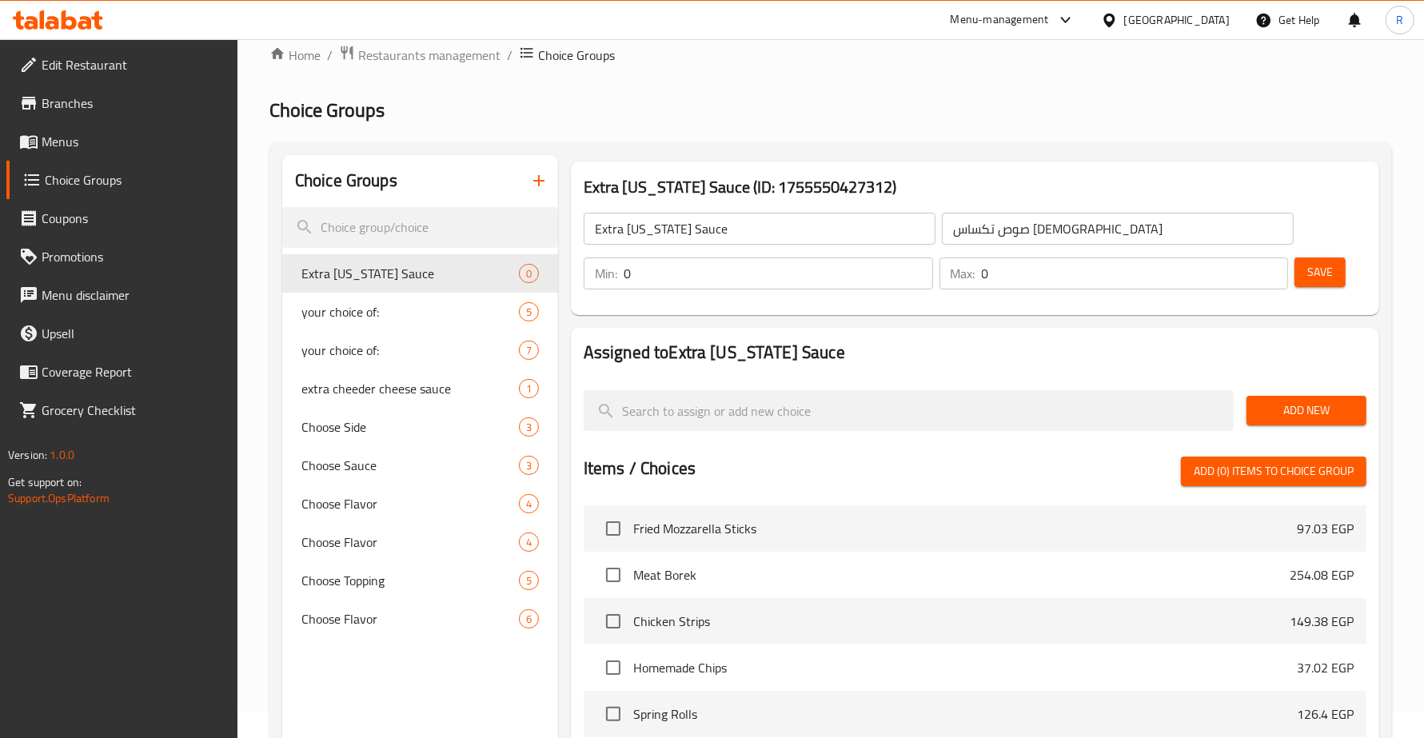
drag, startPoint x: 996, startPoint y: 273, endPoint x: 969, endPoint y: 280, distance: 27.9
click at [969, 280] on div "Max: 0 ​" at bounding box center [1113, 273] width 349 height 32
type input "1"
click at [1317, 273] on span "Save" at bounding box center [1320, 272] width 26 height 20
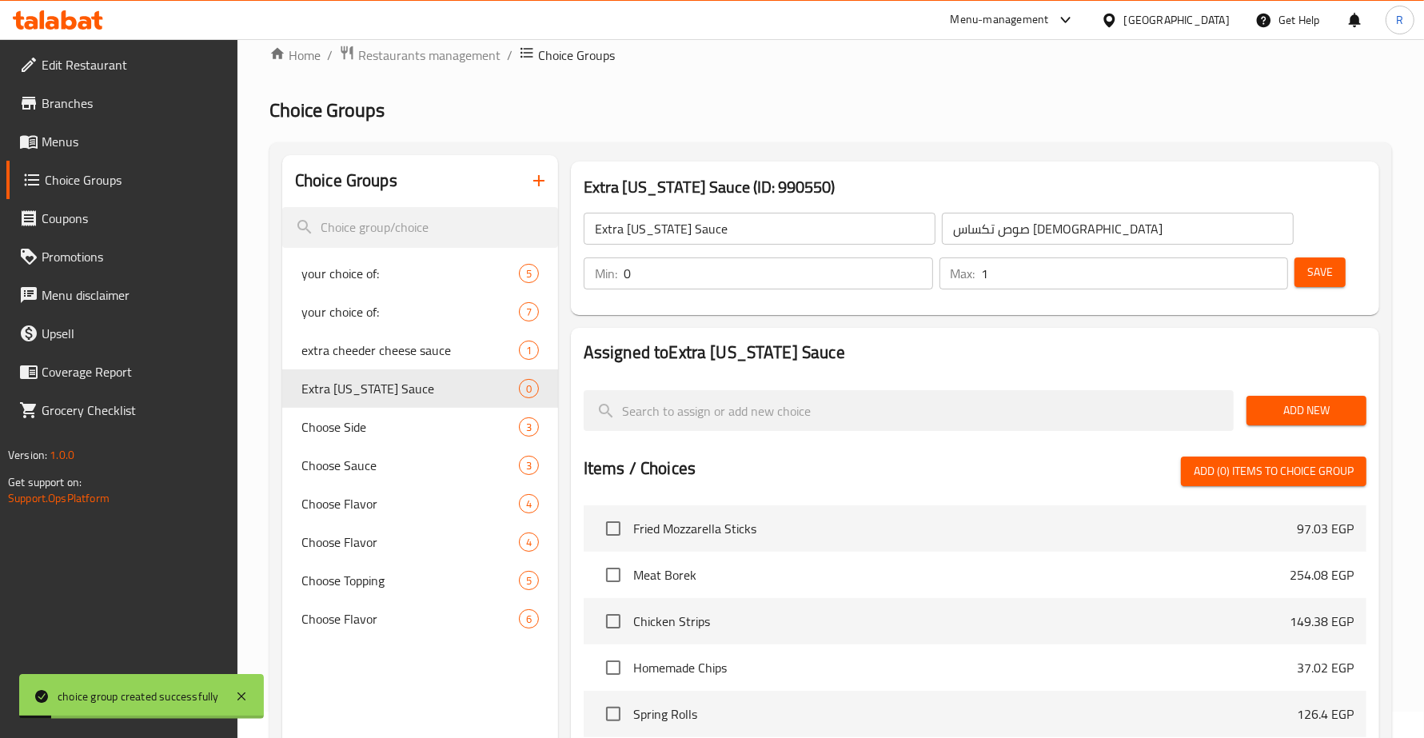
click at [1258, 402] on button "Add New" at bounding box center [1306, 411] width 120 height 30
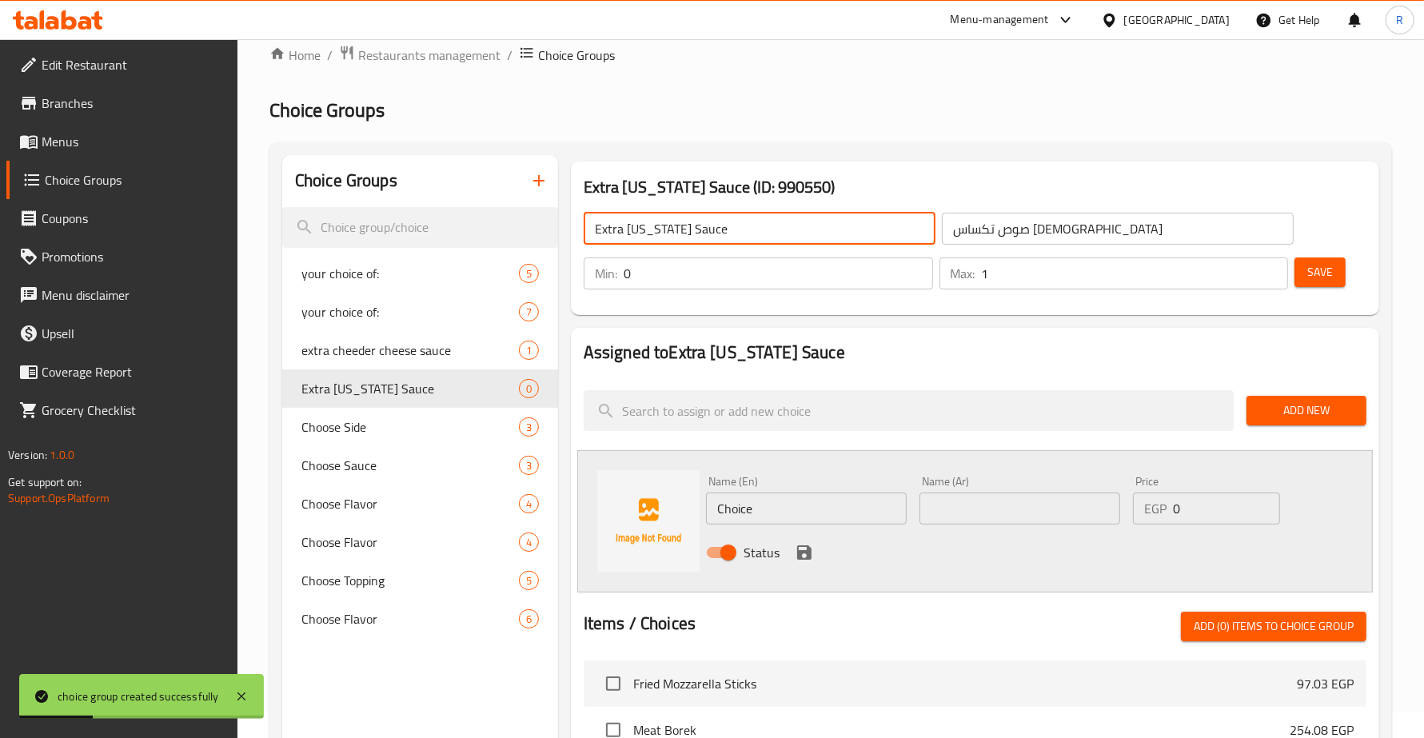
drag, startPoint x: 700, startPoint y: 234, endPoint x: 625, endPoint y: 241, distance: 75.4
click at [625, 241] on input "Extra [US_STATE] Sauce" at bounding box center [760, 229] width 352 height 32
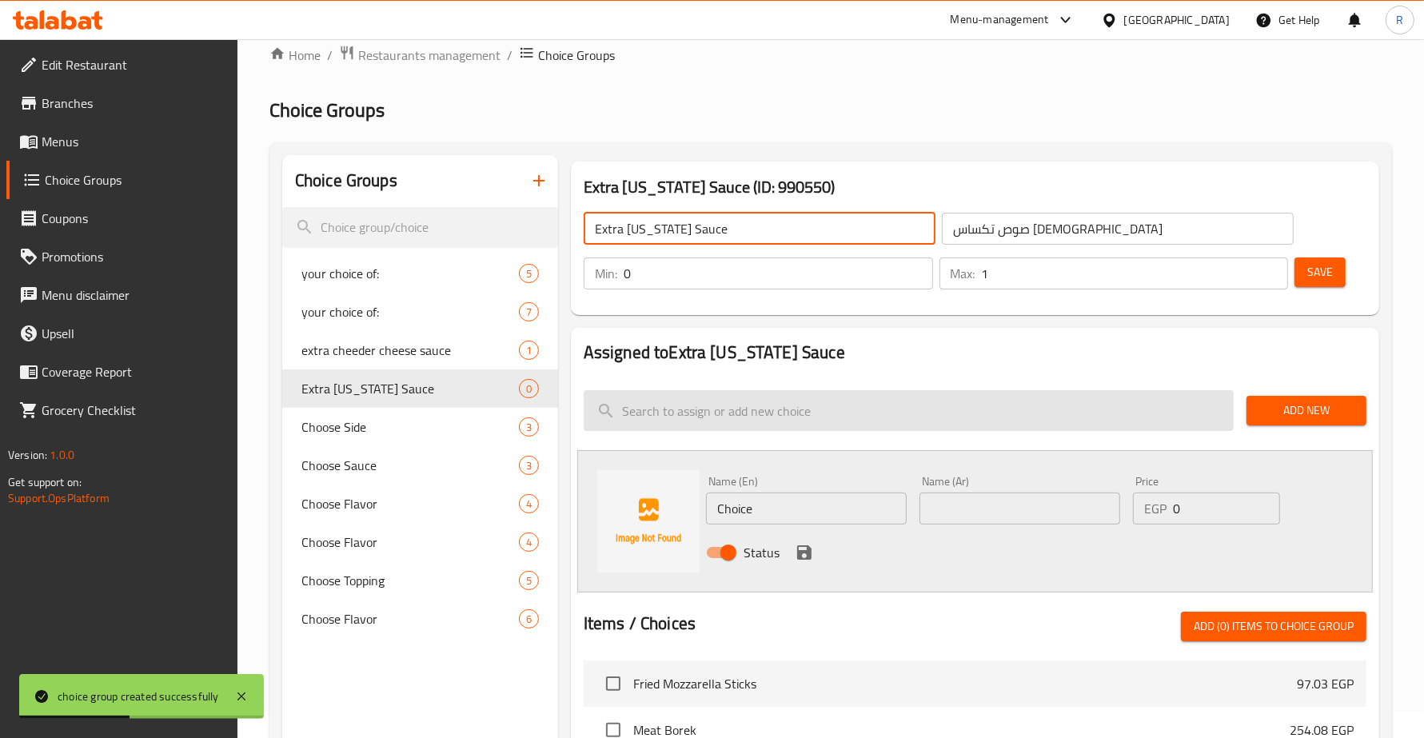
click at [1281, 401] on span "Add New" at bounding box center [1306, 411] width 94 height 20
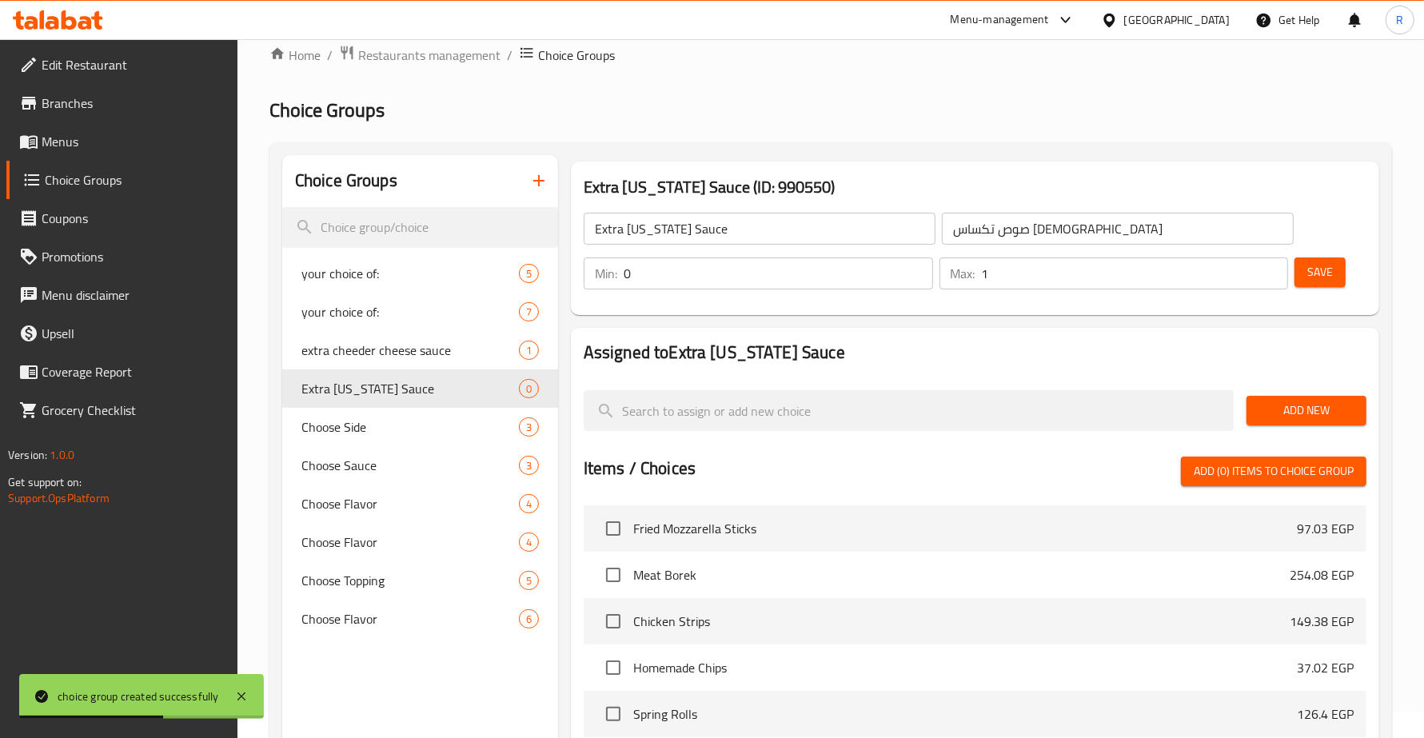
click at [1328, 414] on span "Add New" at bounding box center [1306, 411] width 94 height 20
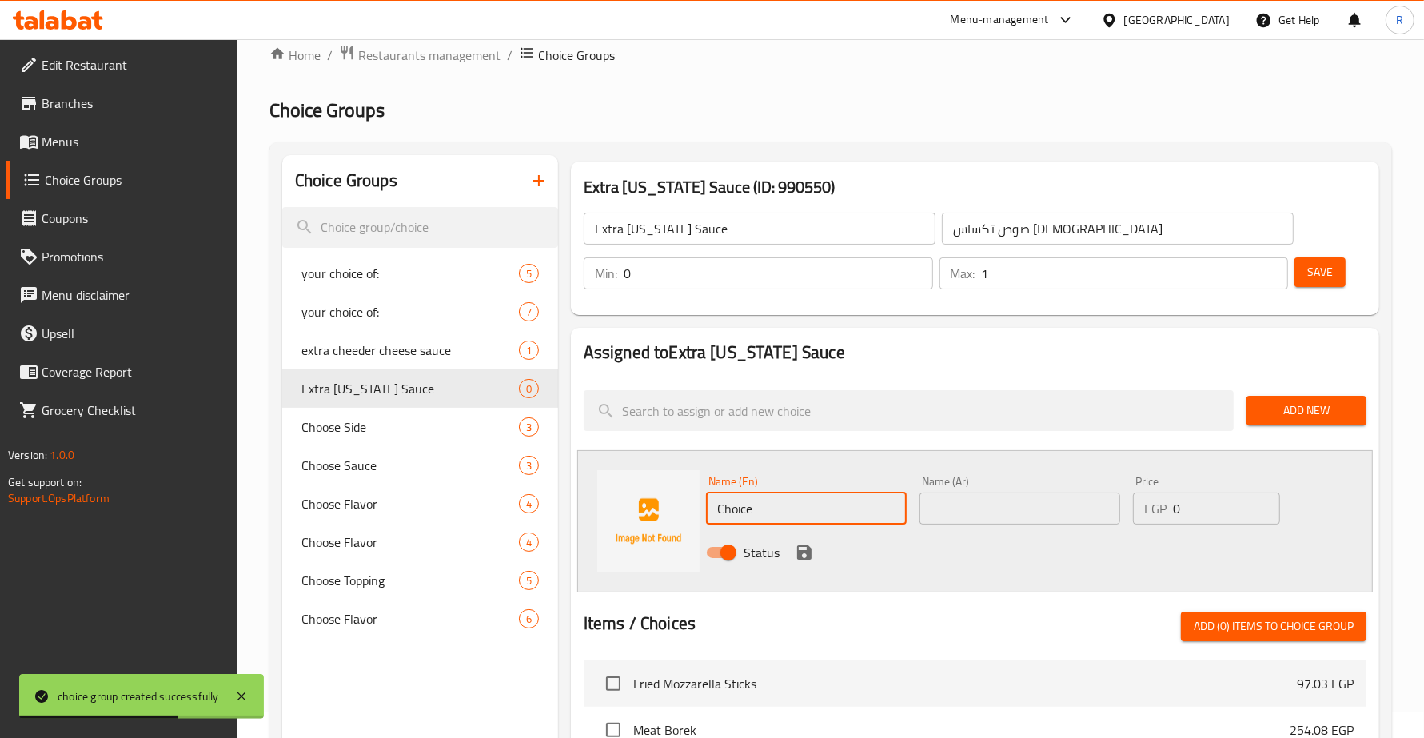
drag, startPoint x: 780, startPoint y: 504, endPoint x: 670, endPoint y: 510, distance: 109.7
click at [670, 510] on div "Name (En) Choice Name (En) Name (Ar) Name (Ar) Price EGP 0 Price Status" at bounding box center [975, 521] width 796 height 142
paste input "[US_STATE] Sau"
type input "[US_STATE] Sauce"
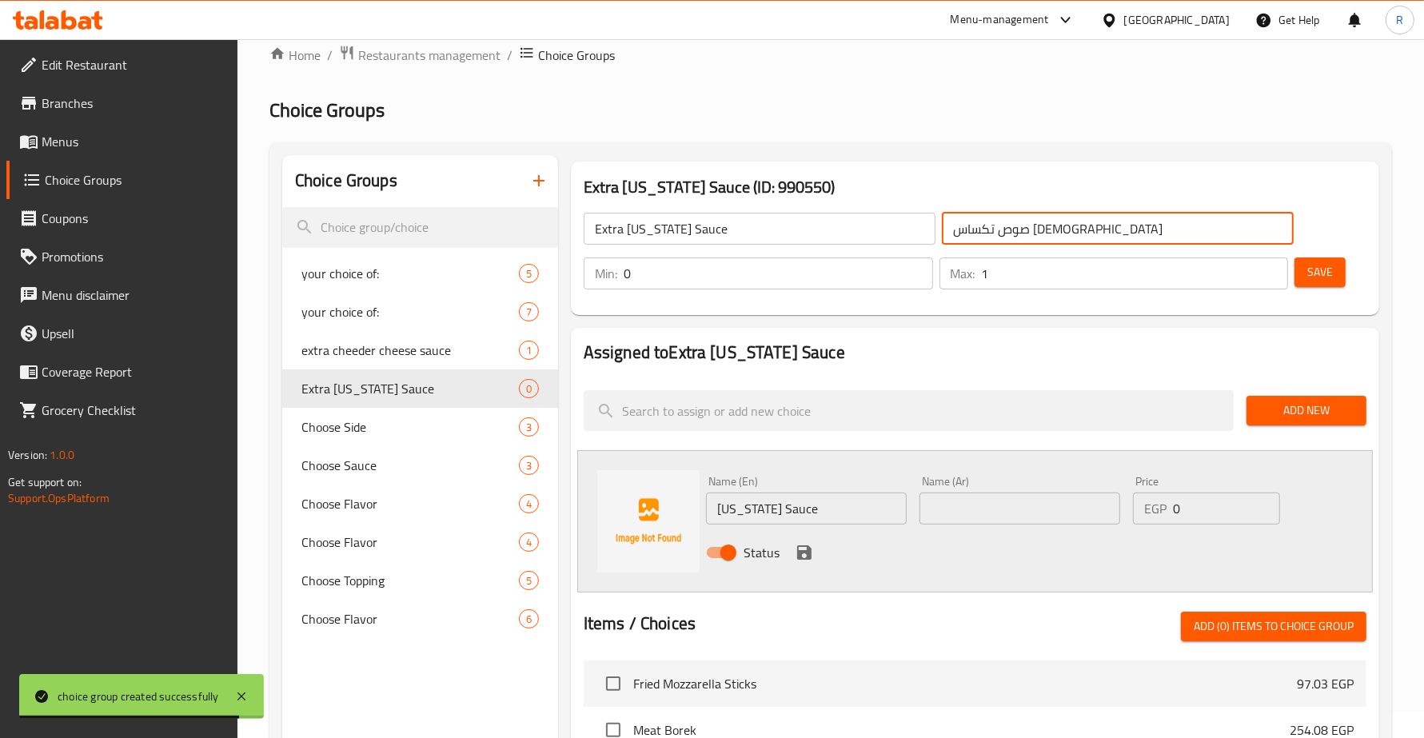
drag, startPoint x: 1072, startPoint y: 229, endPoint x: 1002, endPoint y: 241, distance: 71.2
click at [1002, 241] on input "صوص تكساس [DEMOGRAPHIC_DATA]" at bounding box center [1118, 229] width 352 height 32
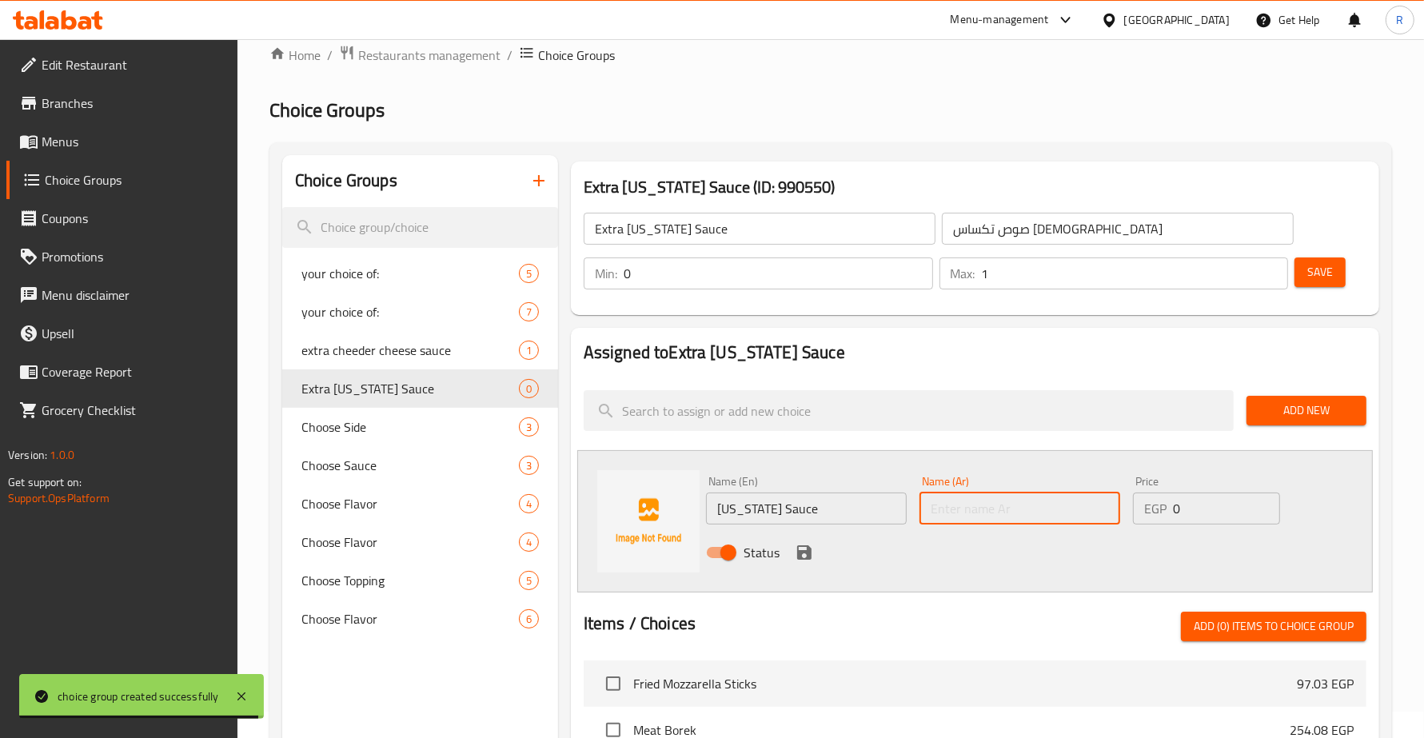
click at [996, 508] on input "text" at bounding box center [1019, 509] width 201 height 32
paste input "صوص [GEOGRAPHIC_DATA]"
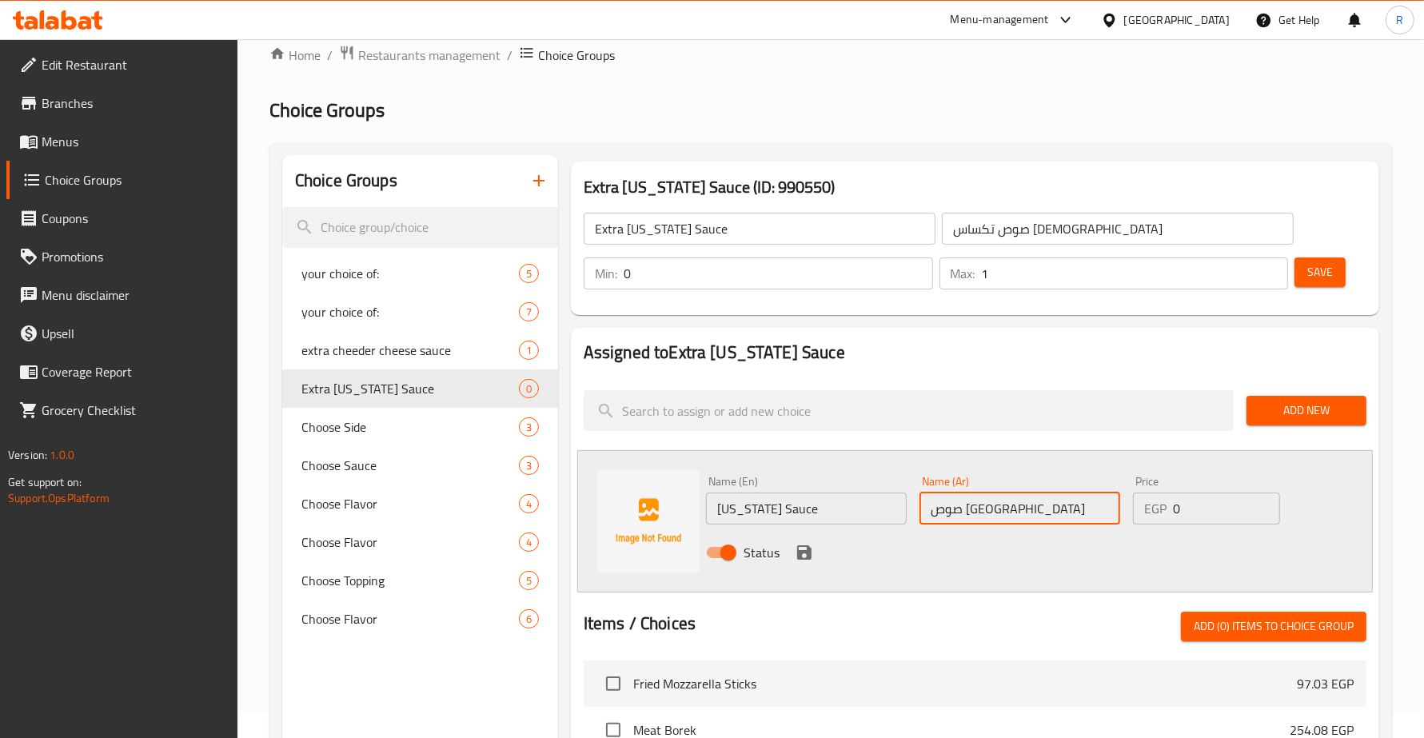
type input "صوص [GEOGRAPHIC_DATA]"
drag, startPoint x: 1190, startPoint y: 501, endPoint x: 1160, endPoint y: 505, distance: 29.9
click at [1160, 505] on div "EGP 0 Price" at bounding box center [1206, 509] width 147 height 32
paste input "37.02"
type input "37.02"
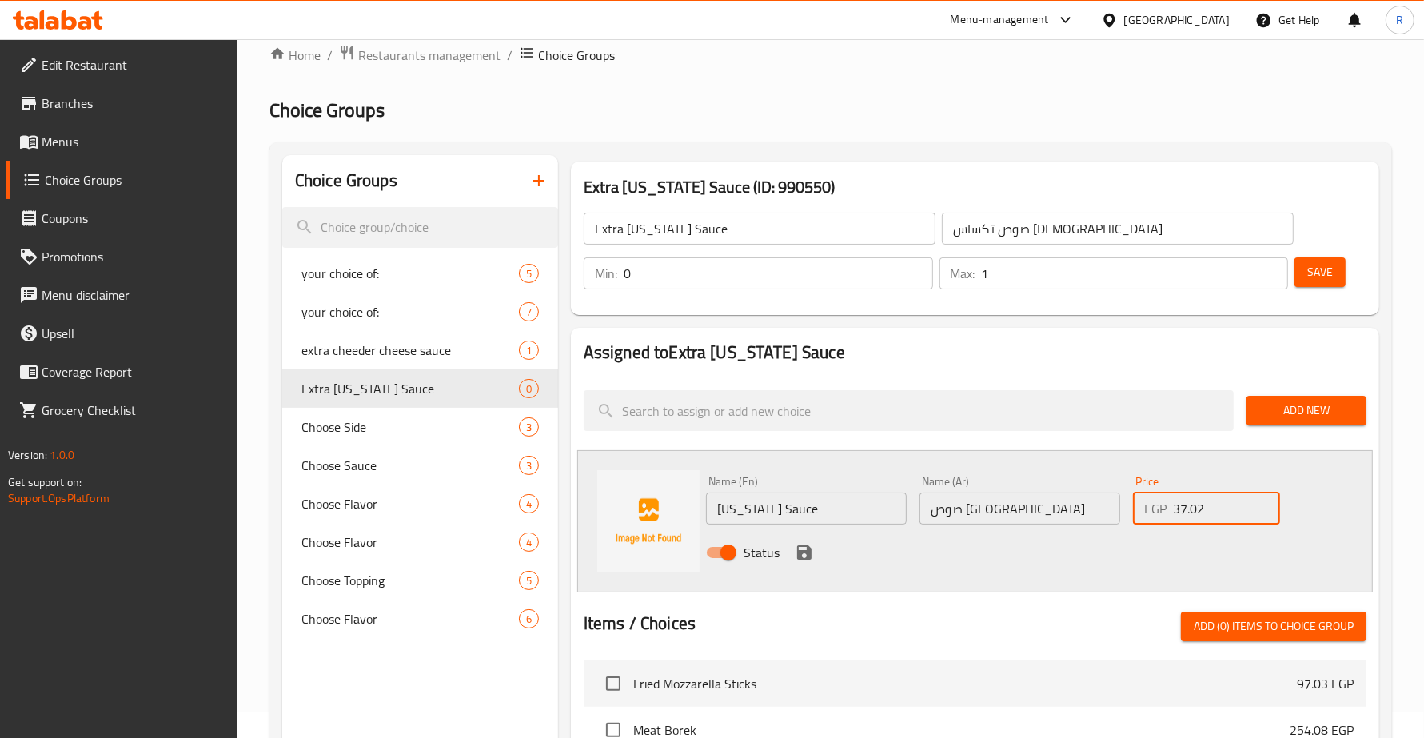
click at [806, 546] on icon "save" at bounding box center [804, 552] width 14 height 14
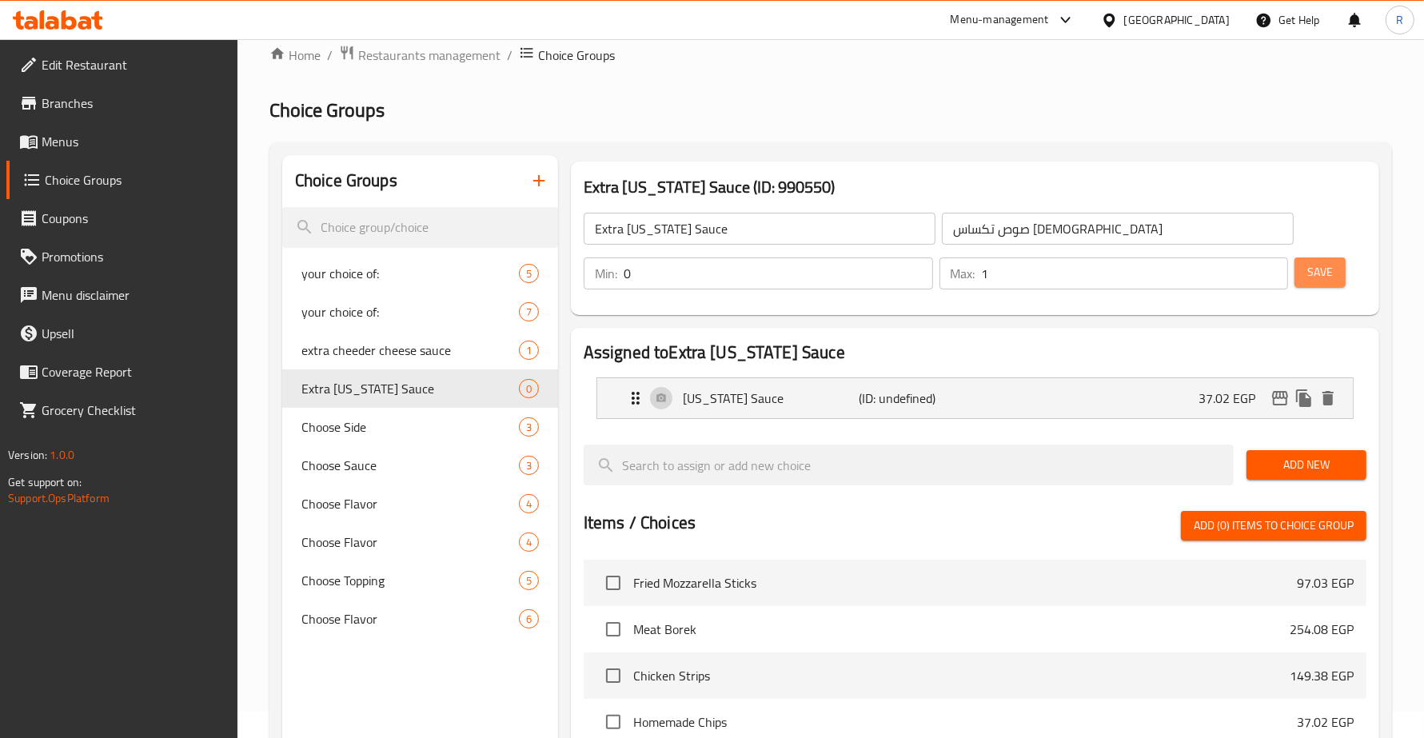
click at [1328, 273] on span "Save" at bounding box center [1320, 272] width 26 height 20
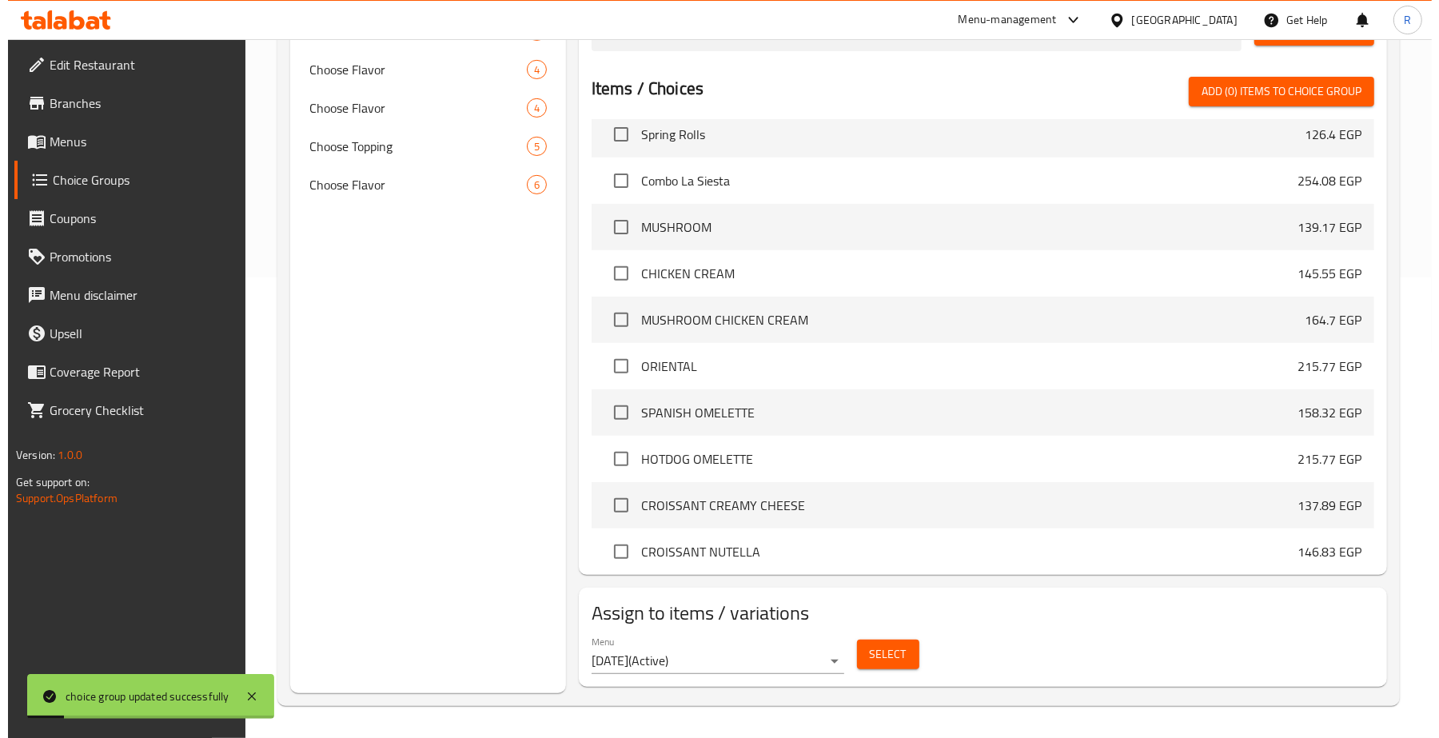
scroll to position [400, 0]
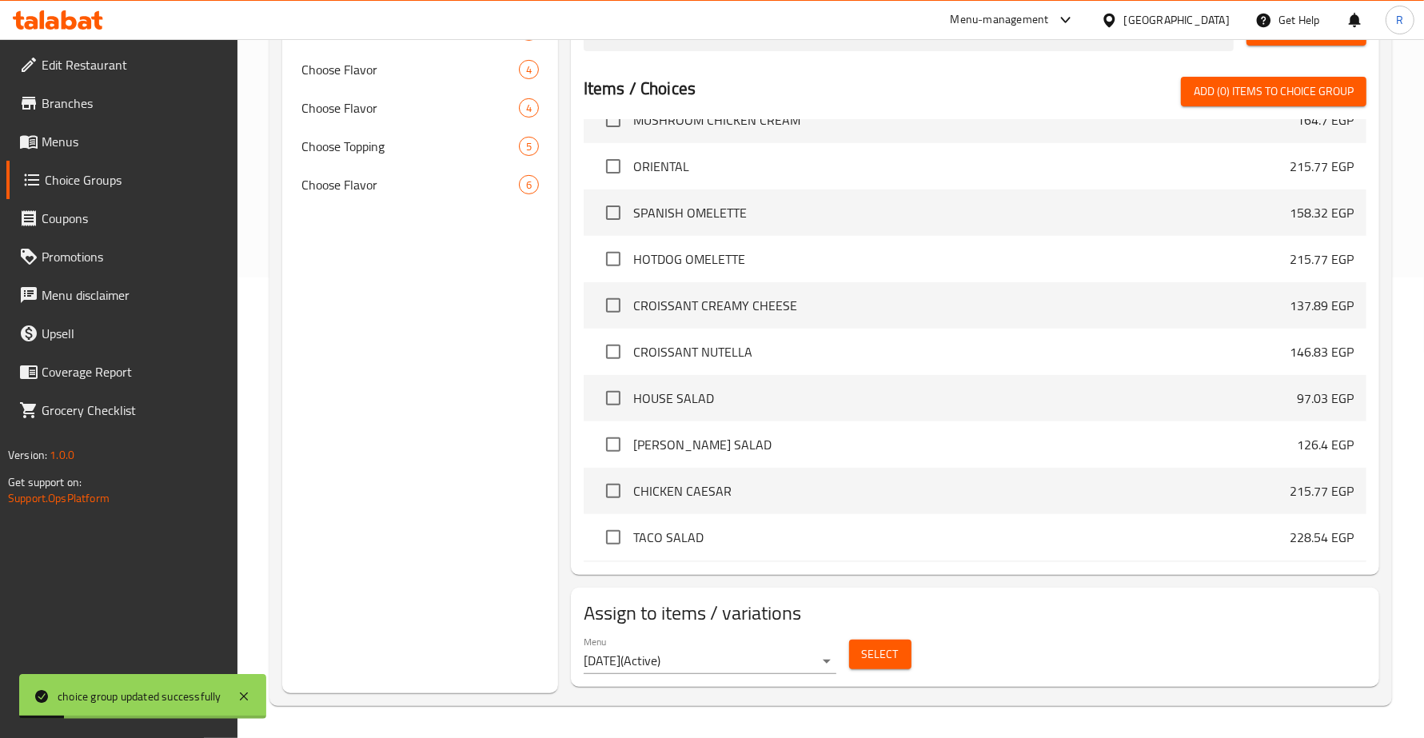
click at [893, 648] on span "Select" at bounding box center [880, 654] width 37 height 20
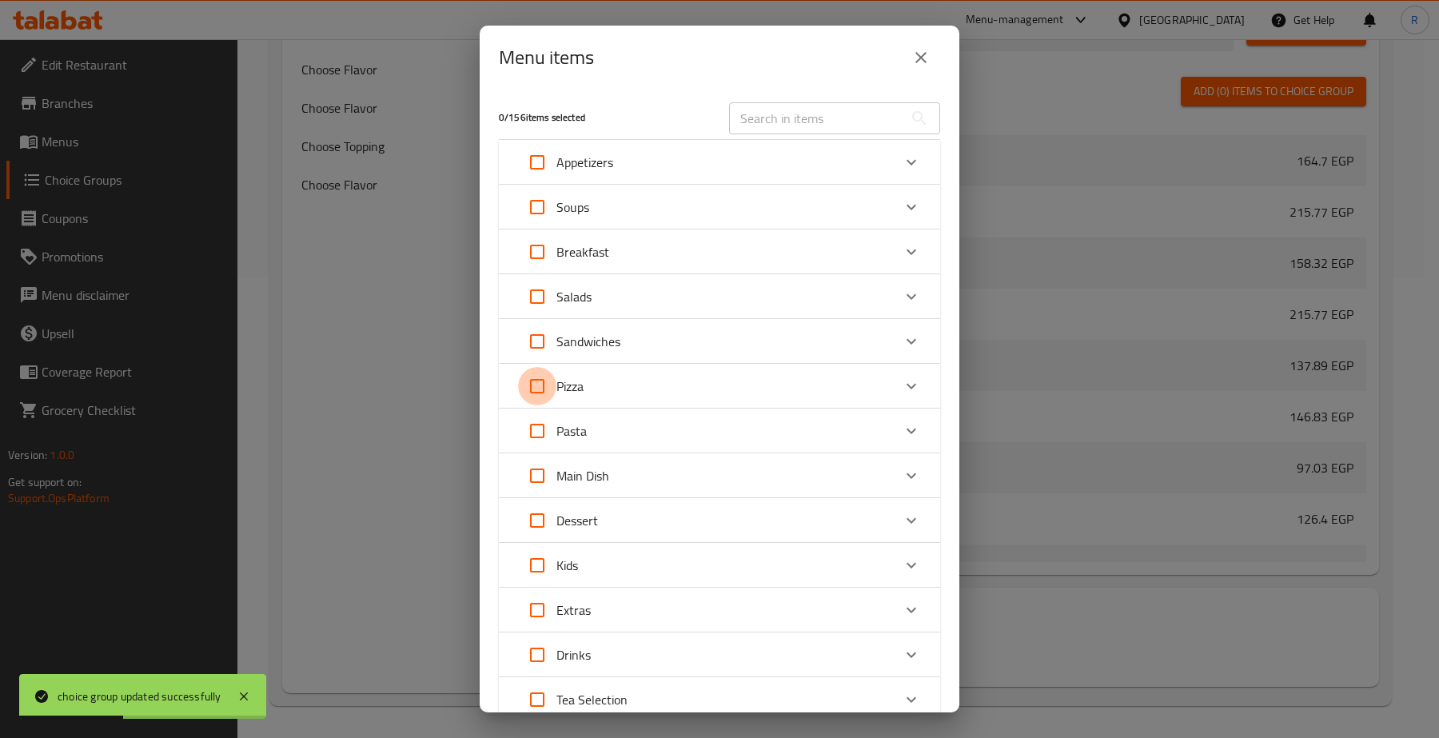
click at [542, 389] on input "Expand" at bounding box center [537, 386] width 38 height 38
checkbox input "true"
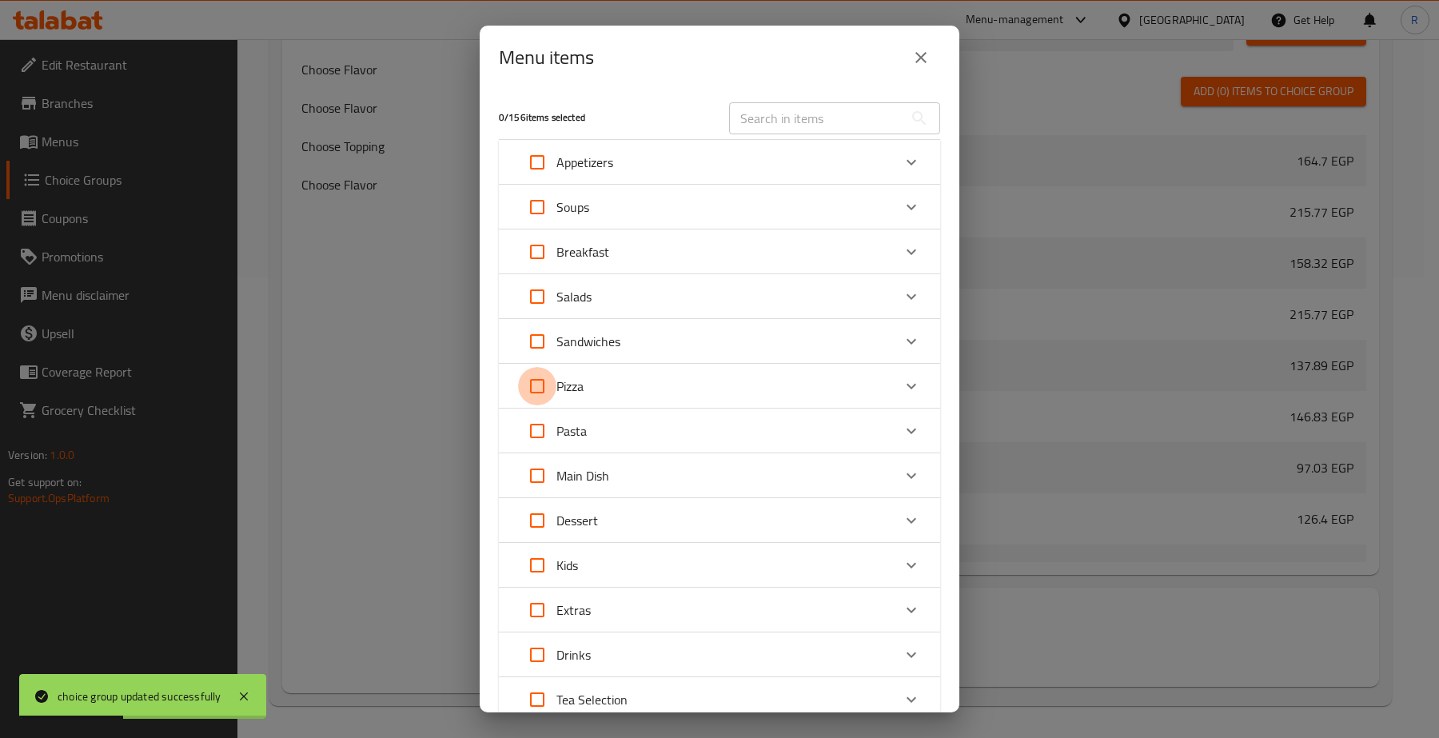
checkbox input "true"
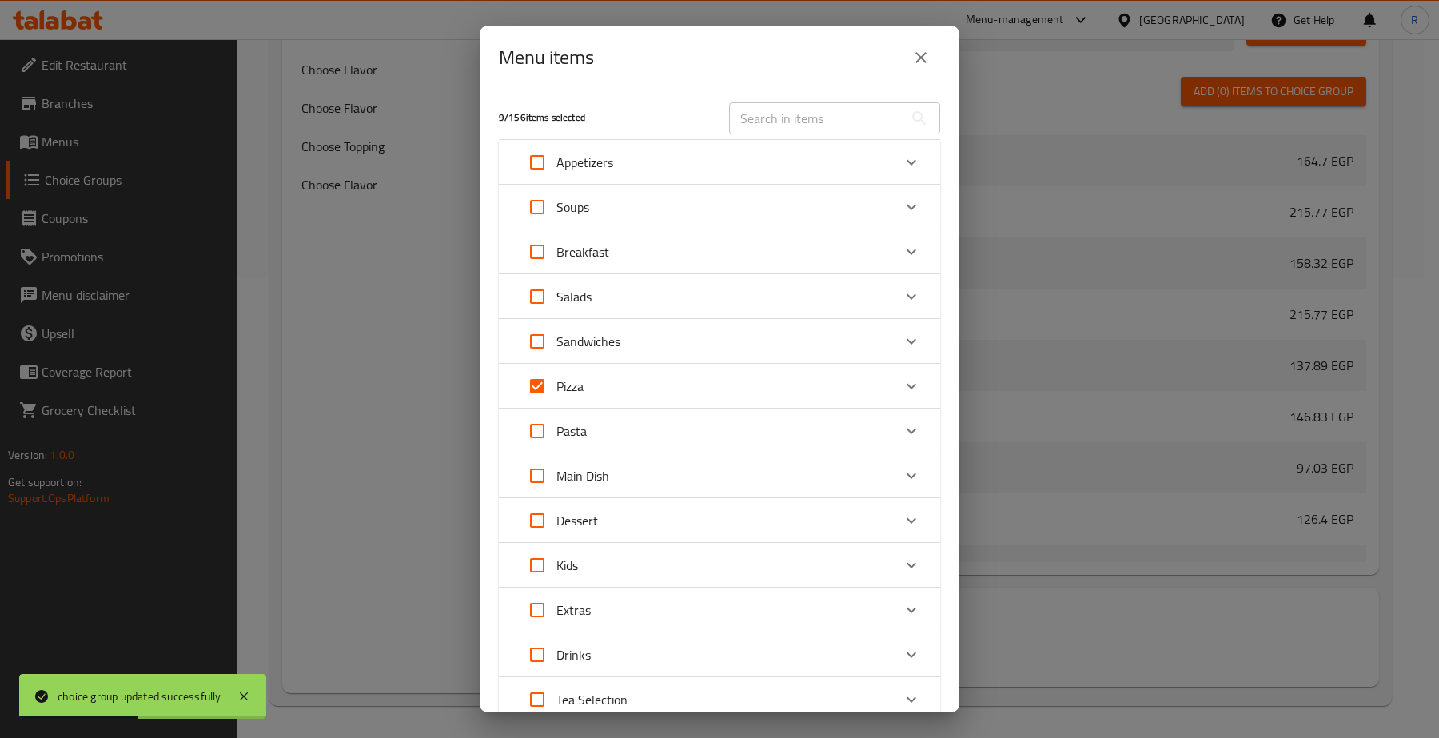
click at [902, 381] on icon "Expand" at bounding box center [911, 386] width 19 height 19
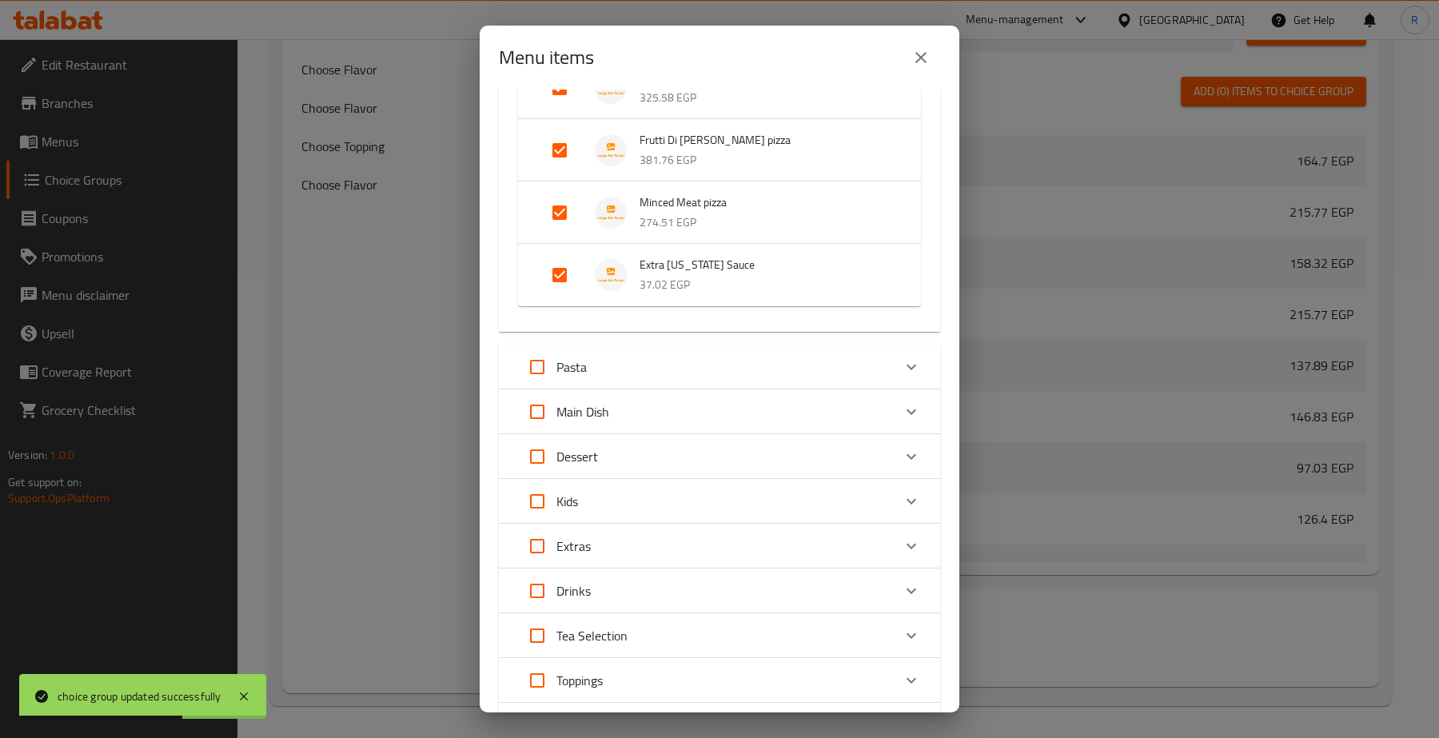
scroll to position [700, 0]
click at [569, 266] on input "Expand" at bounding box center [559, 271] width 38 height 38
checkbox input "false"
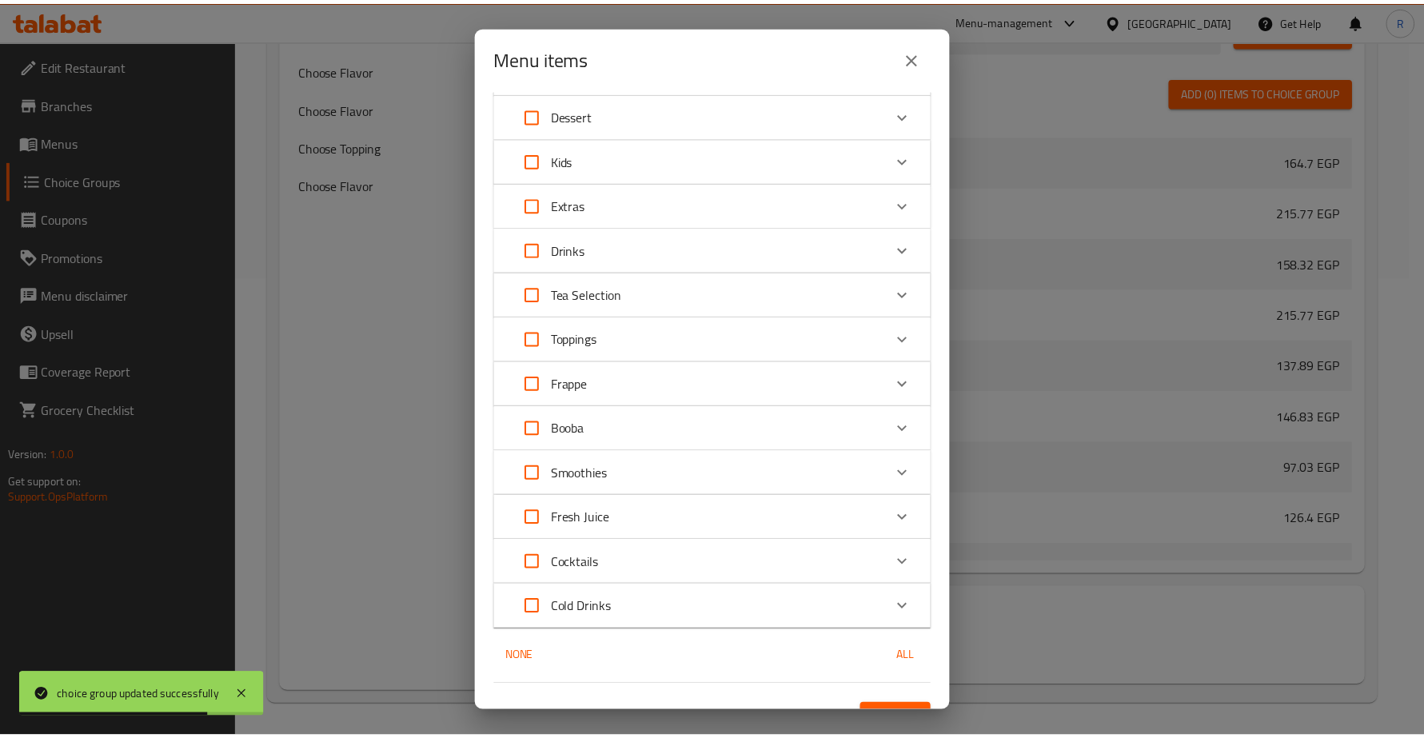
scroll to position [1076, 0]
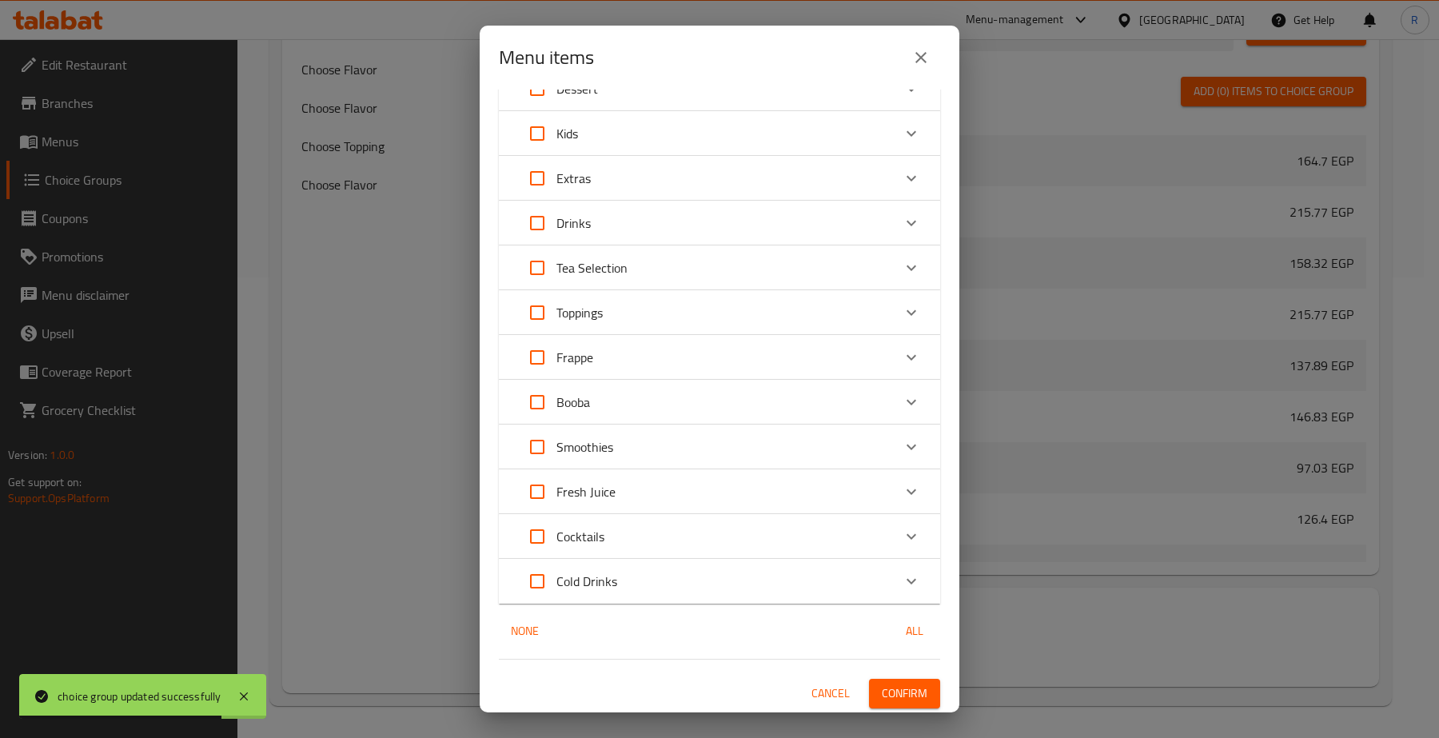
click at [907, 692] on span "Confirm" at bounding box center [905, 694] width 46 height 20
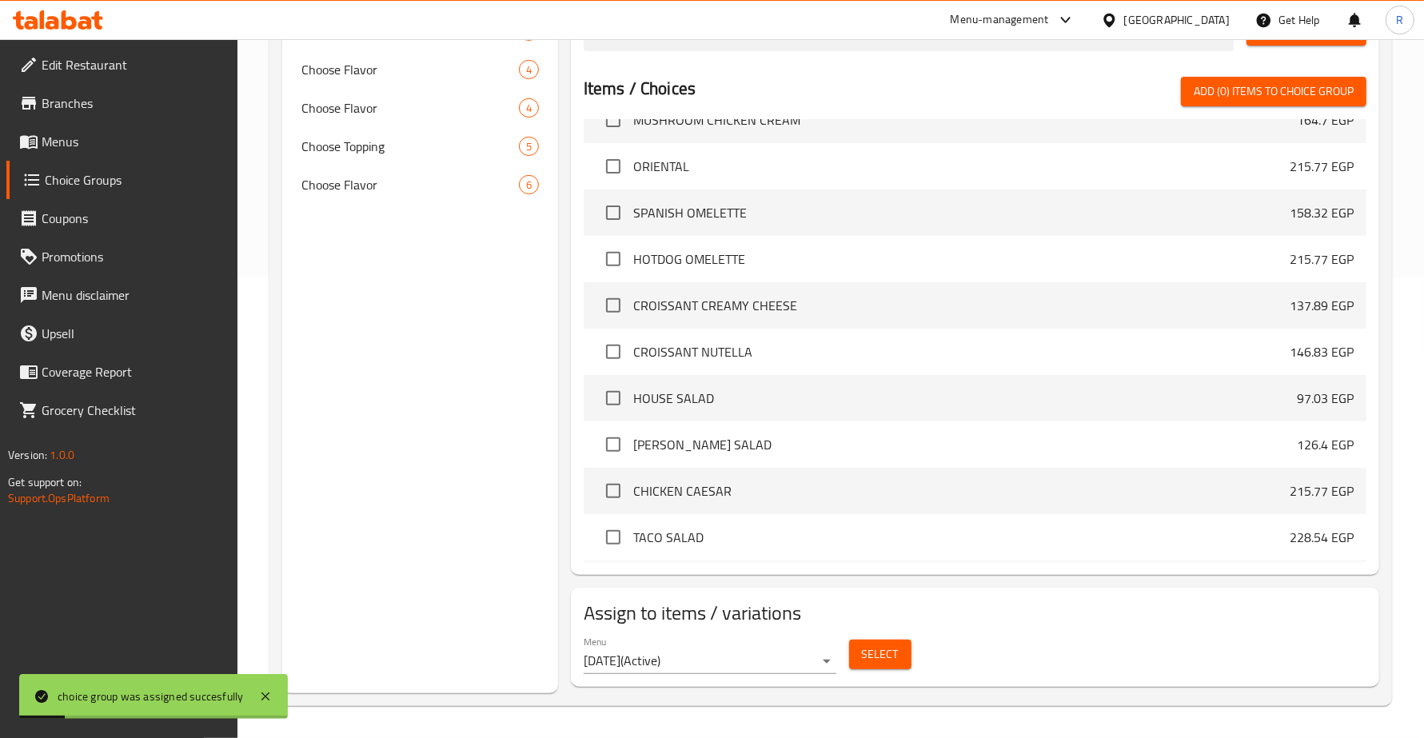
scroll to position [0, 0]
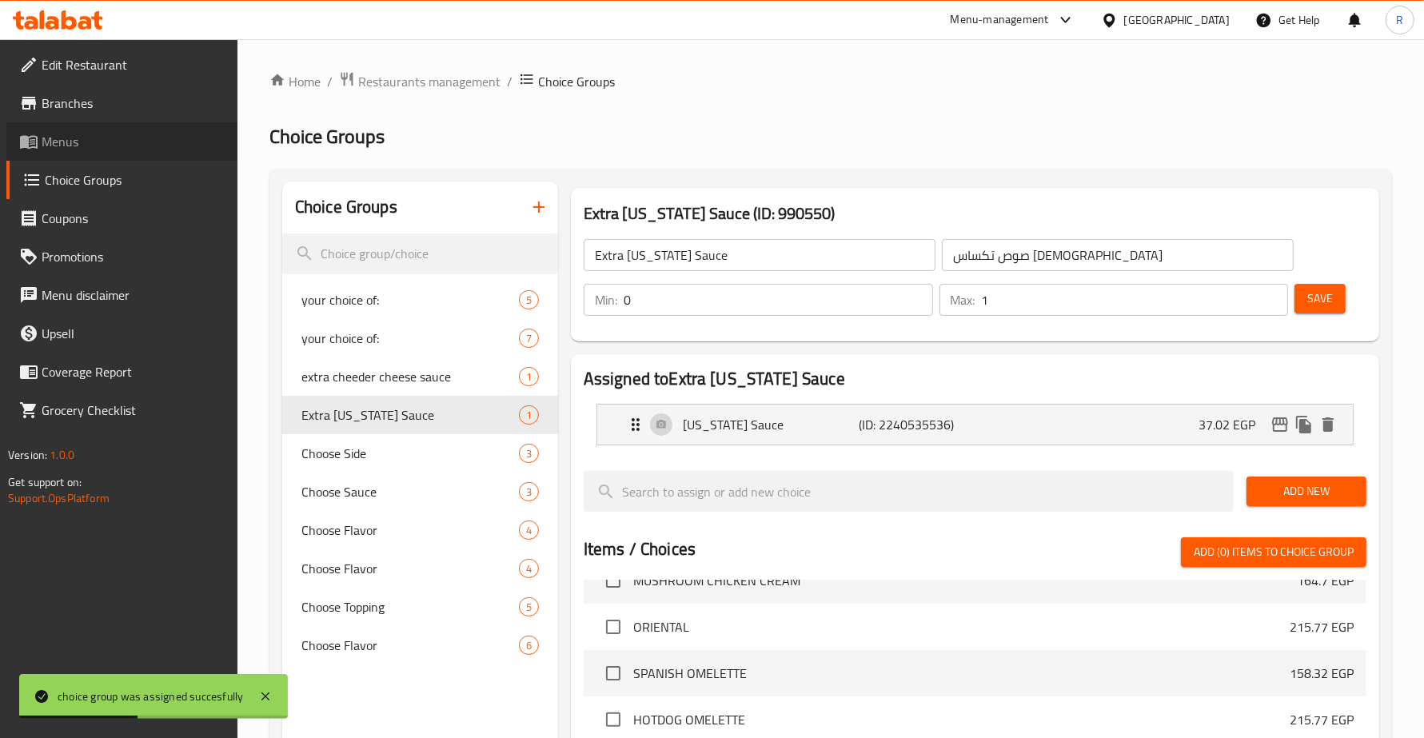
click at [197, 140] on span "Menus" at bounding box center [133, 141] width 183 height 19
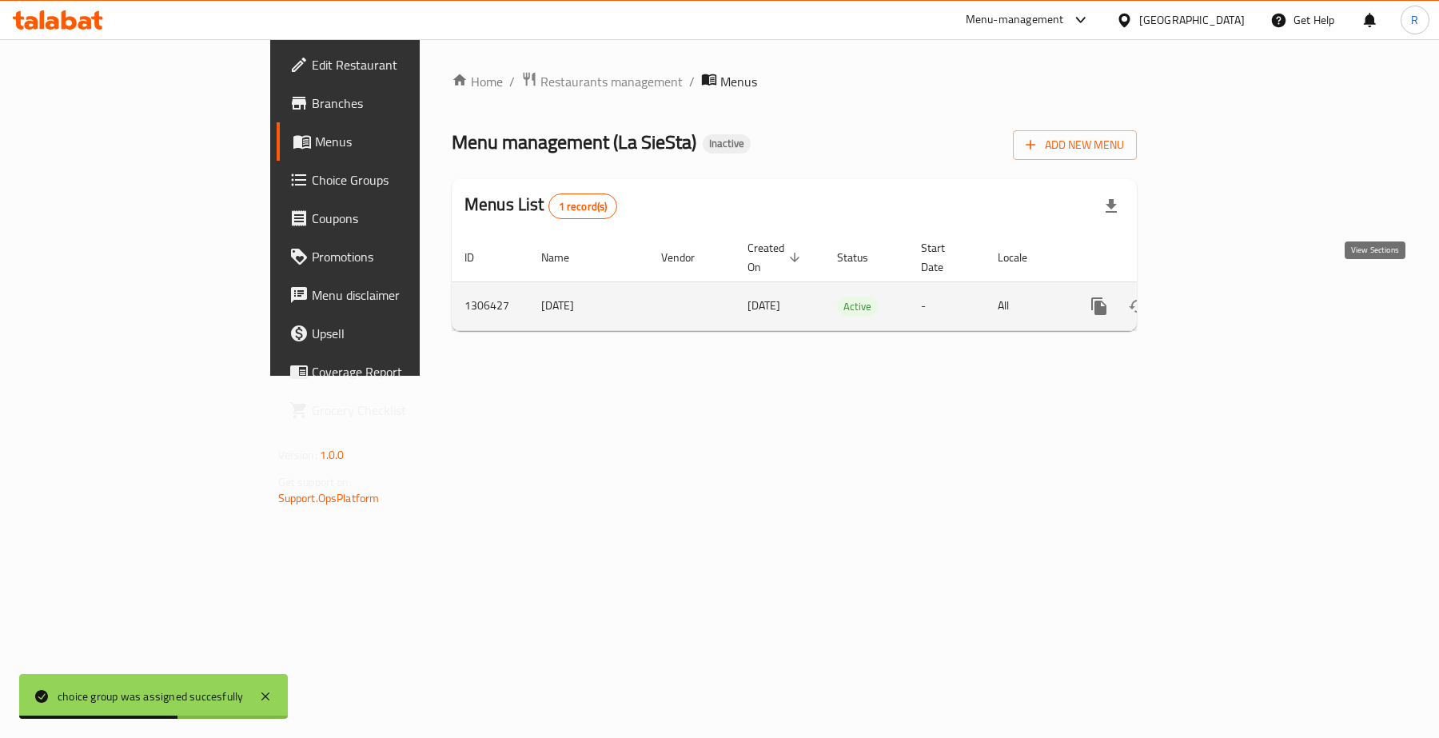
drag, startPoint x: 1379, startPoint y: 290, endPoint x: 1402, endPoint y: 370, distance: 83.0
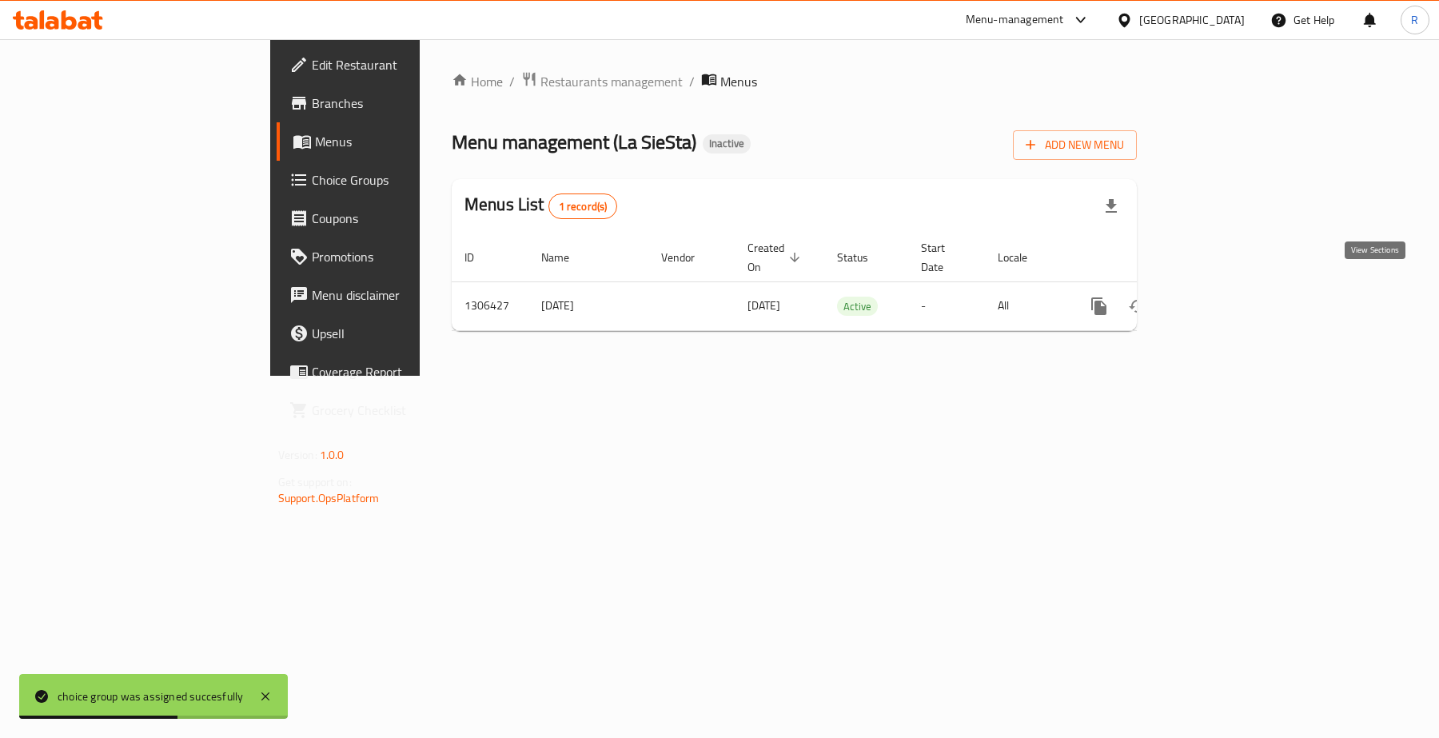
click at [1224, 297] on icon "enhanced table" at bounding box center [1214, 306] width 19 height 19
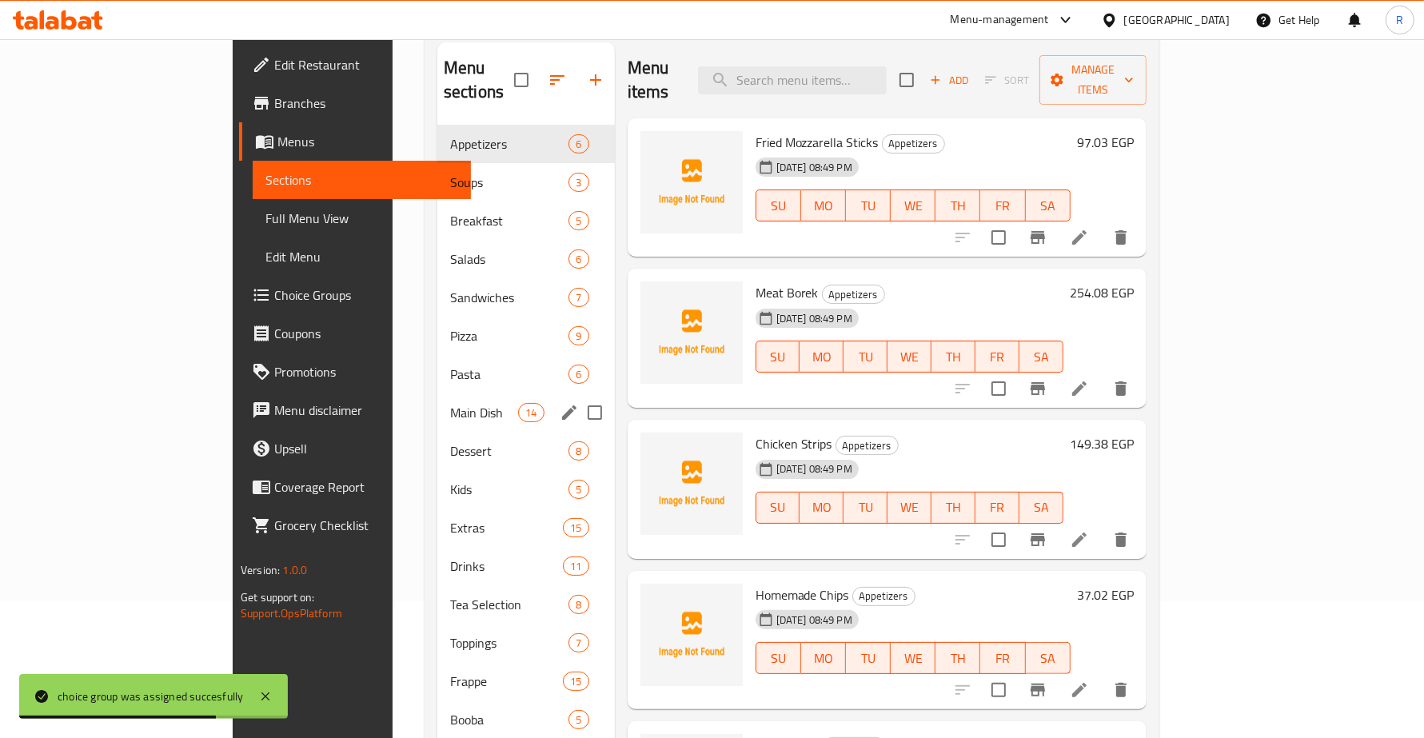
scroll to position [200, 0]
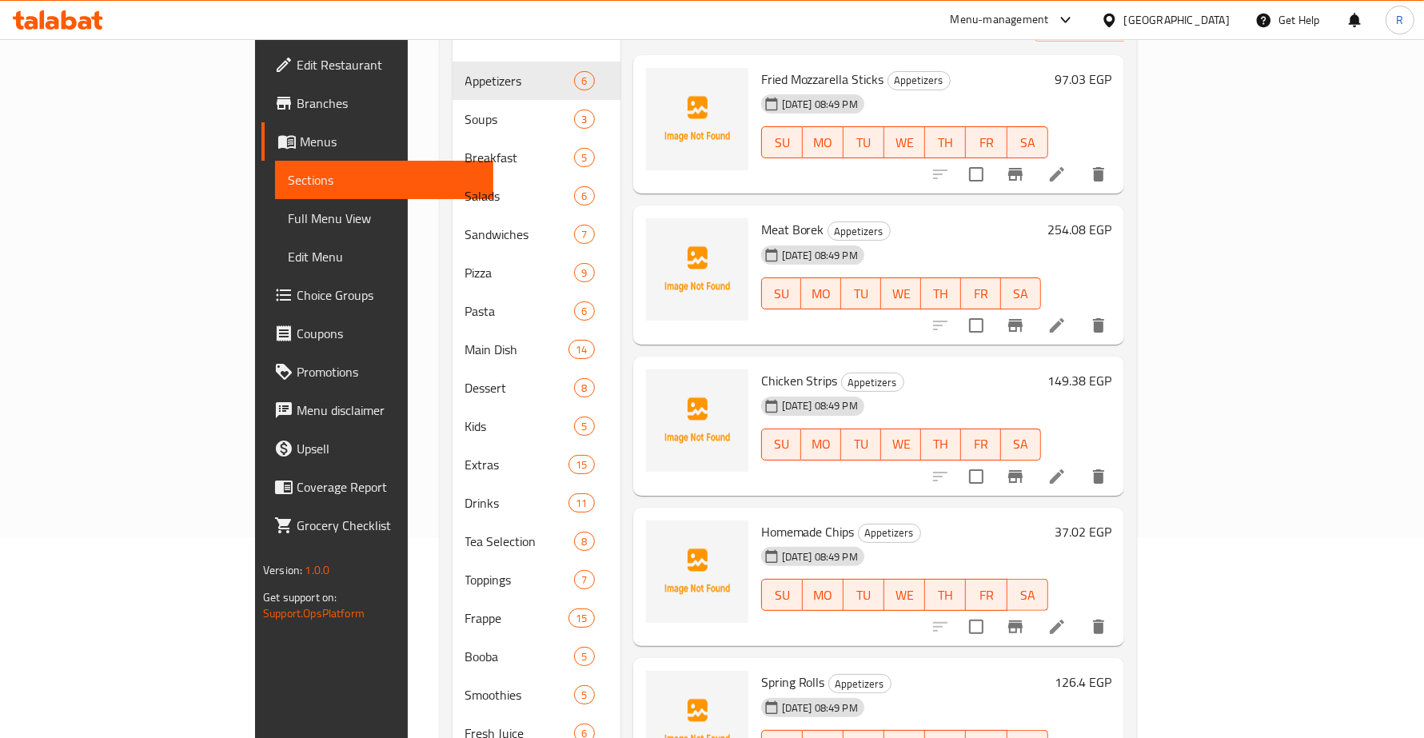
click at [620, 326] on div "Menu items Add Sort Manage items Fried Mozzarella Sticks Appetizers [DATE] 08:4…" at bounding box center [872, 407] width 504 height 856
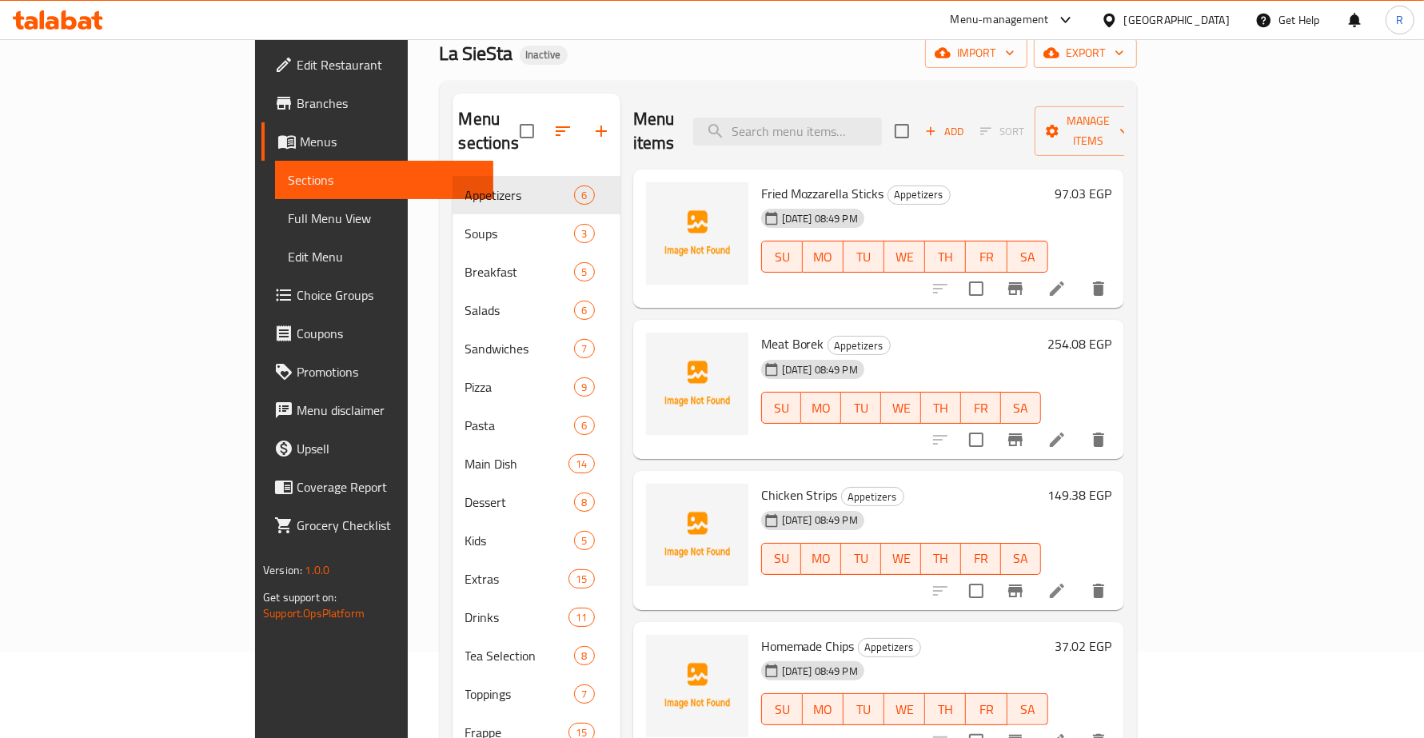
scroll to position [0, 0]
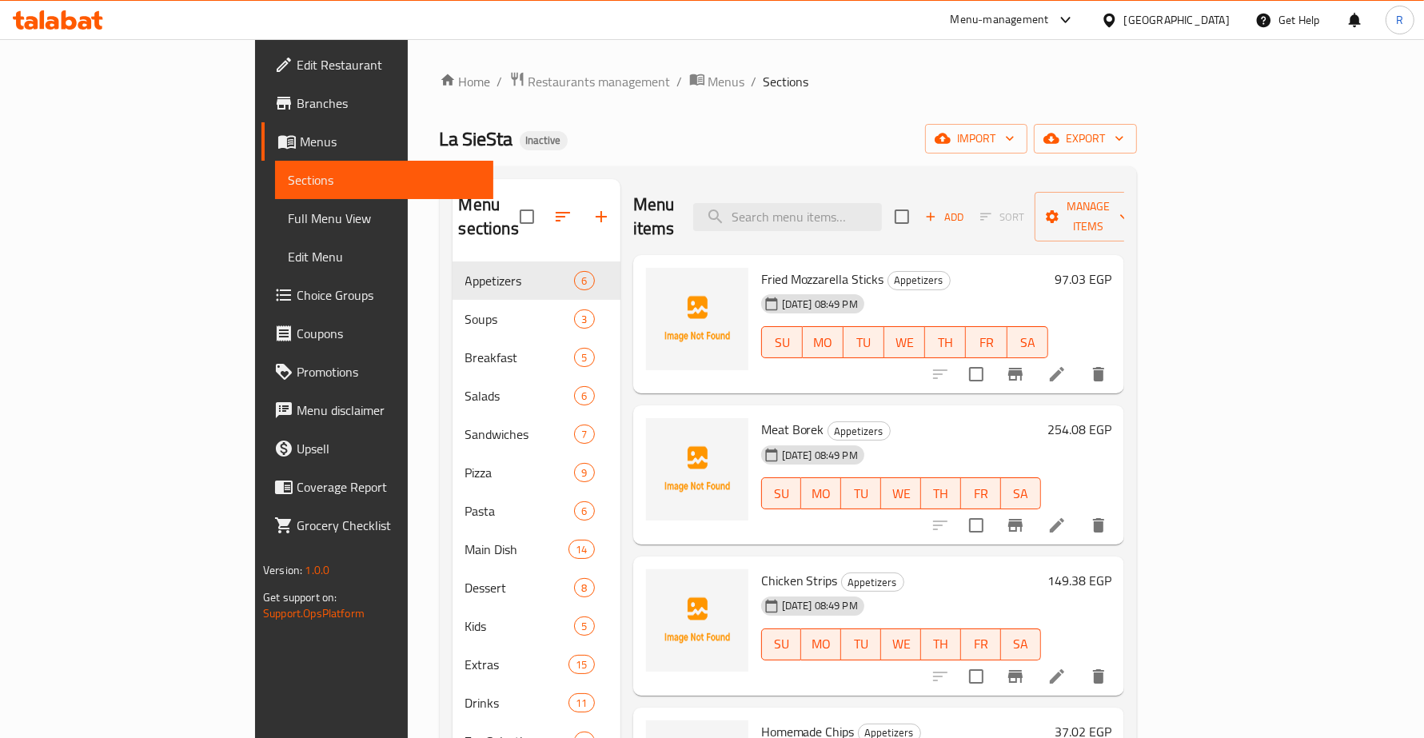
click at [297, 94] on span "Branches" at bounding box center [388, 103] width 183 height 19
